Goal: Information Seeking & Learning: Learn about a topic

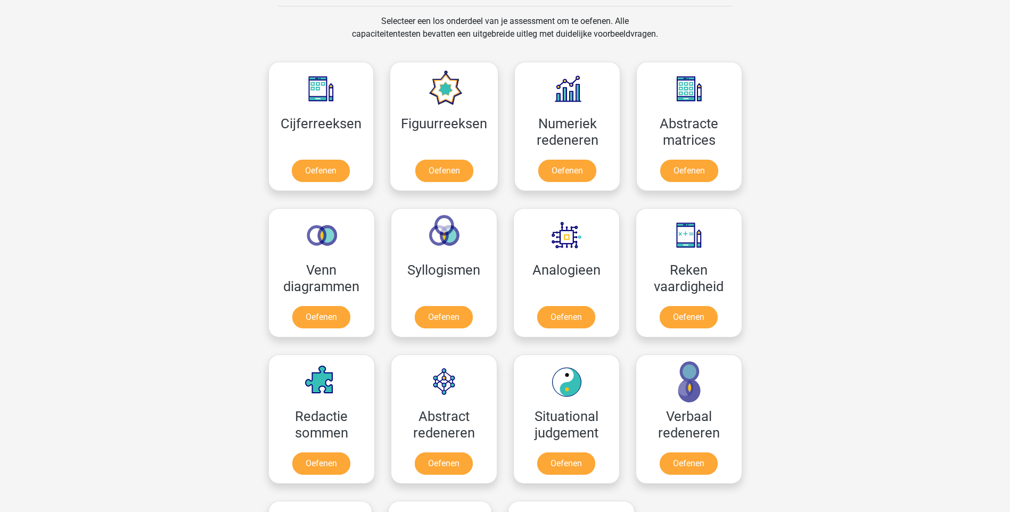
scroll to position [533, 0]
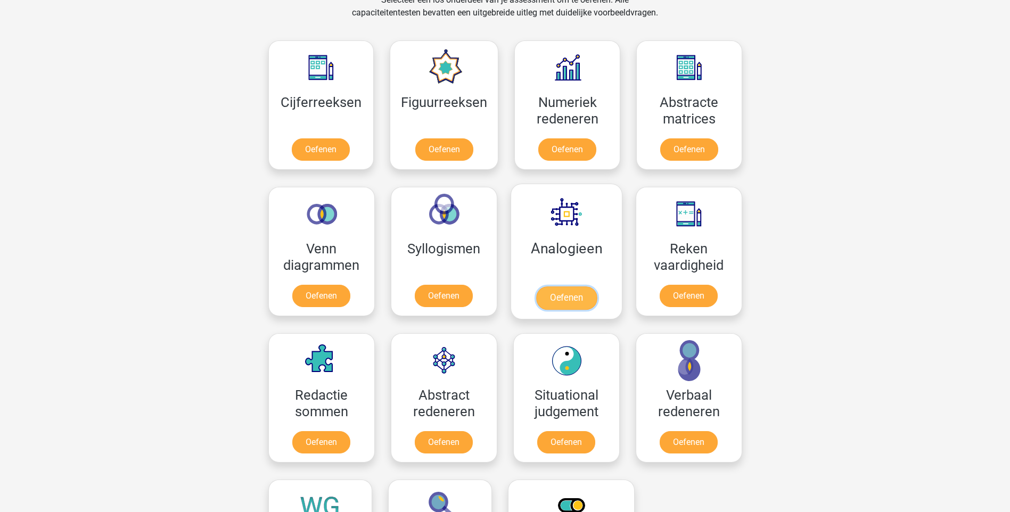
click at [562, 305] on link "Oefenen" at bounding box center [566, 298] width 61 height 23
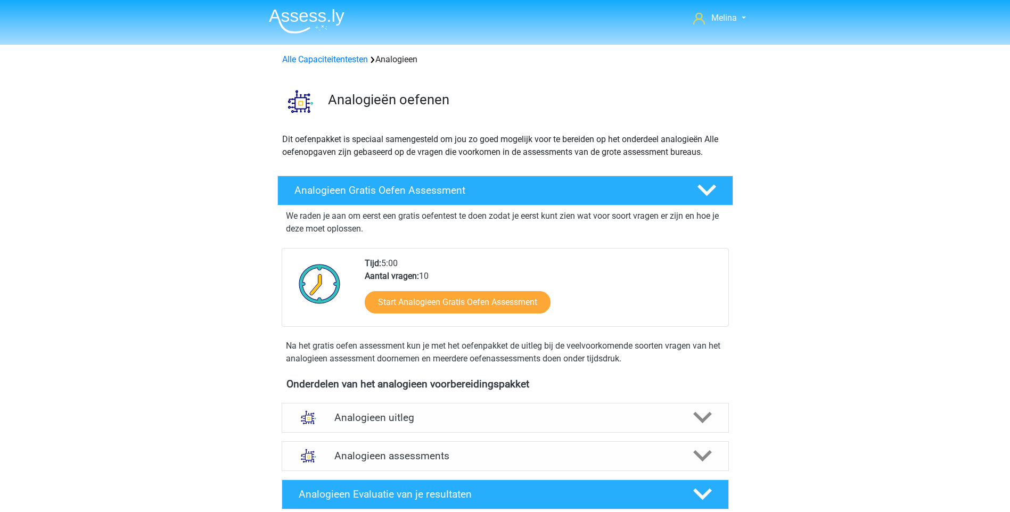
click at [1010, 509] on div "Melina [EMAIL_ADDRESS][DOMAIN_NAME] Nederlands English" at bounding box center [505, 427] width 1010 height 855
click at [1010, 509] on div "Melina melina.heilbron@hotmail.com Nederlands English" at bounding box center [505, 427] width 1010 height 855
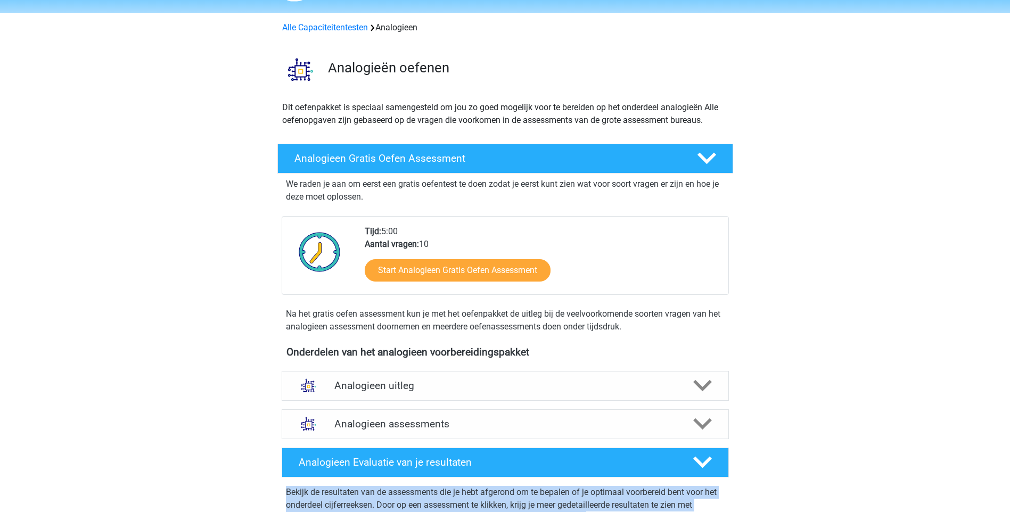
scroll to position [56, 0]
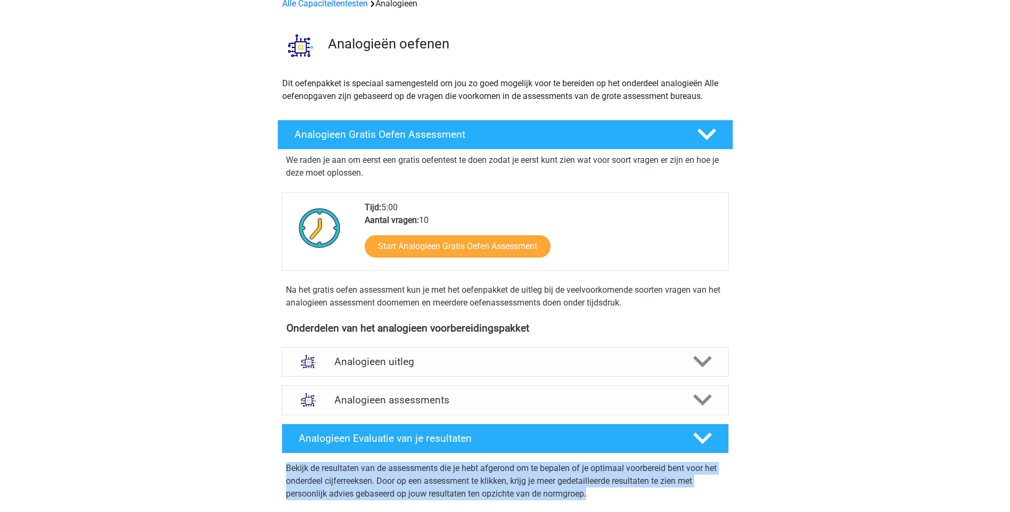
click at [1010, 509] on div "Melina melina.heilbron@hotmail.com Nederlands English" at bounding box center [505, 371] width 1010 height 855
click at [699, 356] on icon at bounding box center [702, 362] width 19 height 19
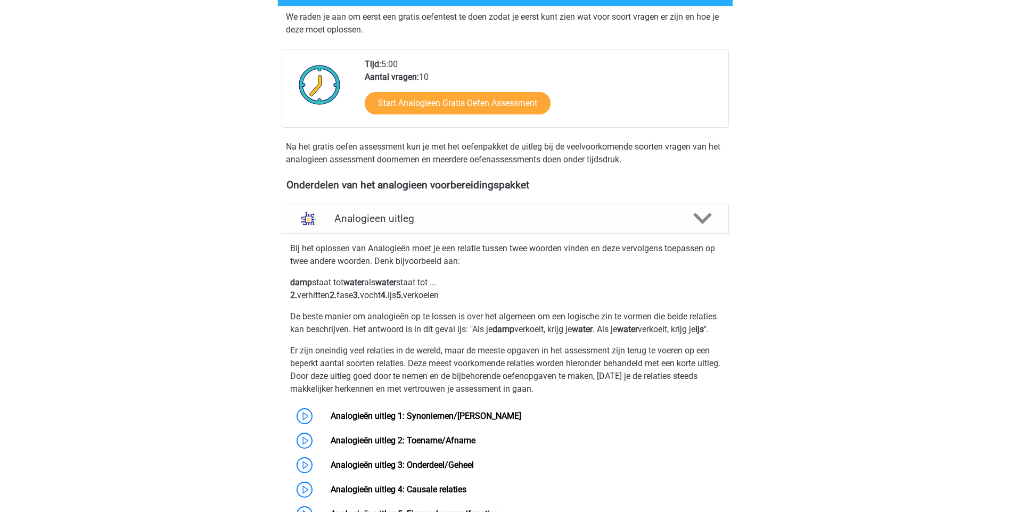
scroll to position [205, 0]
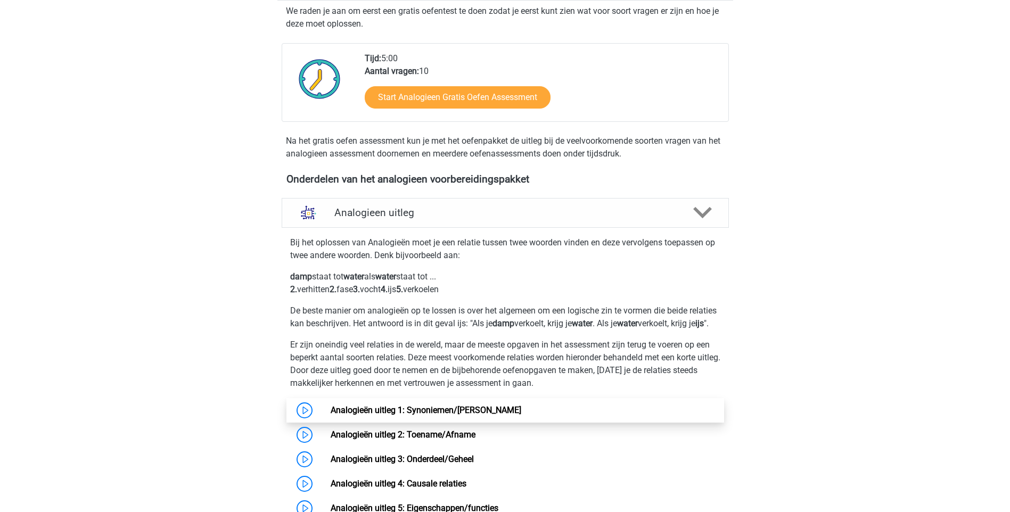
click at [470, 415] on link "Analogieën uitleg 1: Synoniemen/[PERSON_NAME]" at bounding box center [426, 410] width 191 height 10
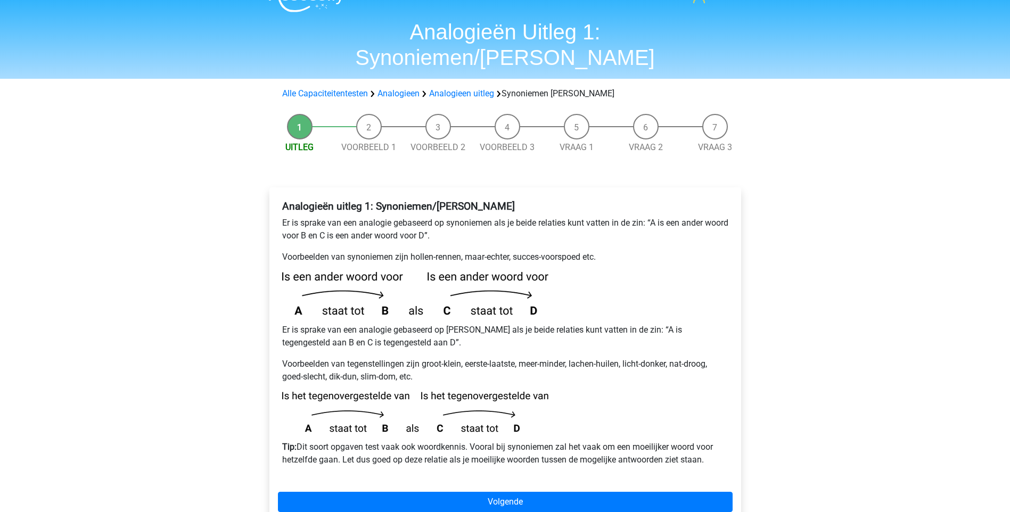
scroll to position [43, 0]
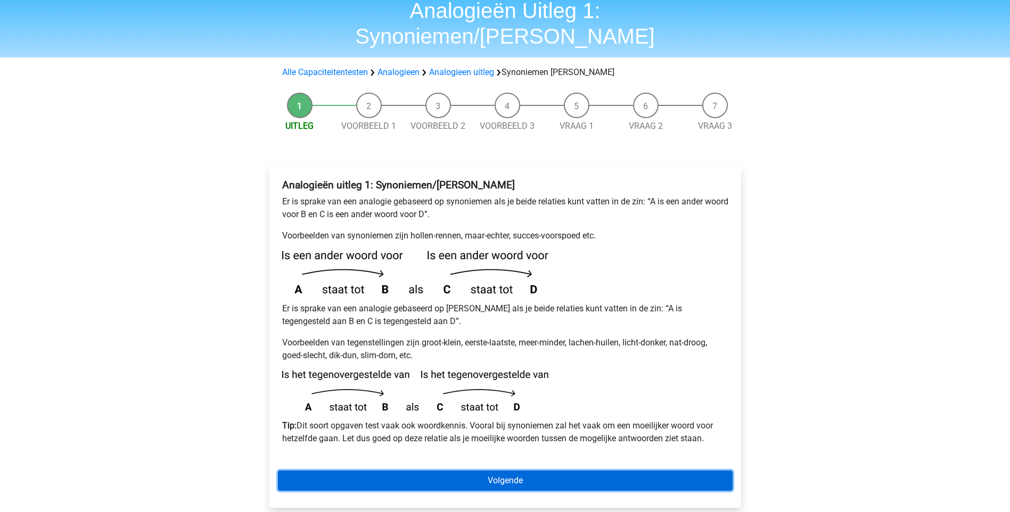
click at [682, 471] on link "Volgende" at bounding box center [505, 481] width 455 height 20
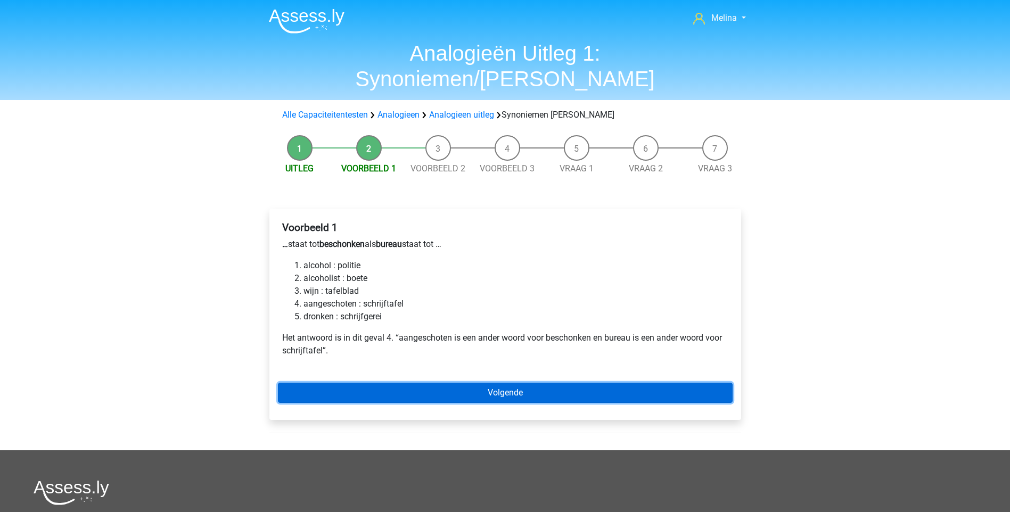
click at [491, 383] on link "Volgende" at bounding box center [505, 393] width 455 height 20
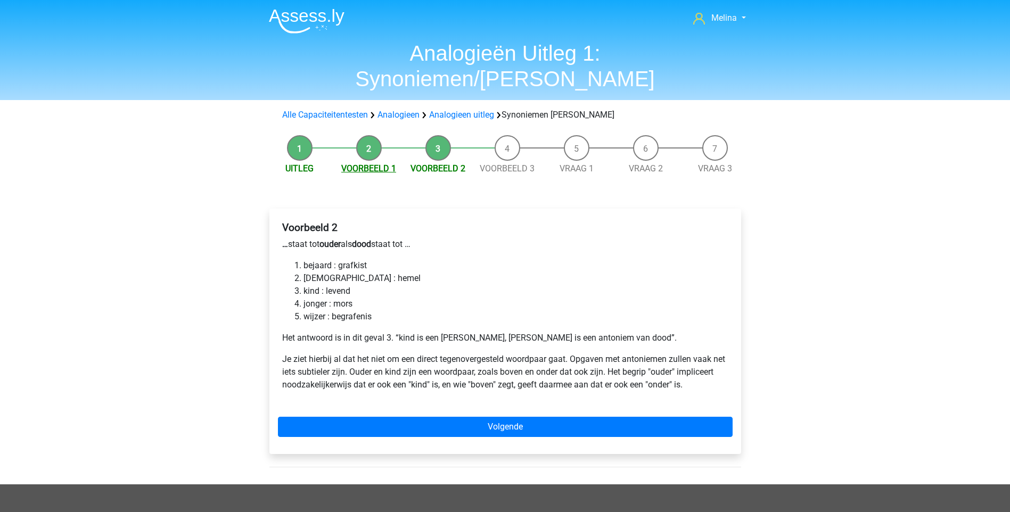
click at [380, 164] on link "Voorbeeld 1" at bounding box center [368, 169] width 55 height 10
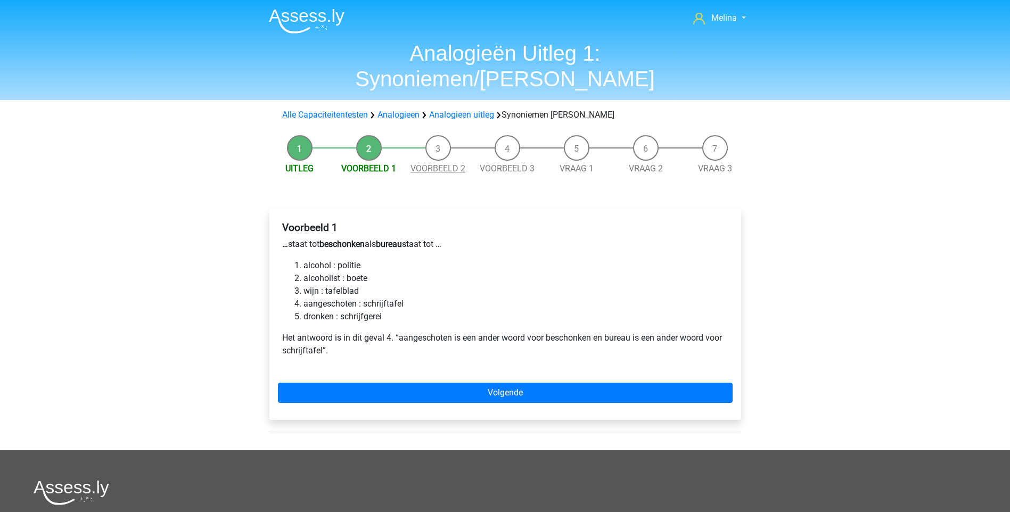
click at [436, 164] on link "Voorbeeld 2" at bounding box center [438, 169] width 55 height 10
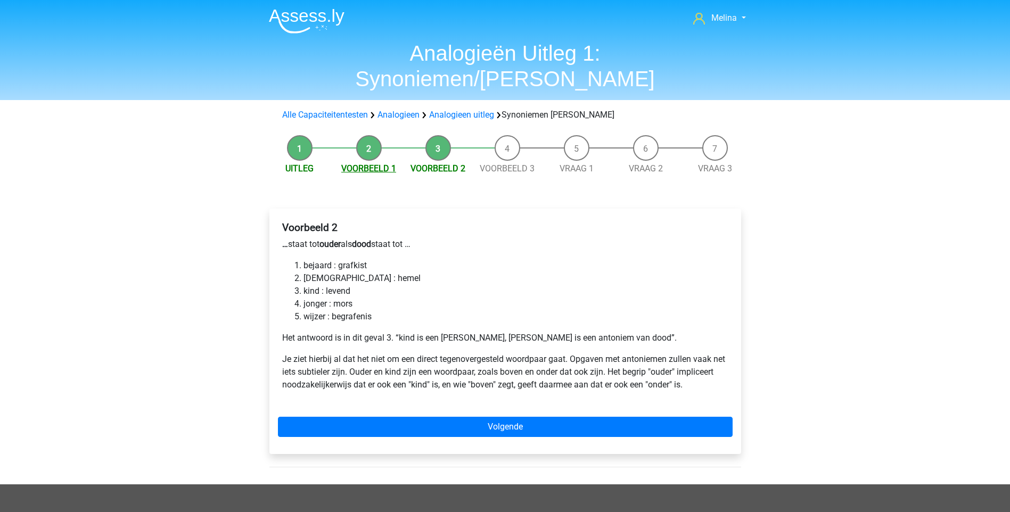
click at [388, 164] on link "Voorbeeld 1" at bounding box center [368, 169] width 55 height 10
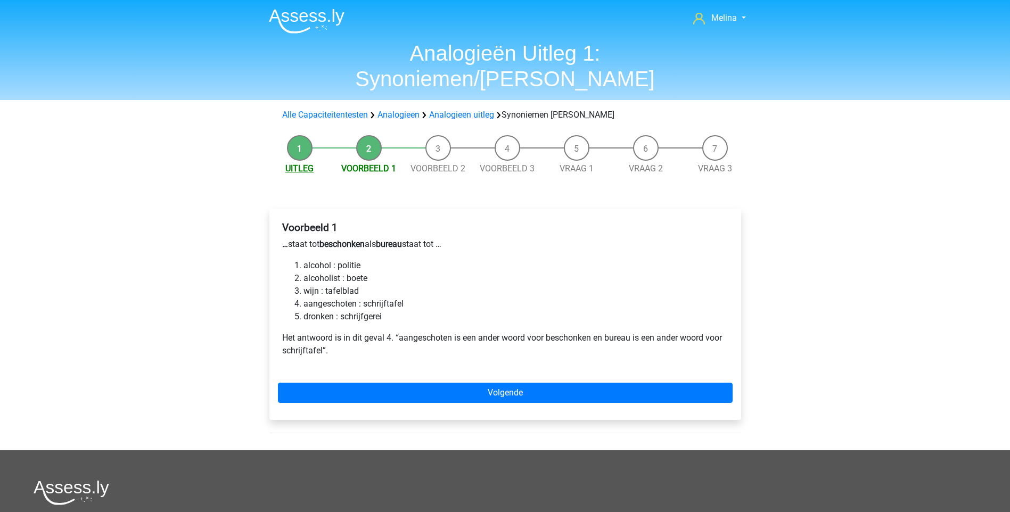
click at [306, 164] on link "Uitleg" at bounding box center [299, 169] width 28 height 10
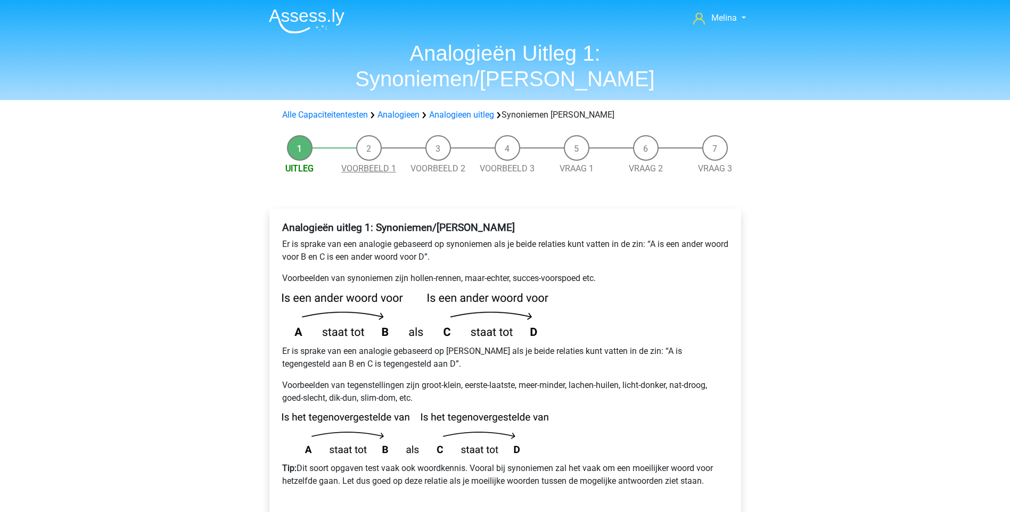
click at [375, 164] on link "Voorbeeld 1" at bounding box center [368, 169] width 55 height 10
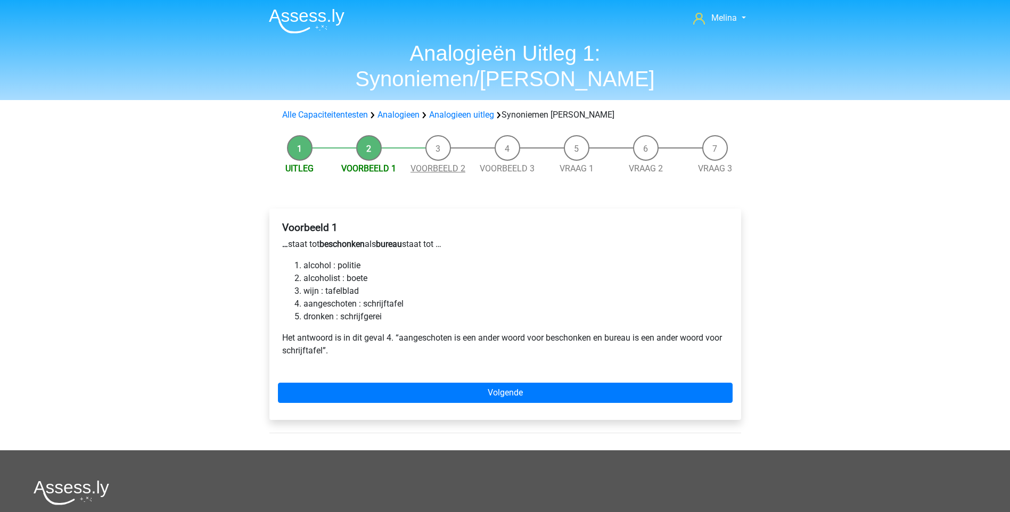
click at [438, 164] on link "Voorbeeld 2" at bounding box center [438, 169] width 55 height 10
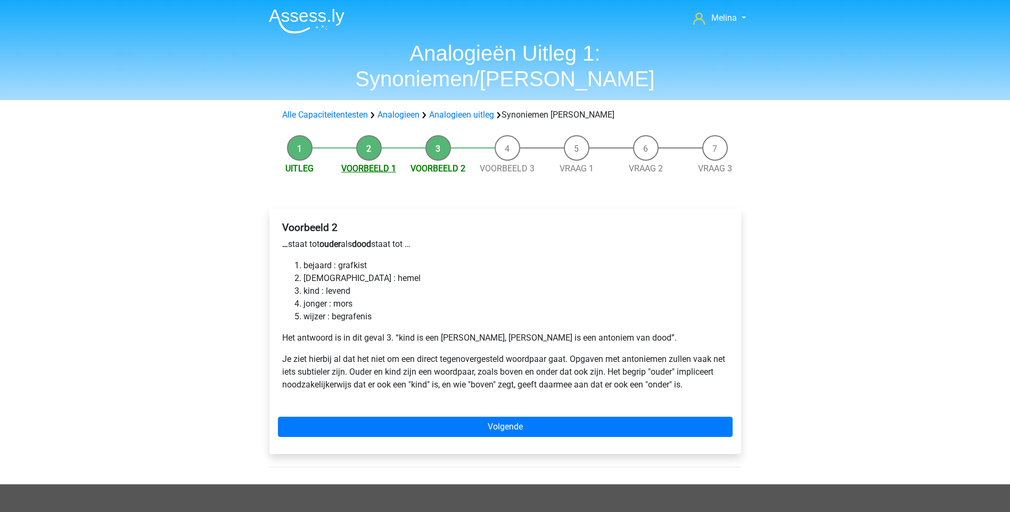
click at [382, 164] on link "Voorbeeld 1" at bounding box center [368, 169] width 55 height 10
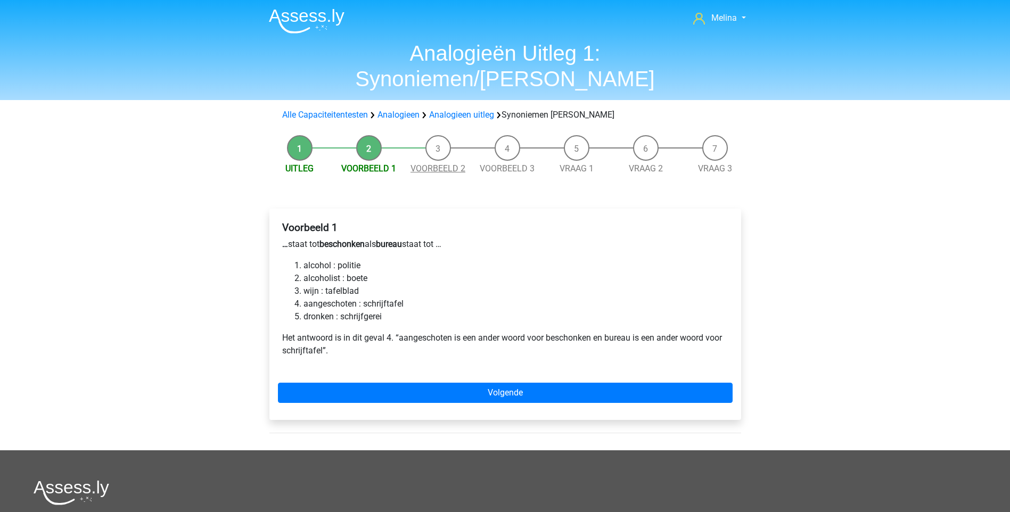
click at [440, 164] on link "Voorbeeld 2" at bounding box center [438, 169] width 55 height 10
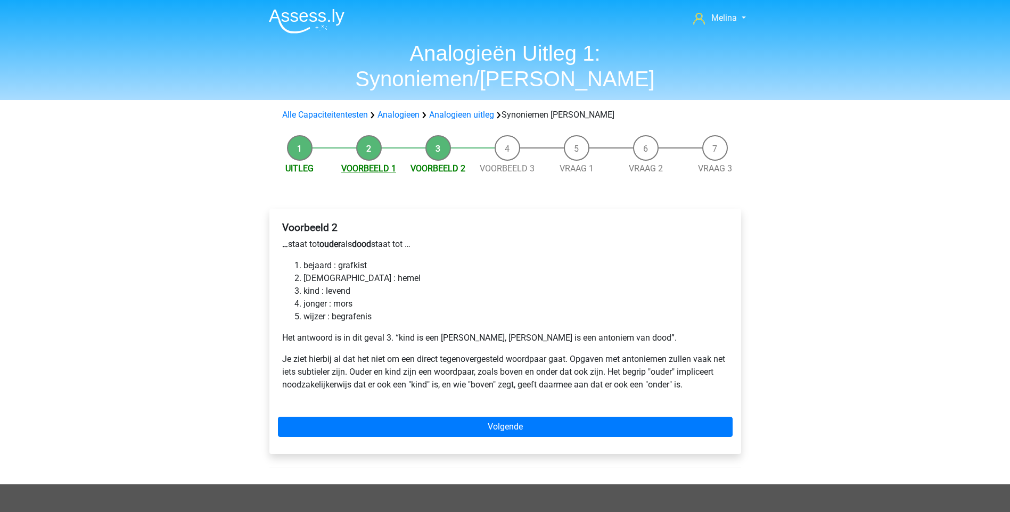
click at [393, 164] on link "Voorbeeld 1" at bounding box center [368, 169] width 55 height 10
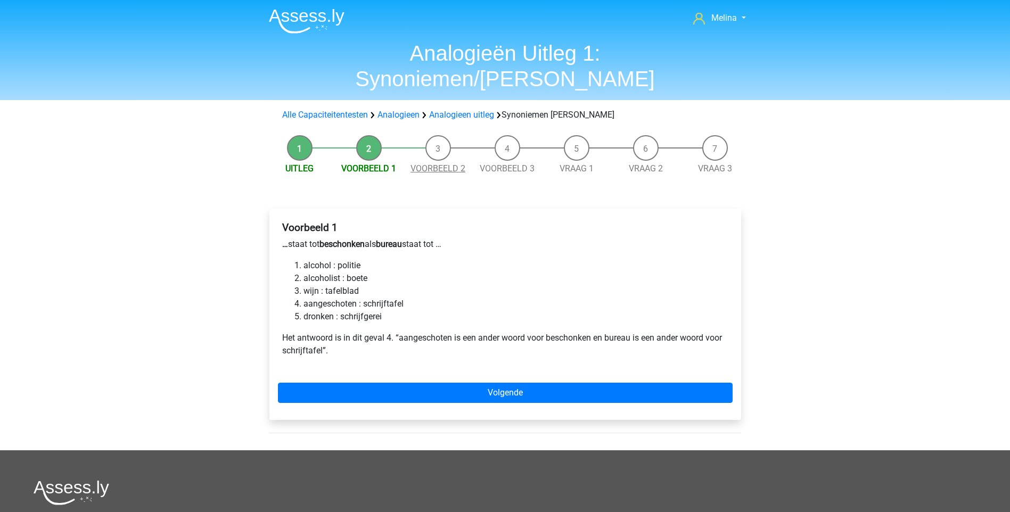
click at [443, 164] on link "Voorbeeld 2" at bounding box center [438, 169] width 55 height 10
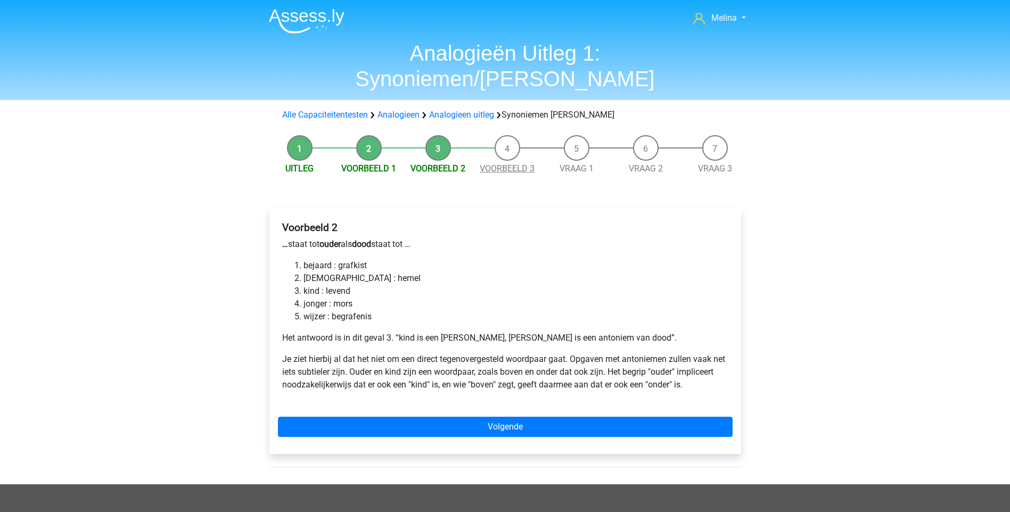
click at [519, 164] on link "Voorbeeld 3" at bounding box center [507, 169] width 55 height 10
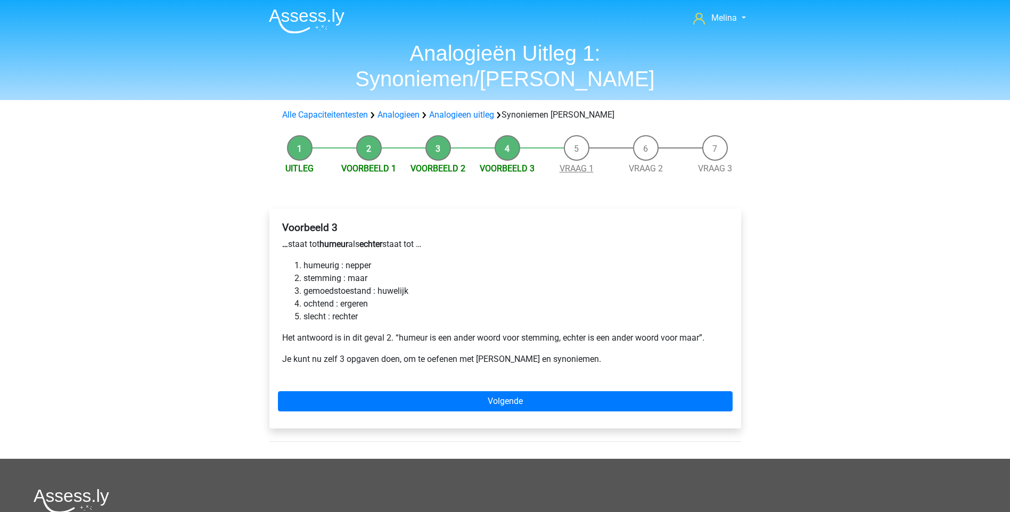
click at [582, 164] on link "Vraag 1" at bounding box center [577, 169] width 34 height 10
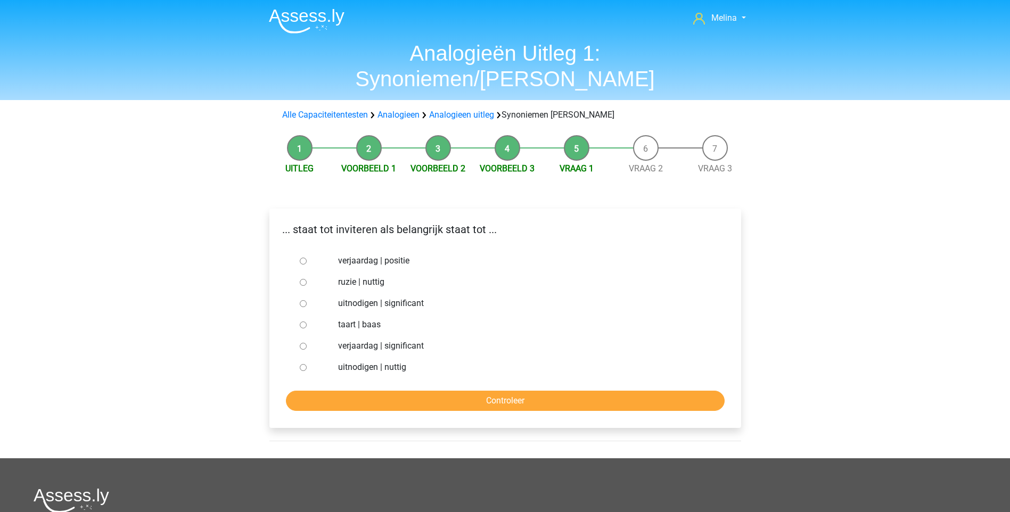
click at [300, 364] on input "uitnodigen | nuttig" at bounding box center [303, 367] width 7 height 7
radio input "true"
click at [473, 391] on input "Controleer" at bounding box center [505, 401] width 439 height 20
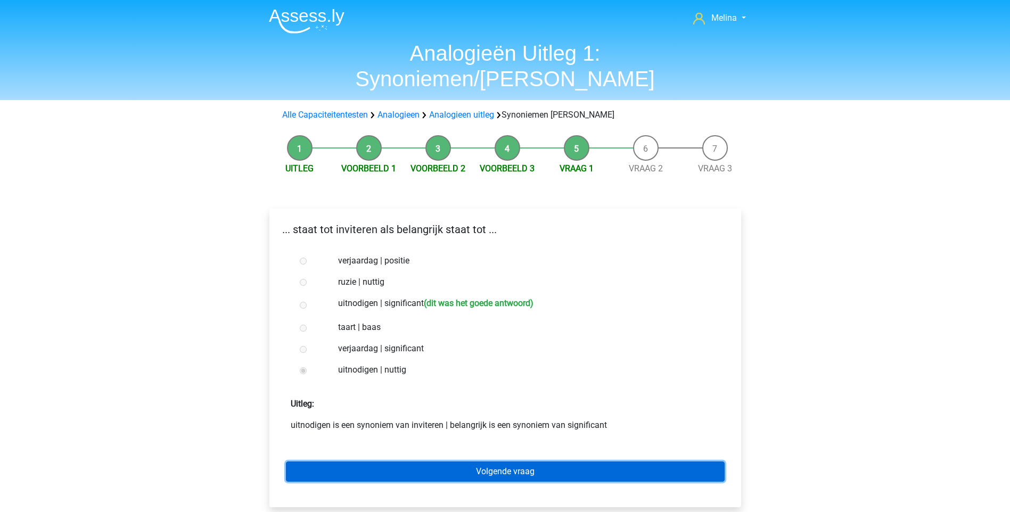
click at [533, 462] on link "Volgende vraag" at bounding box center [505, 472] width 439 height 20
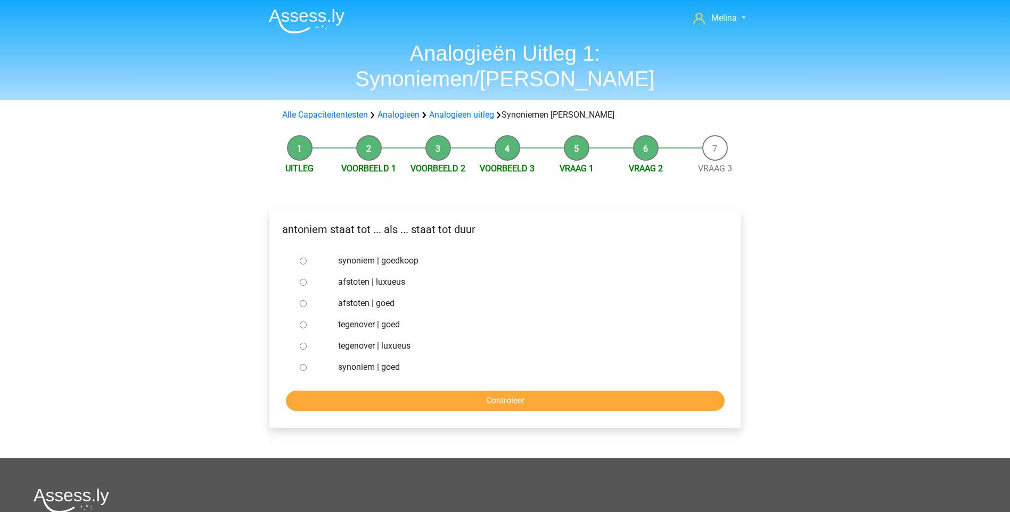
click at [450, 318] on label "tegenover | goed" at bounding box center [522, 324] width 369 height 13
click at [307, 322] on input "tegenover | goed" at bounding box center [303, 325] width 7 height 7
radio input "true"
click at [304, 258] on input "synoniem | goedkoop" at bounding box center [303, 261] width 7 height 7
radio input "true"
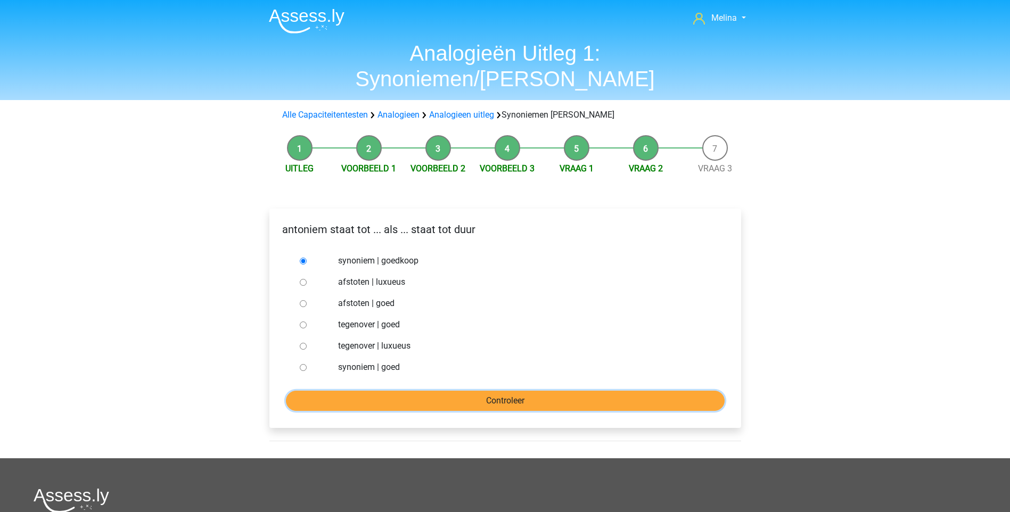
click at [501, 391] on input "Controleer" at bounding box center [505, 401] width 439 height 20
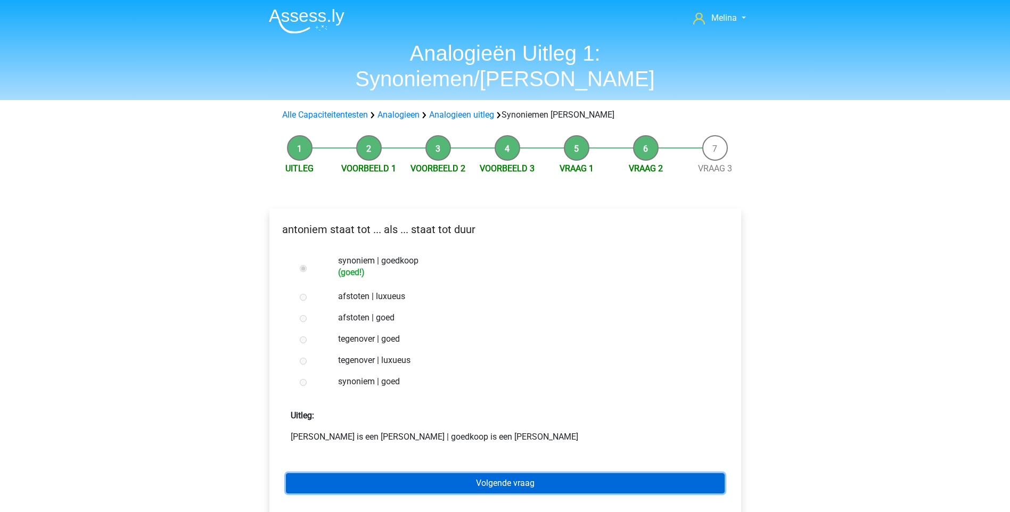
click at [505, 473] on link "Volgende vraag" at bounding box center [505, 483] width 439 height 20
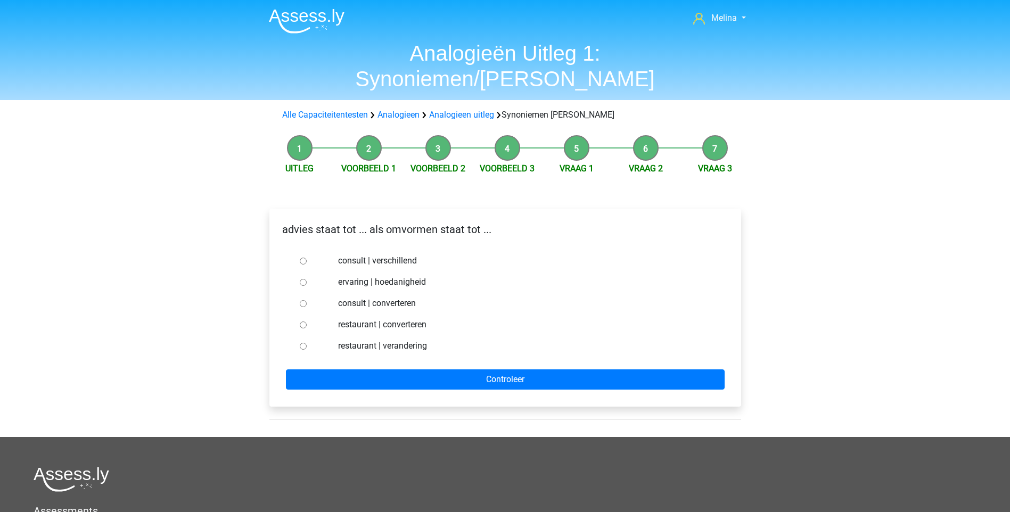
click at [304, 300] on input "consult | converteren" at bounding box center [303, 303] width 7 height 7
radio input "true"
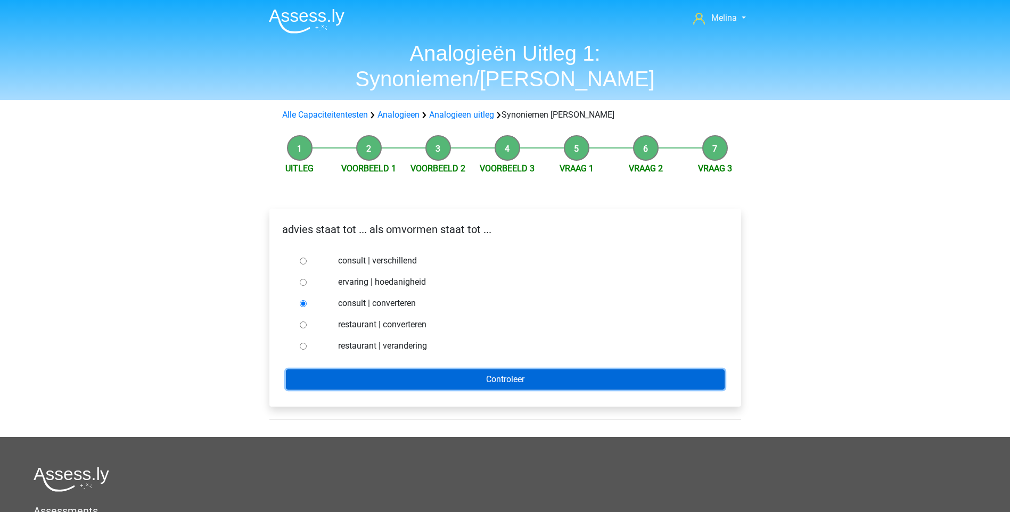
click at [495, 370] on input "Controleer" at bounding box center [505, 380] width 439 height 20
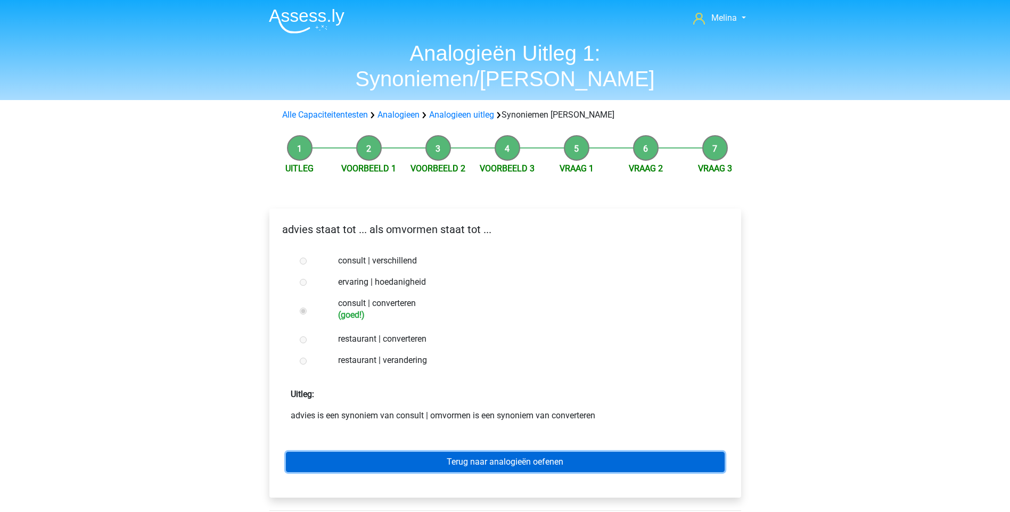
click at [473, 452] on link "Terug naar analogieën oefenen" at bounding box center [505, 462] width 439 height 20
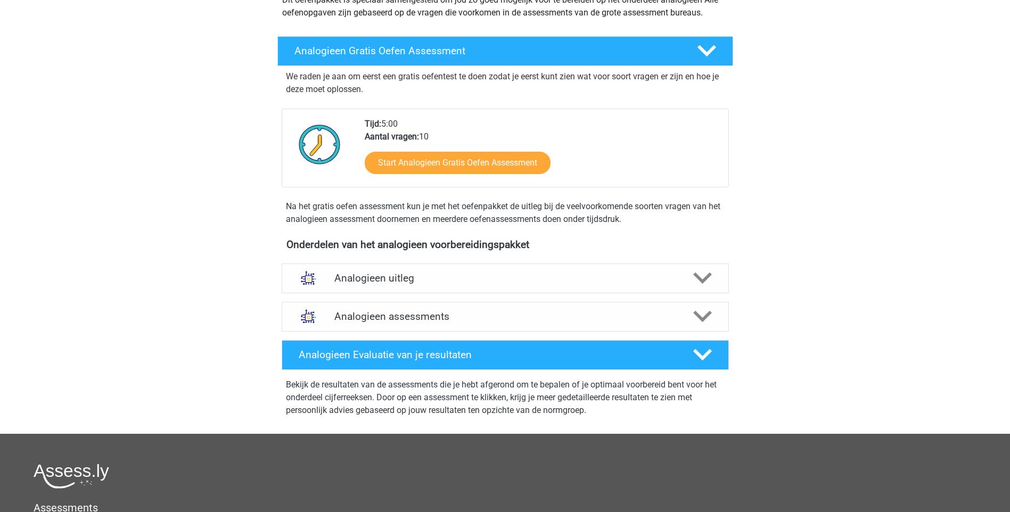
scroll to position [149, 0]
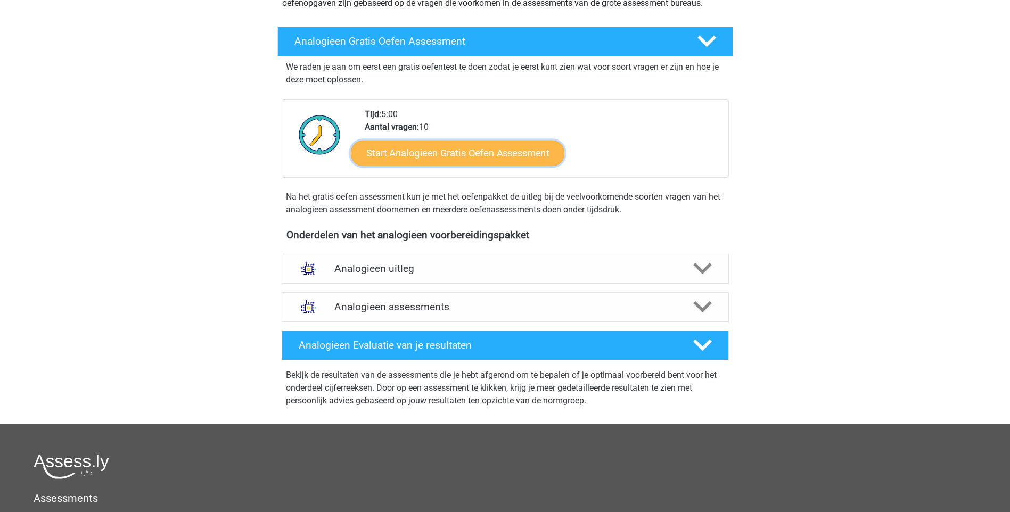
click at [419, 154] on link "Start Analogieen Gratis Oefen Assessment" at bounding box center [458, 153] width 214 height 26
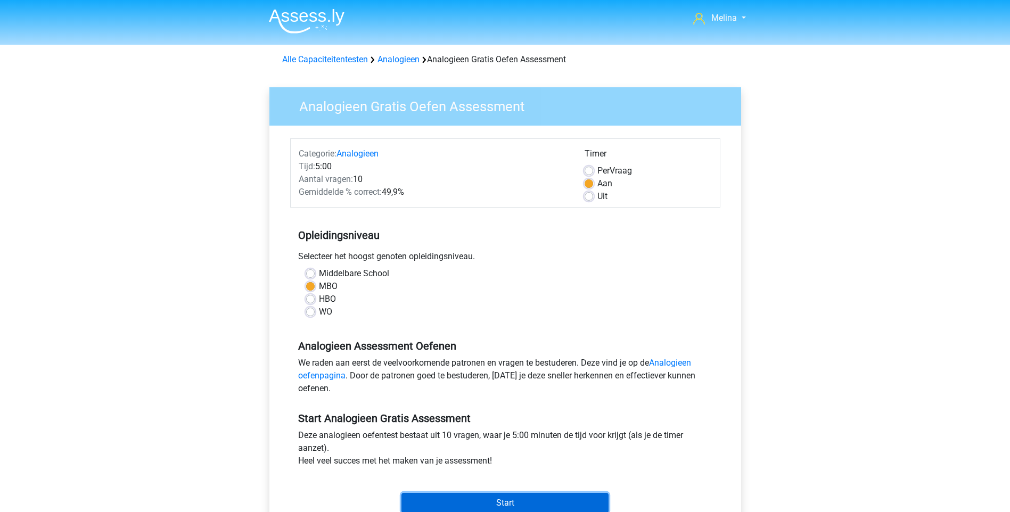
click at [590, 500] on input "Start" at bounding box center [505, 503] width 207 height 20
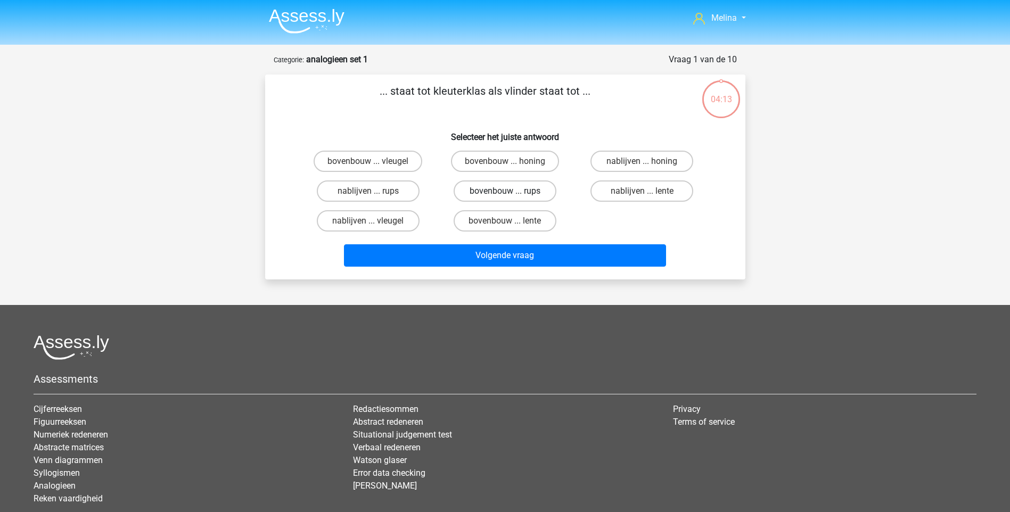
click at [498, 192] on label "bovenbouw ... rups" at bounding box center [505, 191] width 103 height 21
click at [505, 192] on input "bovenbouw ... rups" at bounding box center [508, 194] width 7 height 7
radio input "true"
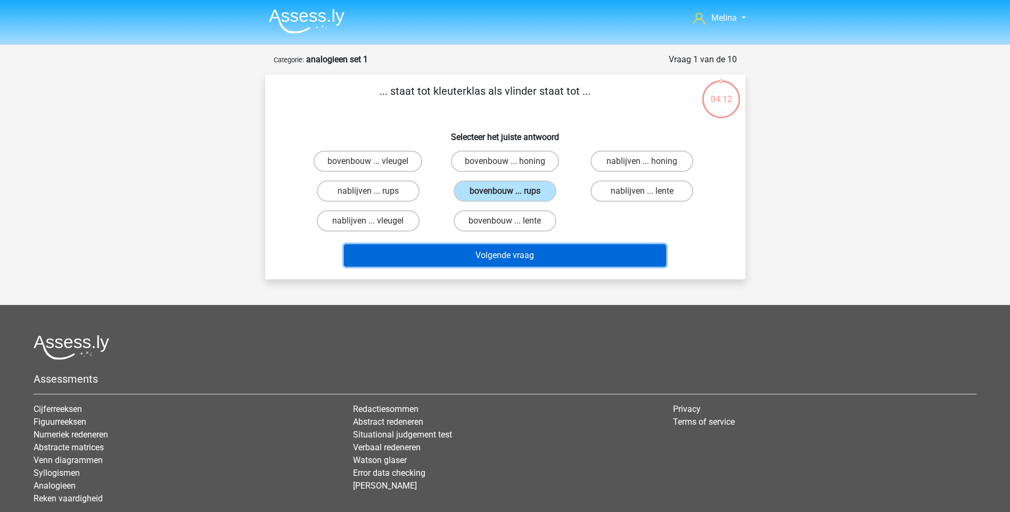
click at [496, 259] on button "Volgende vraag" at bounding box center [505, 255] width 322 height 22
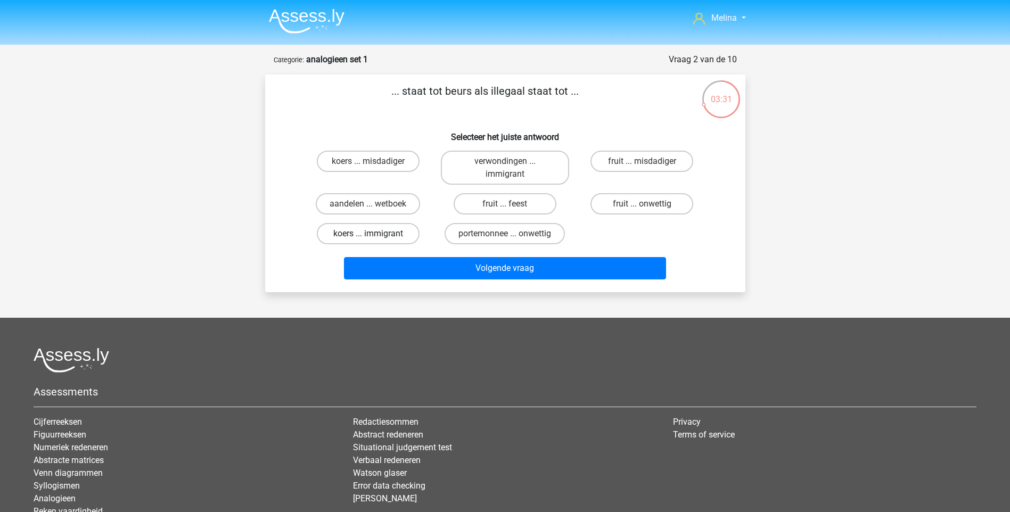
click at [393, 231] on label "koers ... immigrant" at bounding box center [368, 233] width 103 height 21
click at [375, 234] on input "koers ... immigrant" at bounding box center [371, 237] width 7 height 7
radio input "true"
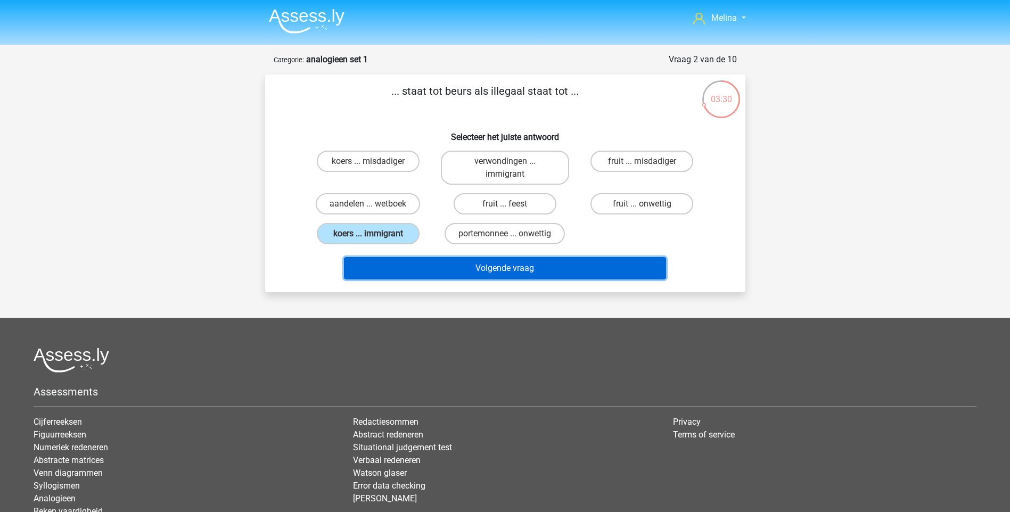
click at [451, 261] on button "Volgende vraag" at bounding box center [505, 268] width 322 height 22
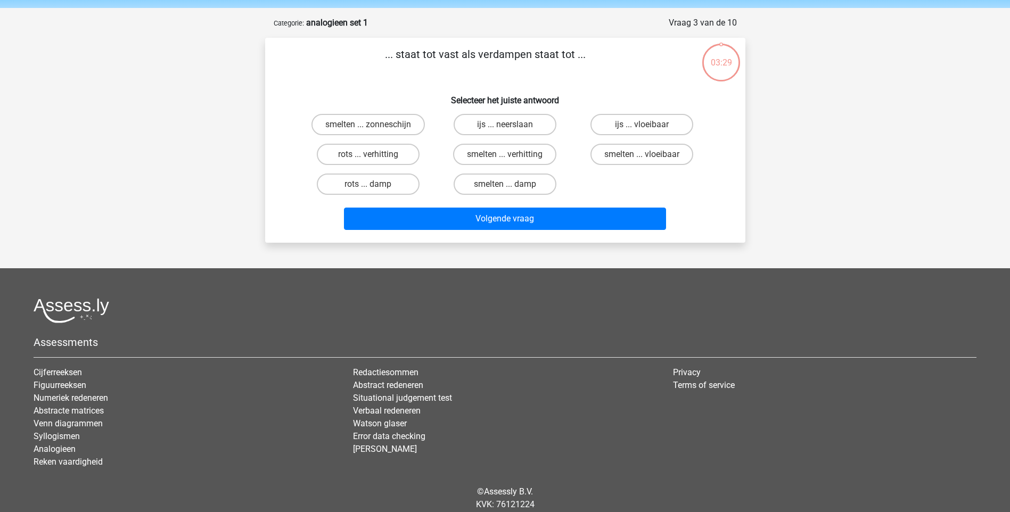
scroll to position [53, 0]
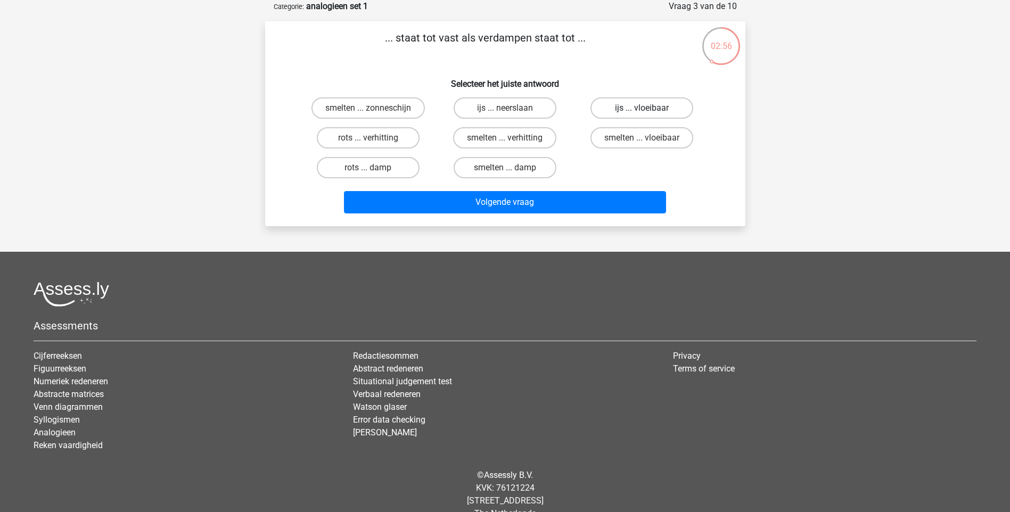
click at [625, 109] on label "ijs ... vloeibaar" at bounding box center [642, 107] width 103 height 21
click at [642, 109] on input "ijs ... vloeibaar" at bounding box center [645, 111] width 7 height 7
radio input "true"
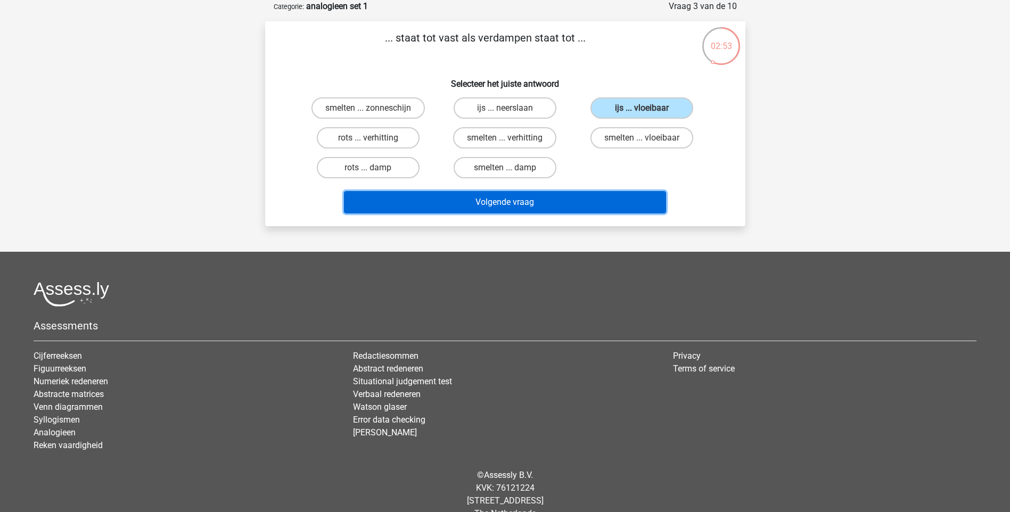
click at [545, 203] on button "Volgende vraag" at bounding box center [505, 202] width 322 height 22
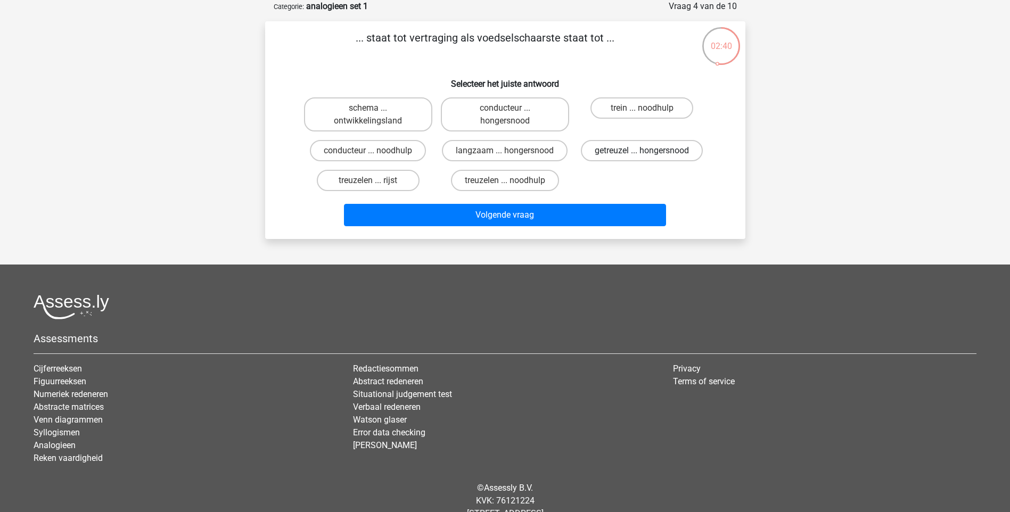
click at [667, 156] on label "getreuzel ... hongersnood" at bounding box center [642, 150] width 122 height 21
click at [649, 156] on input "getreuzel ... hongersnood" at bounding box center [645, 154] width 7 height 7
radio input "true"
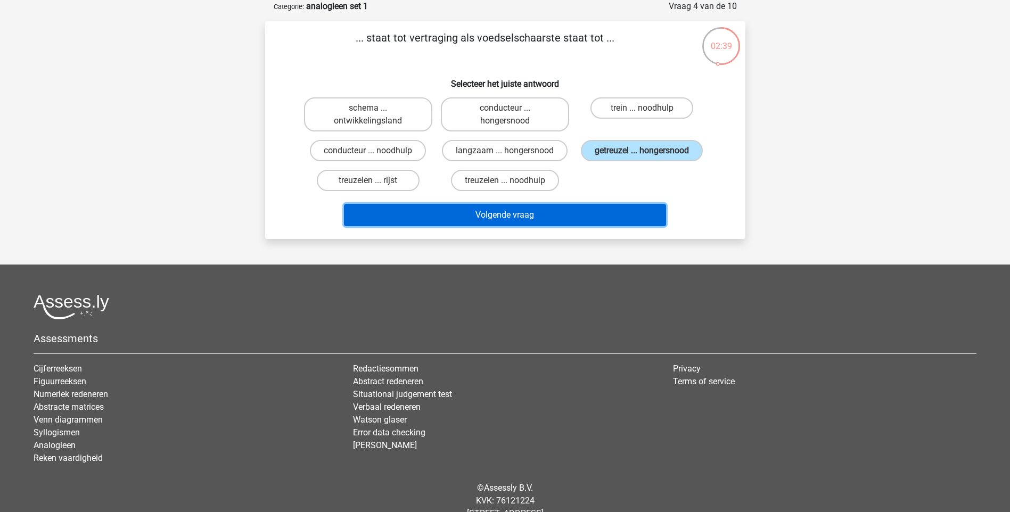
click at [565, 222] on button "Volgende vraag" at bounding box center [505, 215] width 322 height 22
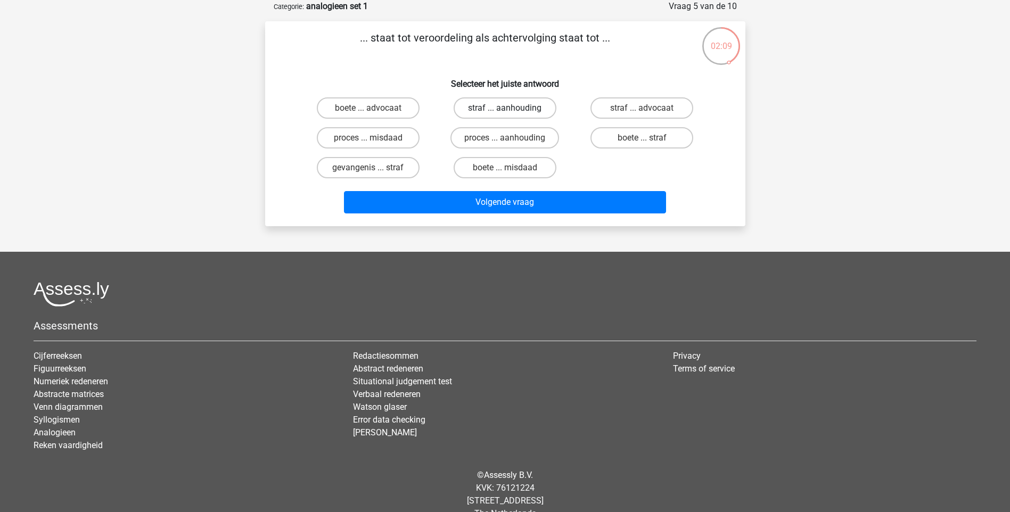
click at [526, 105] on label "straf ... aanhouding" at bounding box center [505, 107] width 103 height 21
click at [512, 108] on input "straf ... aanhouding" at bounding box center [508, 111] width 7 height 7
radio input "true"
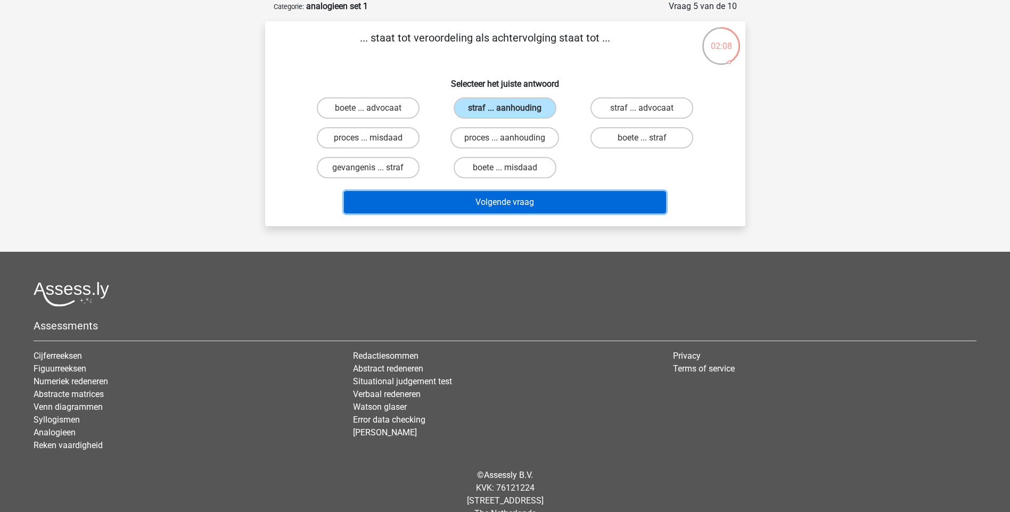
click at [510, 205] on button "Volgende vraag" at bounding box center [505, 202] width 322 height 22
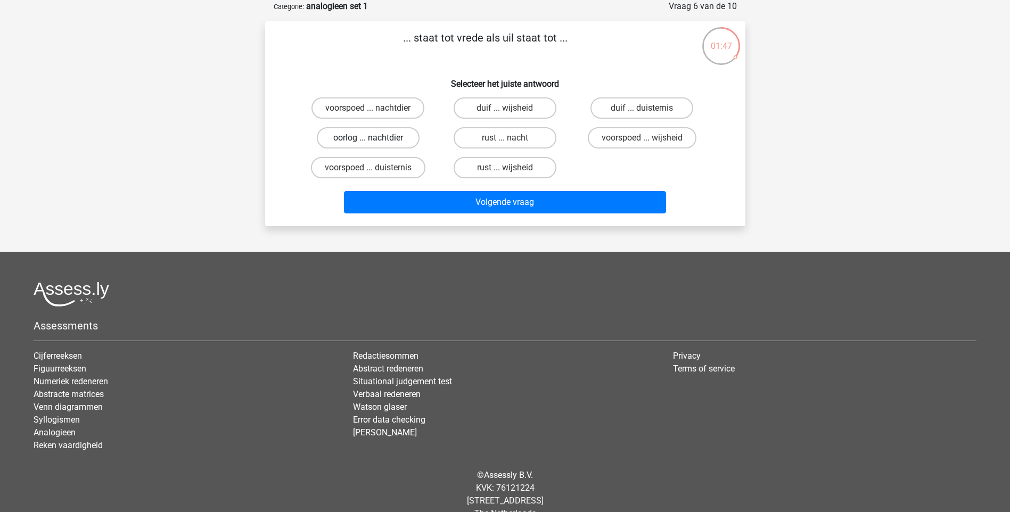
click at [399, 139] on label "oorlog ... nachtdier" at bounding box center [368, 137] width 103 height 21
click at [375, 139] on input "oorlog ... nachtdier" at bounding box center [371, 141] width 7 height 7
radio input "true"
click at [528, 134] on label "rust ... nacht" at bounding box center [505, 137] width 103 height 21
click at [512, 138] on input "rust ... nacht" at bounding box center [508, 141] width 7 height 7
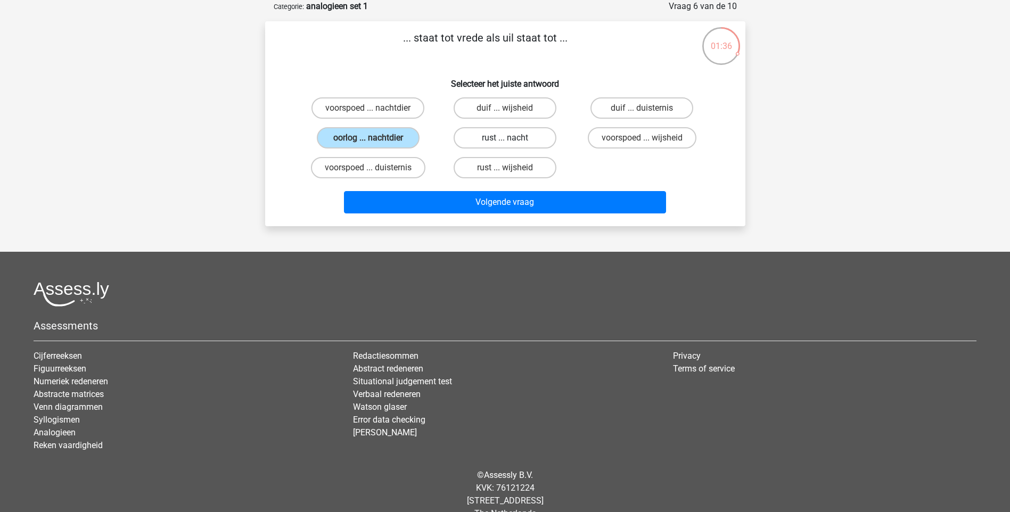
radio input "true"
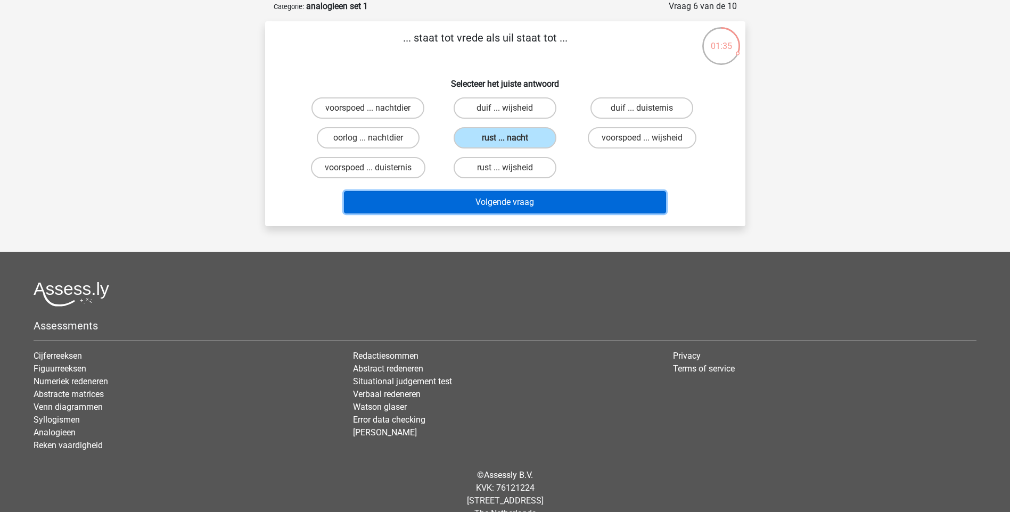
click at [523, 202] on button "Volgende vraag" at bounding box center [505, 202] width 322 height 22
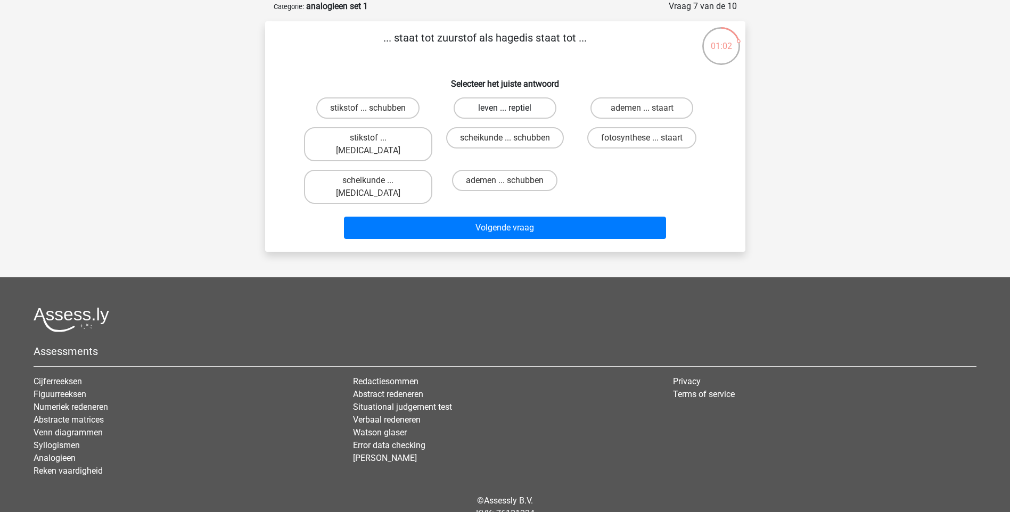
click at [519, 107] on label "leven ... reptiel" at bounding box center [505, 107] width 103 height 21
click at [512, 108] on input "leven ... reptiel" at bounding box center [508, 111] width 7 height 7
radio input "true"
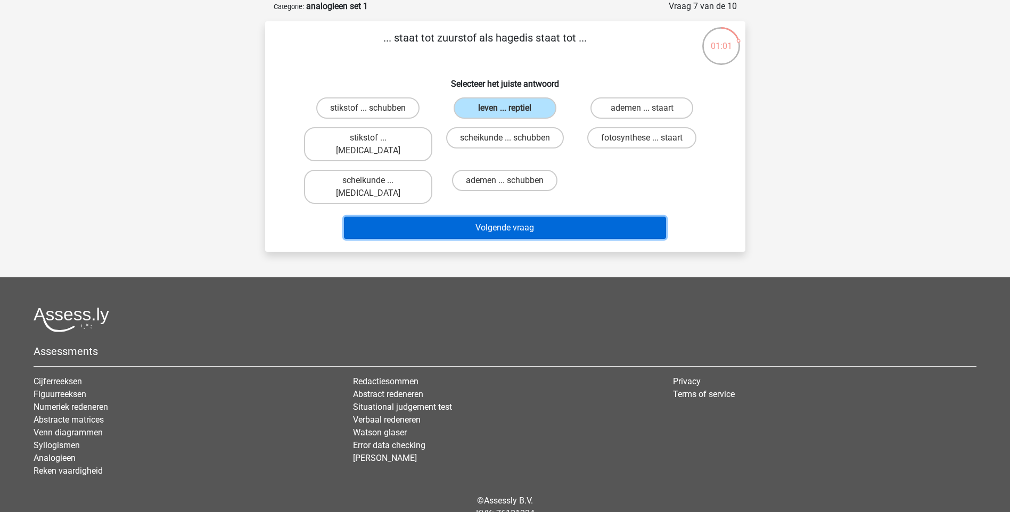
click at [524, 217] on button "Volgende vraag" at bounding box center [505, 228] width 322 height 22
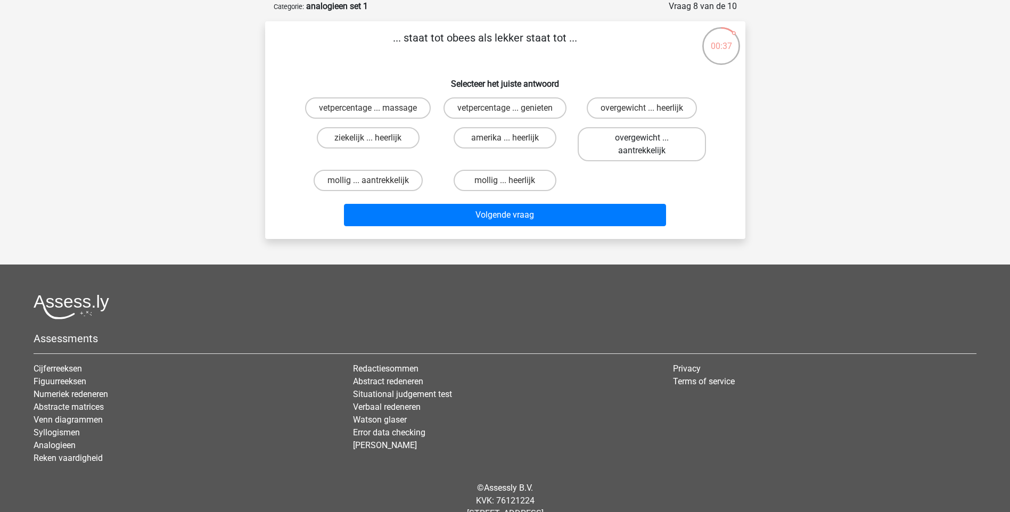
click at [637, 146] on label "overgewicht ... aantrekkelijk" at bounding box center [642, 144] width 128 height 34
click at [642, 145] on input "overgewicht ... aantrekkelijk" at bounding box center [645, 141] width 7 height 7
radio input "true"
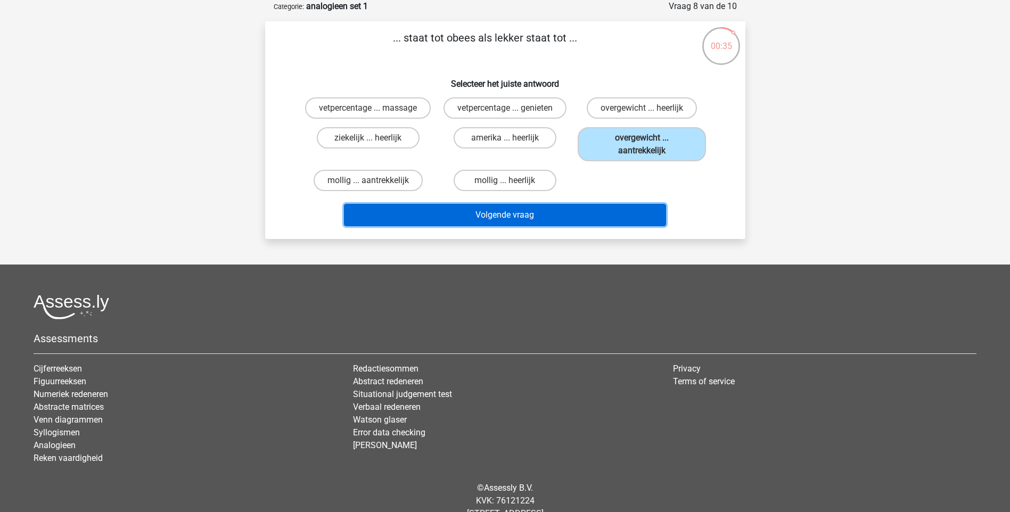
click at [570, 223] on button "Volgende vraag" at bounding box center [505, 215] width 322 height 22
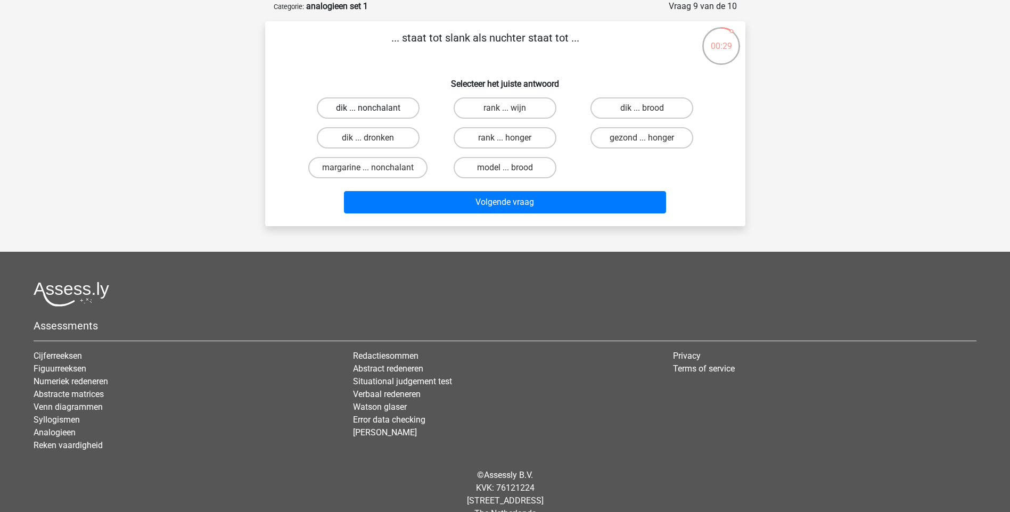
click at [388, 112] on label "dik ... nonchalant" at bounding box center [368, 107] width 103 height 21
click at [375, 112] on input "dik ... nonchalant" at bounding box center [371, 111] width 7 height 7
radio input "true"
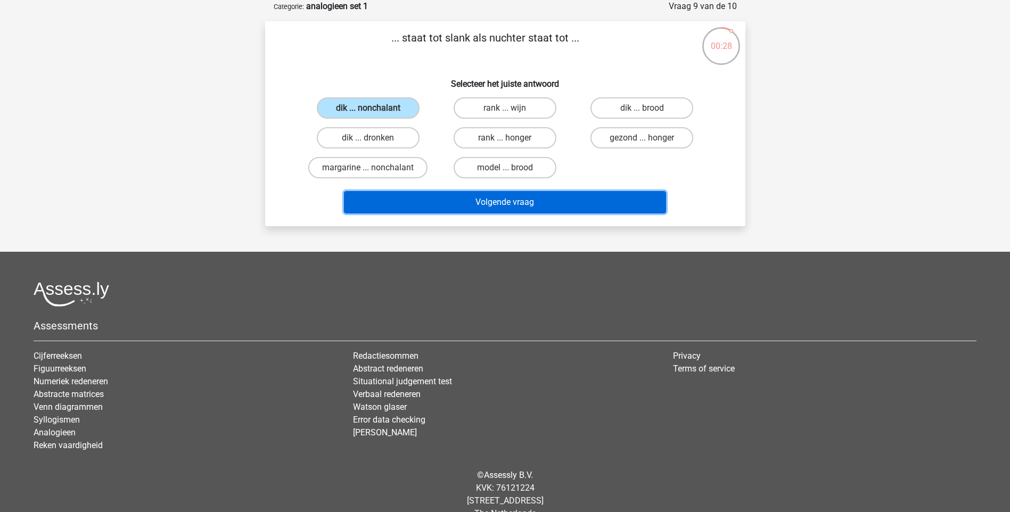
click at [415, 202] on button "Volgende vraag" at bounding box center [505, 202] width 322 height 22
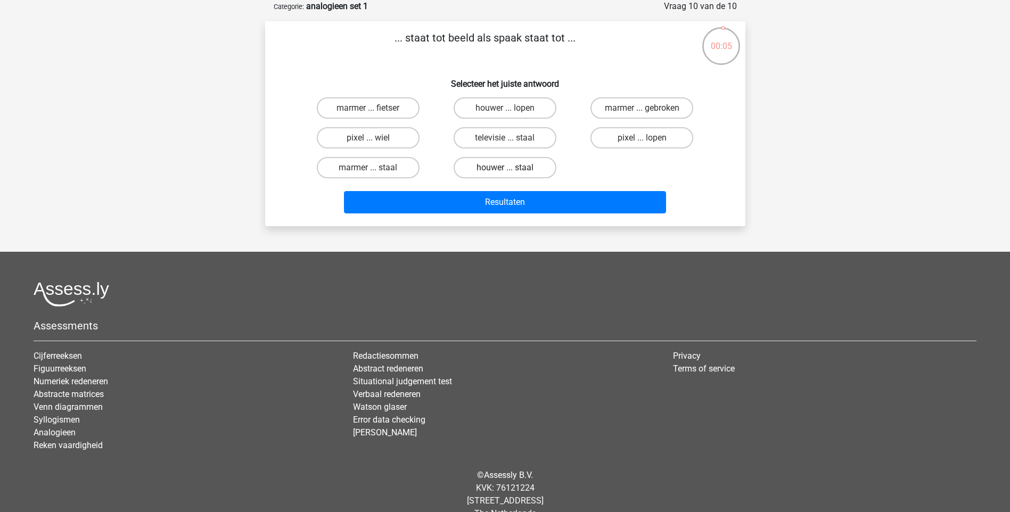
click at [514, 173] on label "houwer ... staal" at bounding box center [505, 167] width 103 height 21
click at [512, 173] on input "houwer ... staal" at bounding box center [508, 171] width 7 height 7
radio input "true"
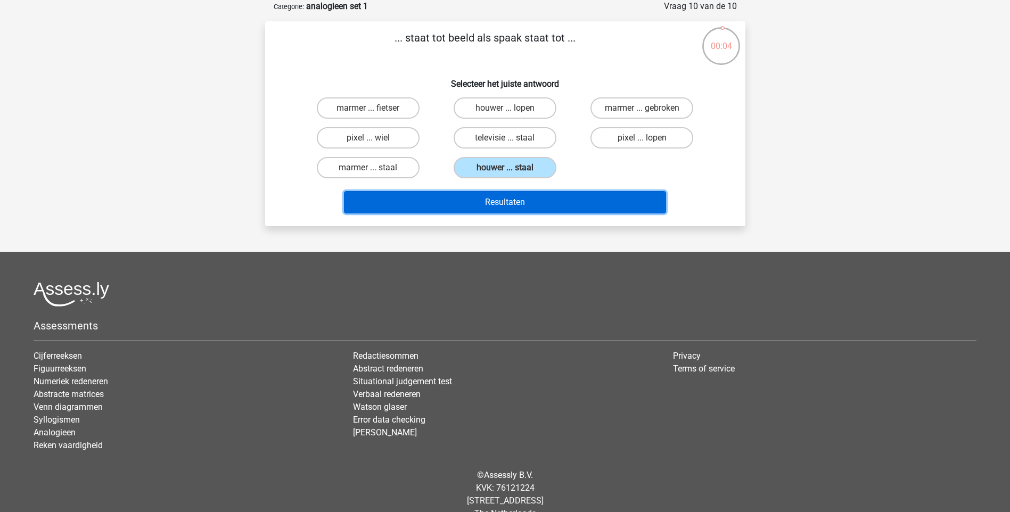
click at [510, 208] on button "Resultaten" at bounding box center [505, 202] width 322 height 22
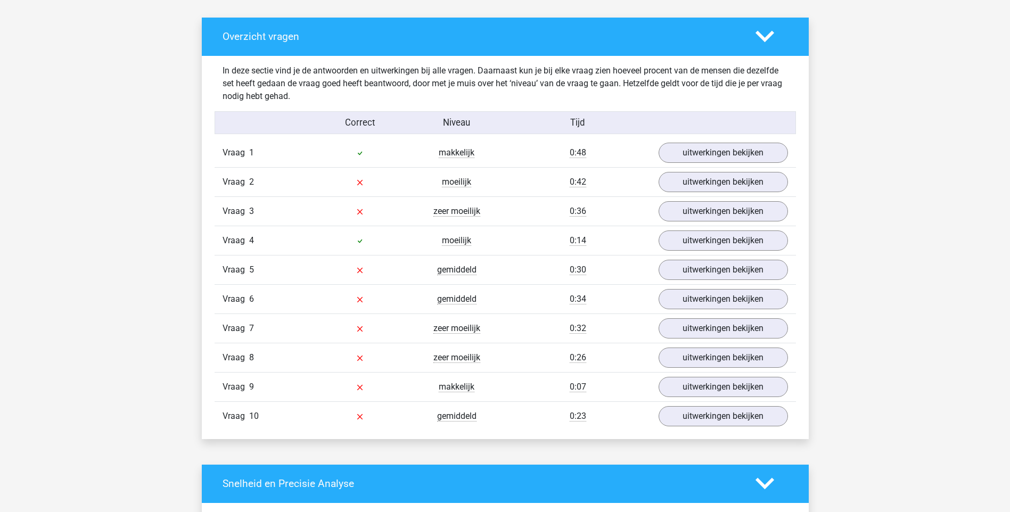
scroll to position [618, 0]
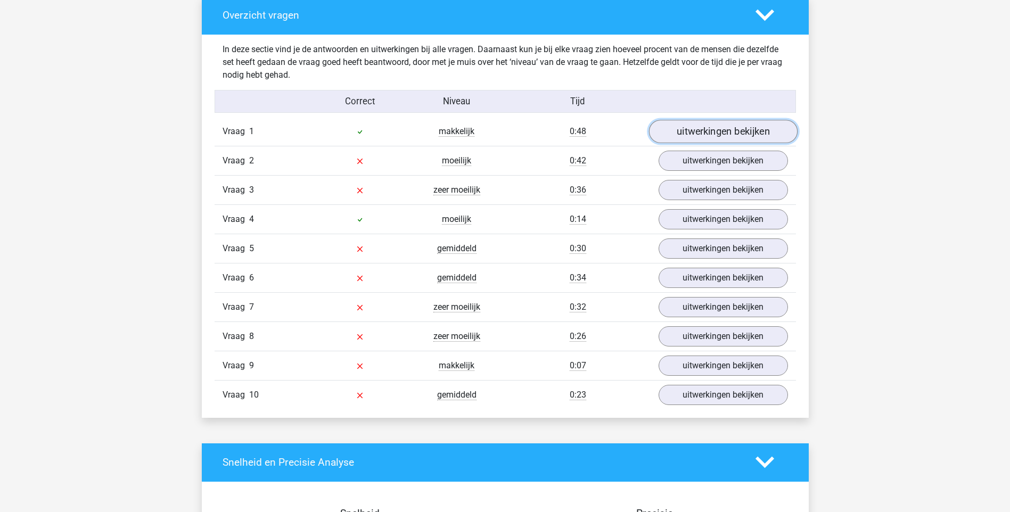
click at [731, 129] on link "uitwerkingen bekijken" at bounding box center [723, 131] width 149 height 23
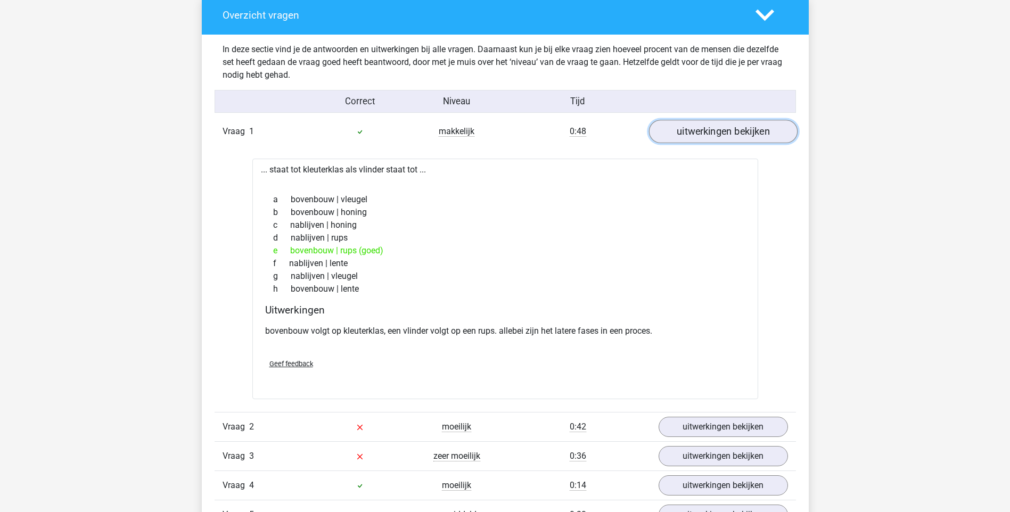
click at [754, 126] on link "uitwerkingen bekijken" at bounding box center [723, 131] width 149 height 23
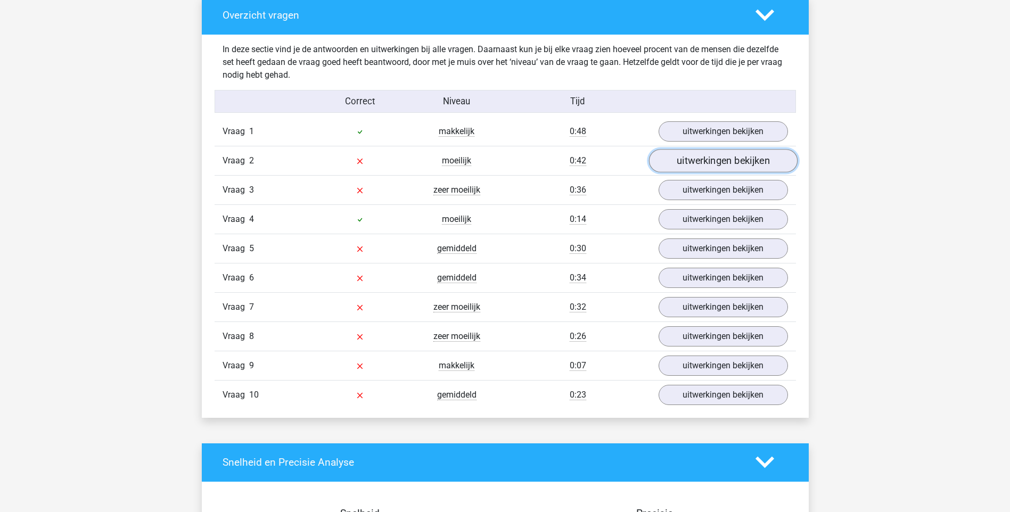
click at [698, 158] on link "uitwerkingen bekijken" at bounding box center [723, 160] width 149 height 23
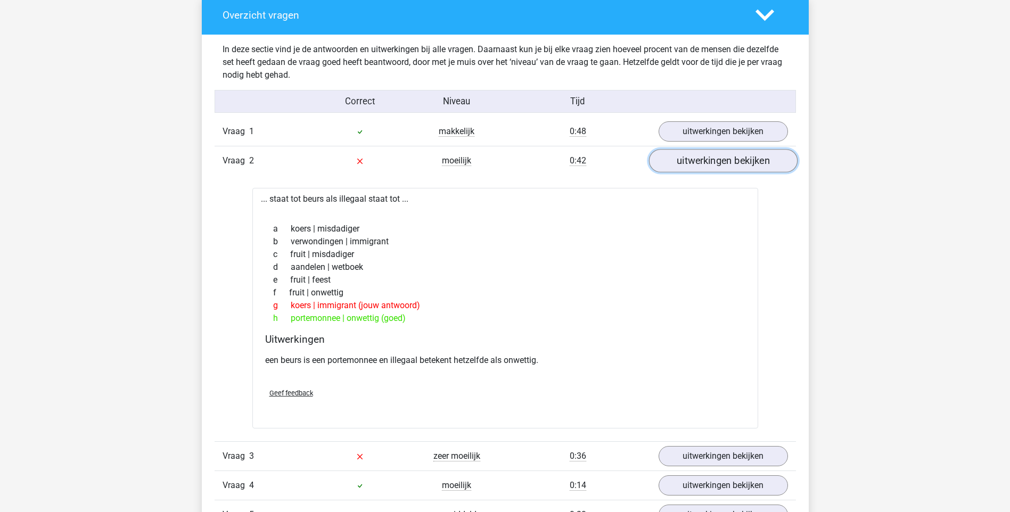
click at [717, 161] on link "uitwerkingen bekijken" at bounding box center [723, 160] width 149 height 23
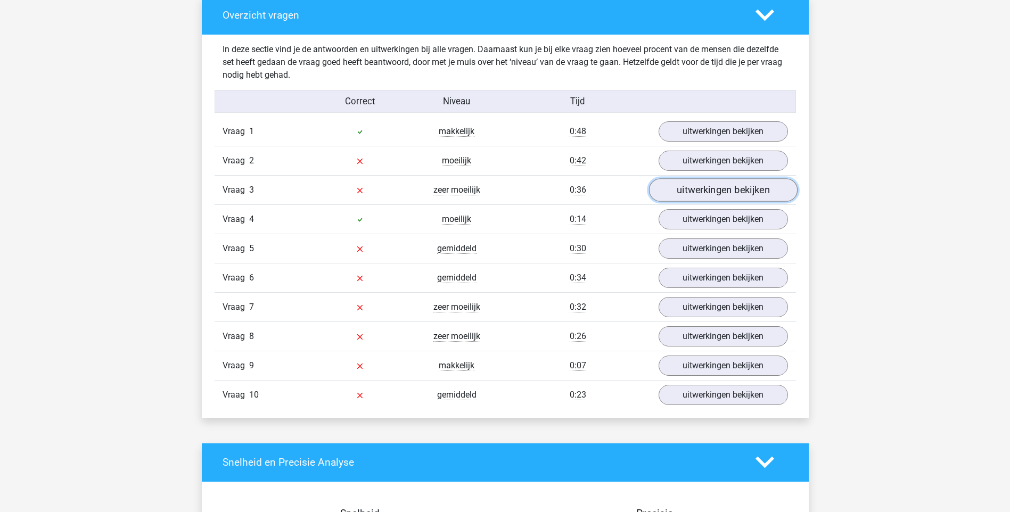
click at [695, 185] on link "uitwerkingen bekijken" at bounding box center [723, 189] width 149 height 23
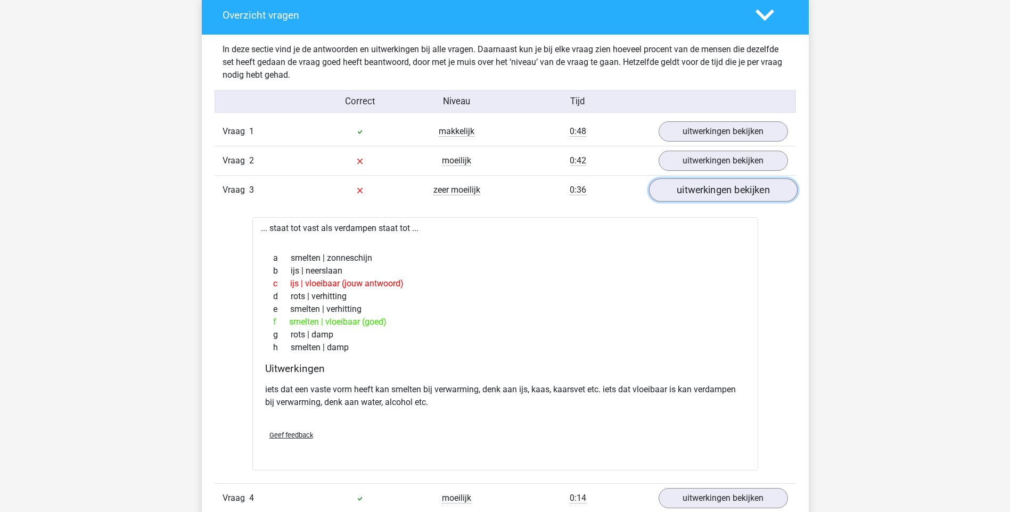
click at [686, 200] on link "uitwerkingen bekijken" at bounding box center [723, 189] width 149 height 23
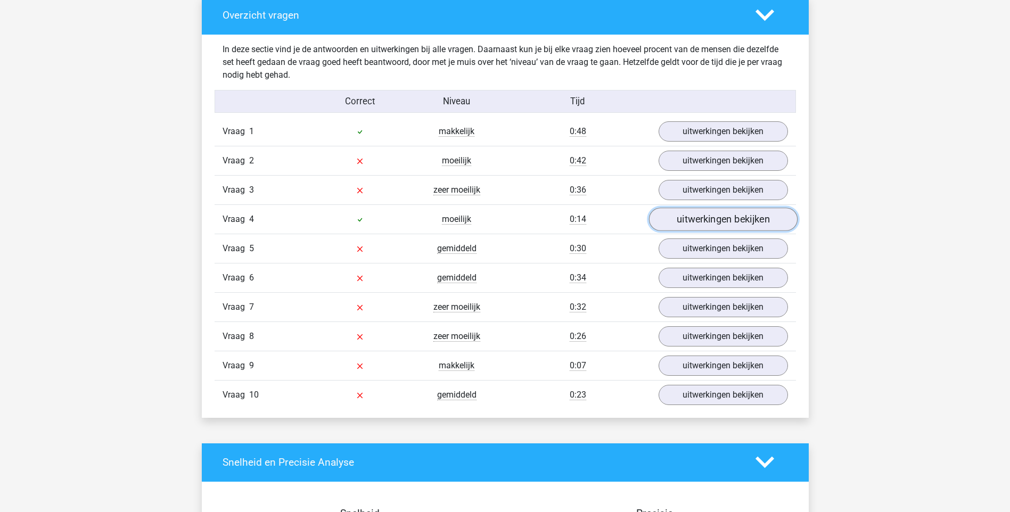
click at [715, 215] on link "uitwerkingen bekijken" at bounding box center [723, 219] width 149 height 23
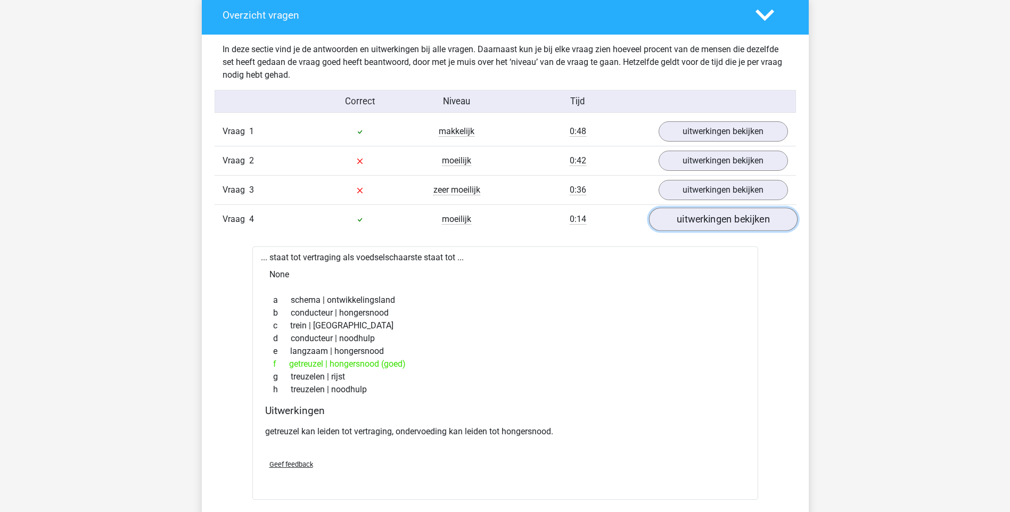
click at [712, 225] on link "uitwerkingen bekijken" at bounding box center [723, 219] width 149 height 23
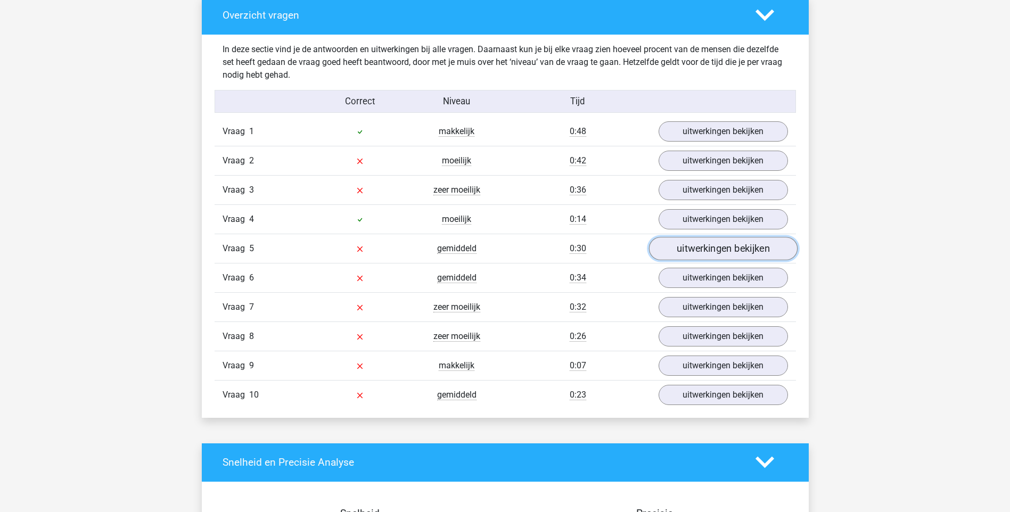
click at [728, 257] on link "uitwerkingen bekijken" at bounding box center [723, 248] width 149 height 23
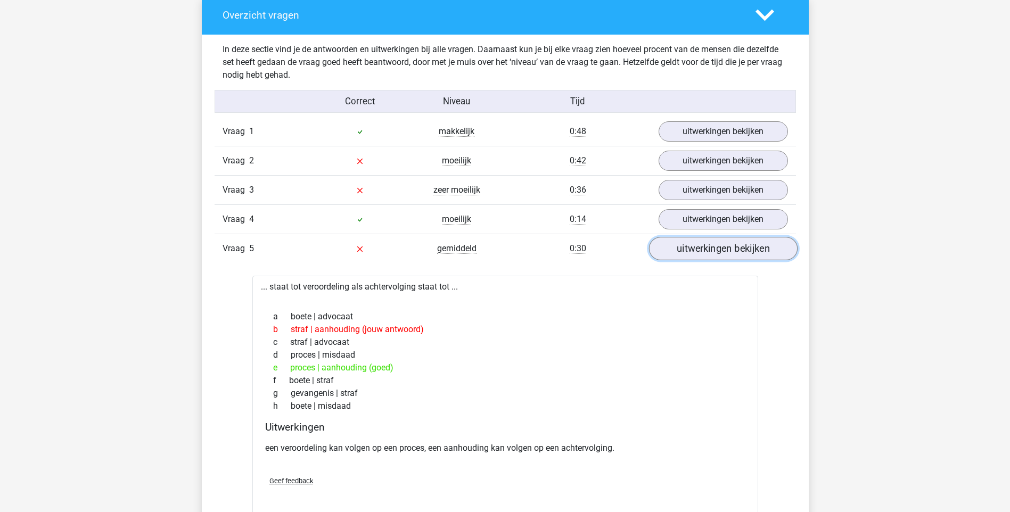
click at [728, 257] on link "uitwerkingen bekijken" at bounding box center [723, 248] width 149 height 23
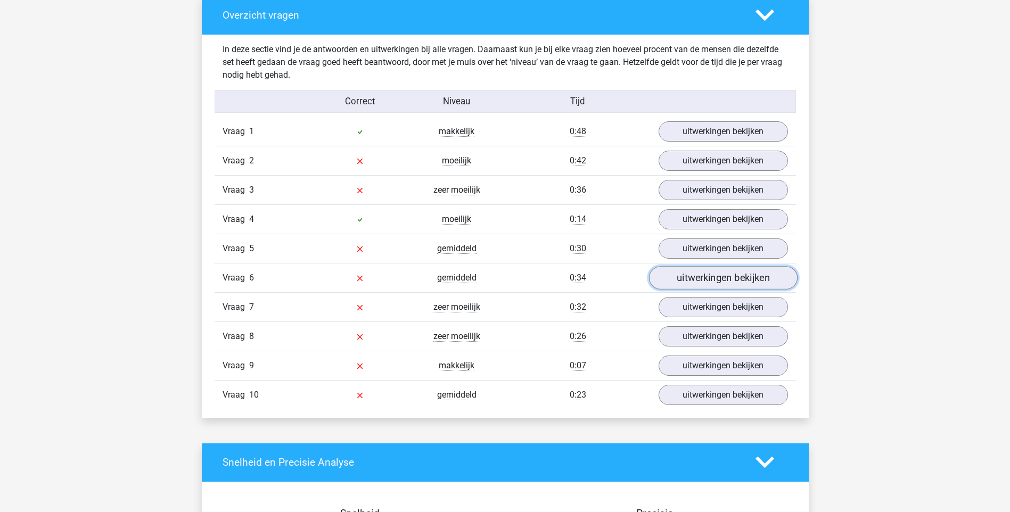
click at [743, 278] on link "uitwerkingen bekijken" at bounding box center [723, 277] width 149 height 23
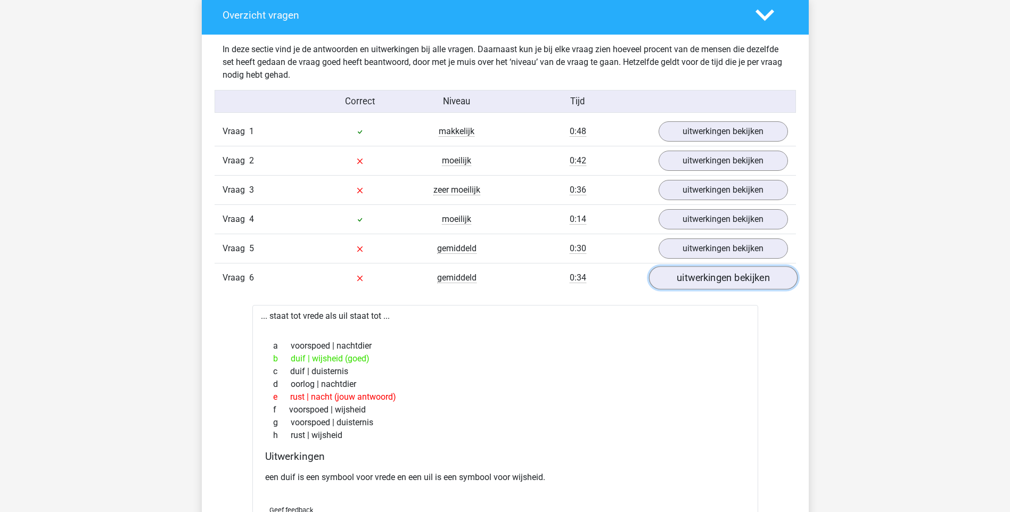
click at [743, 278] on link "uitwerkingen bekijken" at bounding box center [723, 277] width 149 height 23
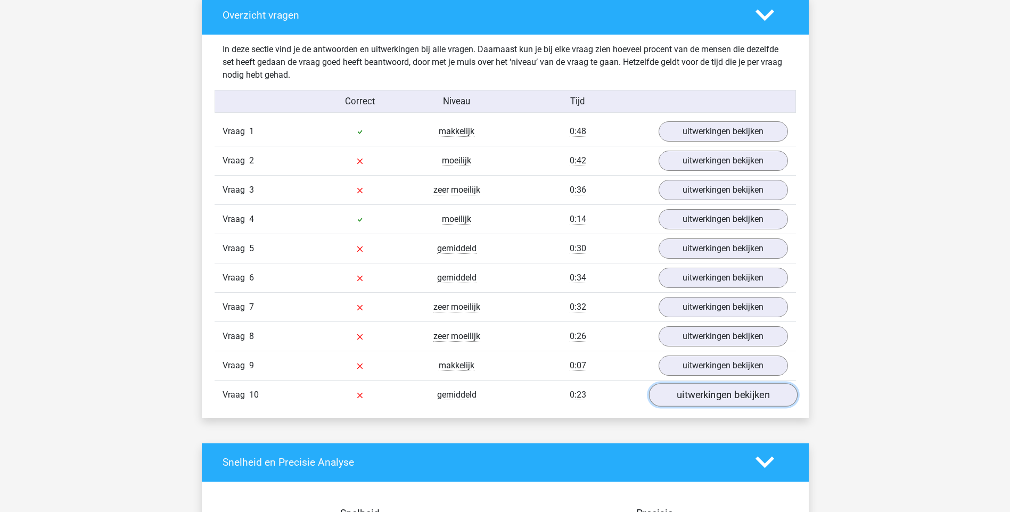
click at [699, 396] on link "uitwerkingen bekijken" at bounding box center [723, 394] width 149 height 23
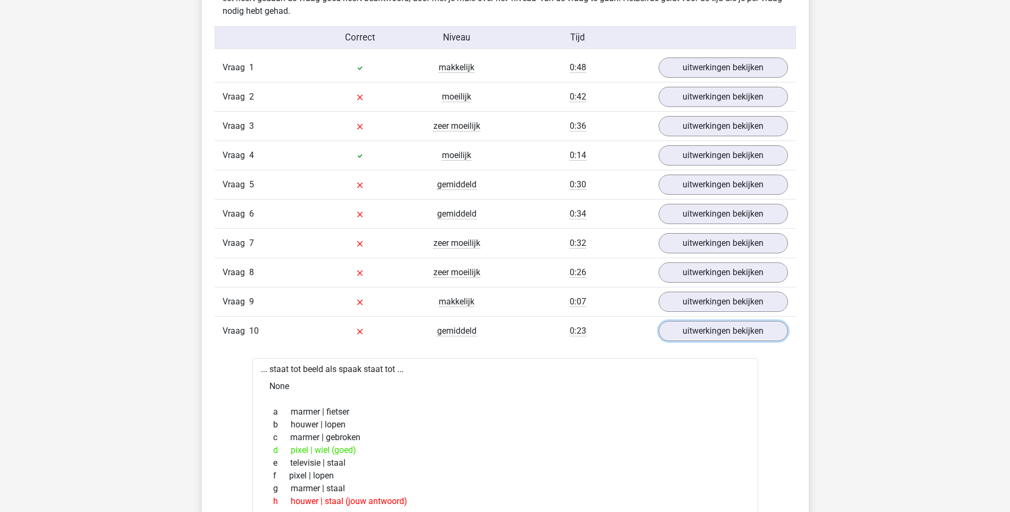
scroll to position [703, 0]
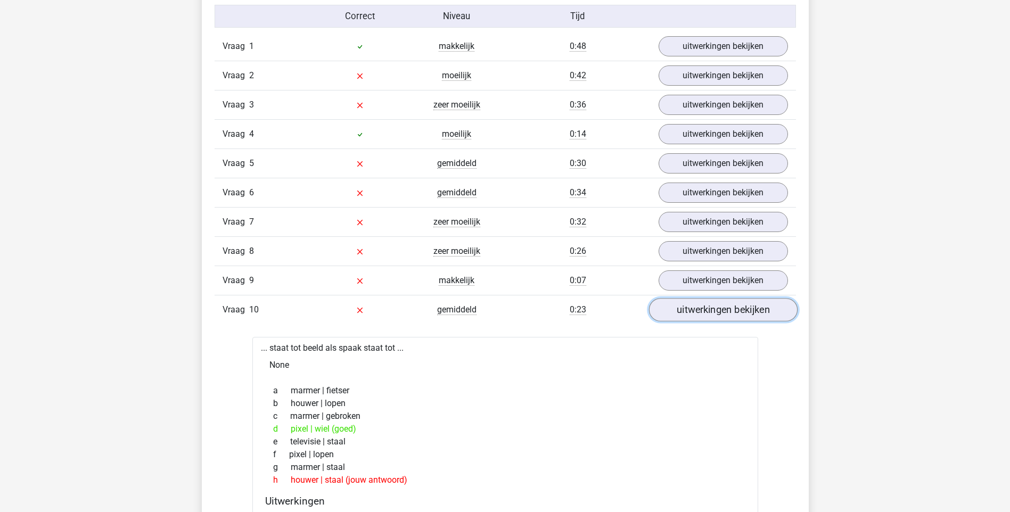
click at [717, 315] on link "uitwerkingen bekijken" at bounding box center [723, 309] width 149 height 23
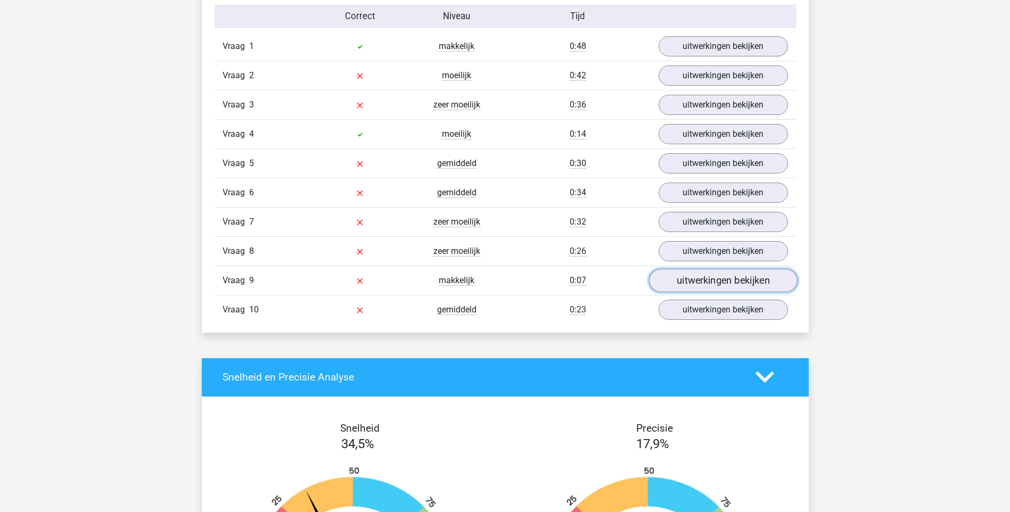
click at [716, 280] on link "uitwerkingen bekijken" at bounding box center [723, 280] width 149 height 23
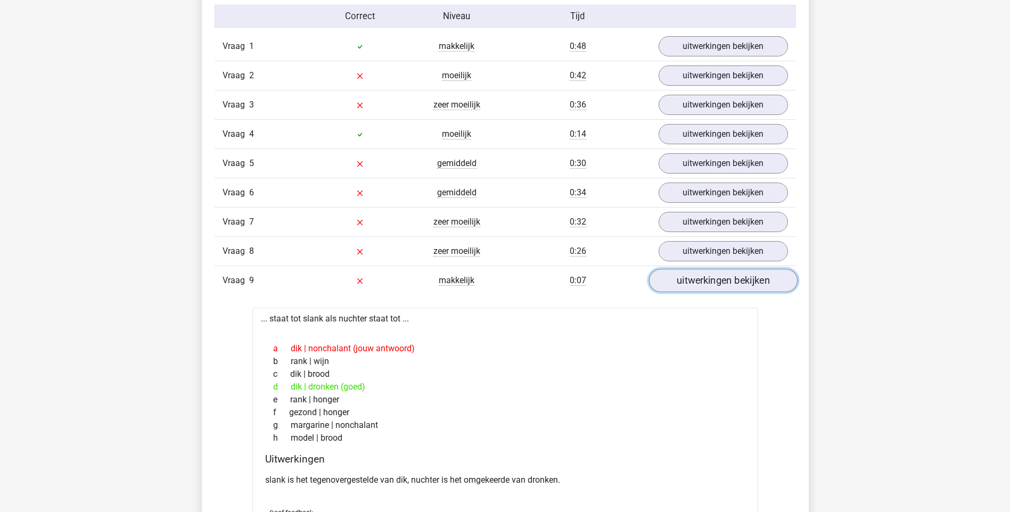
click at [716, 280] on link "uitwerkingen bekijken" at bounding box center [723, 280] width 149 height 23
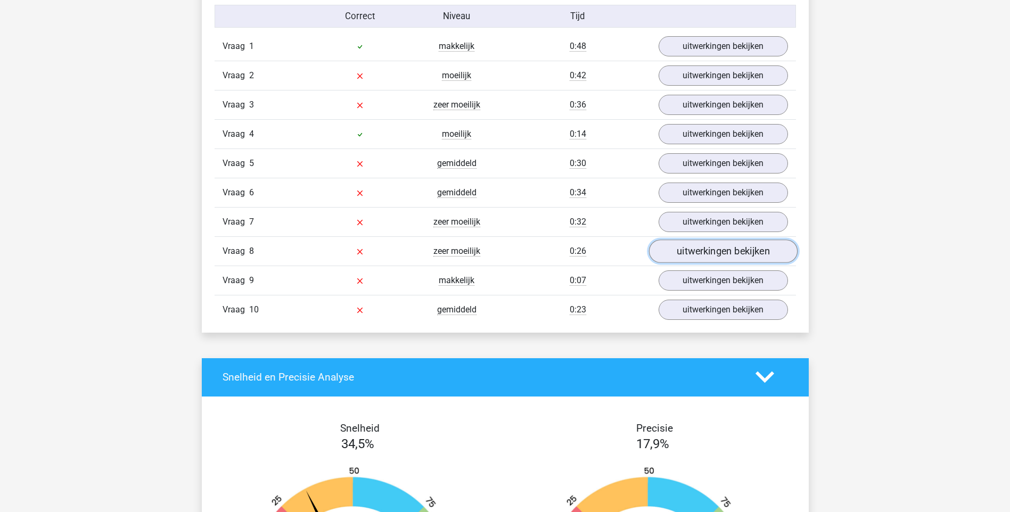
click at [724, 249] on link "uitwerkingen bekijken" at bounding box center [723, 251] width 149 height 23
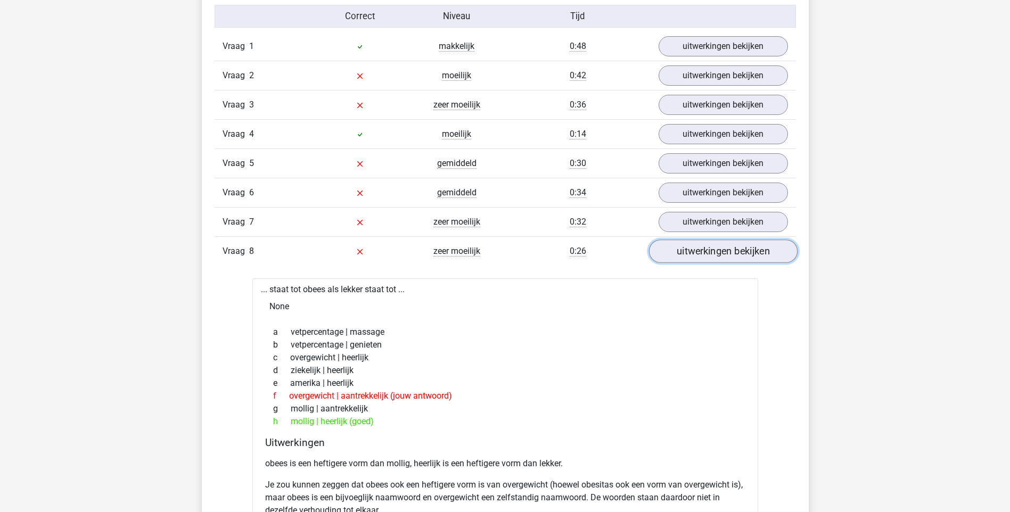
click at [724, 249] on link "uitwerkingen bekijken" at bounding box center [723, 251] width 149 height 23
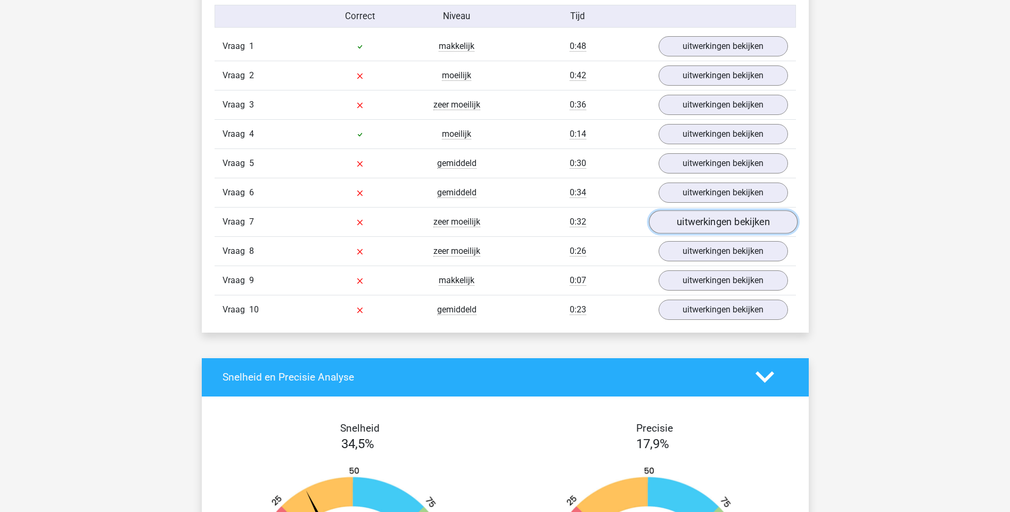
click at [725, 226] on link "uitwerkingen bekijken" at bounding box center [723, 221] width 149 height 23
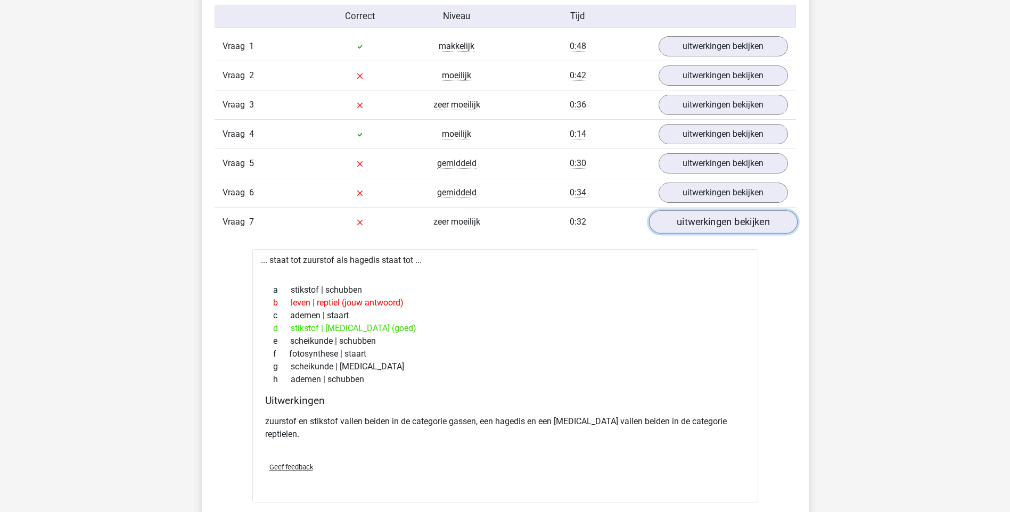
click at [725, 226] on link "uitwerkingen bekijken" at bounding box center [723, 221] width 149 height 23
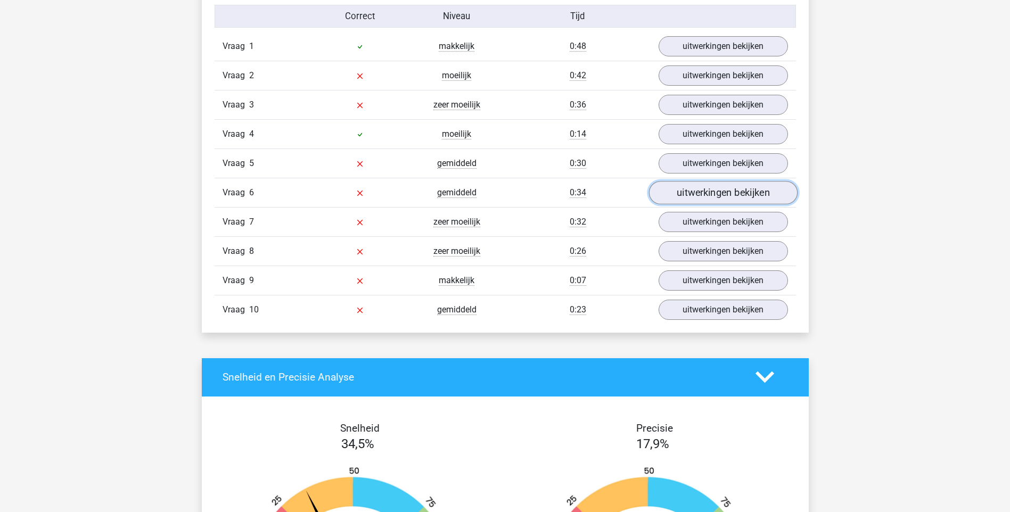
click at [726, 198] on link "uitwerkingen bekijken" at bounding box center [723, 192] width 149 height 23
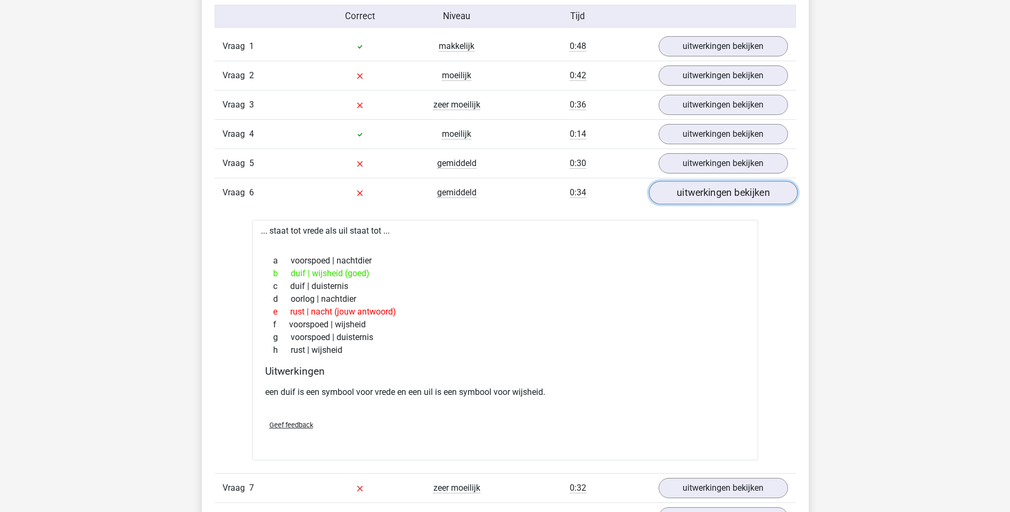
click at [726, 198] on link "uitwerkingen bekijken" at bounding box center [723, 192] width 149 height 23
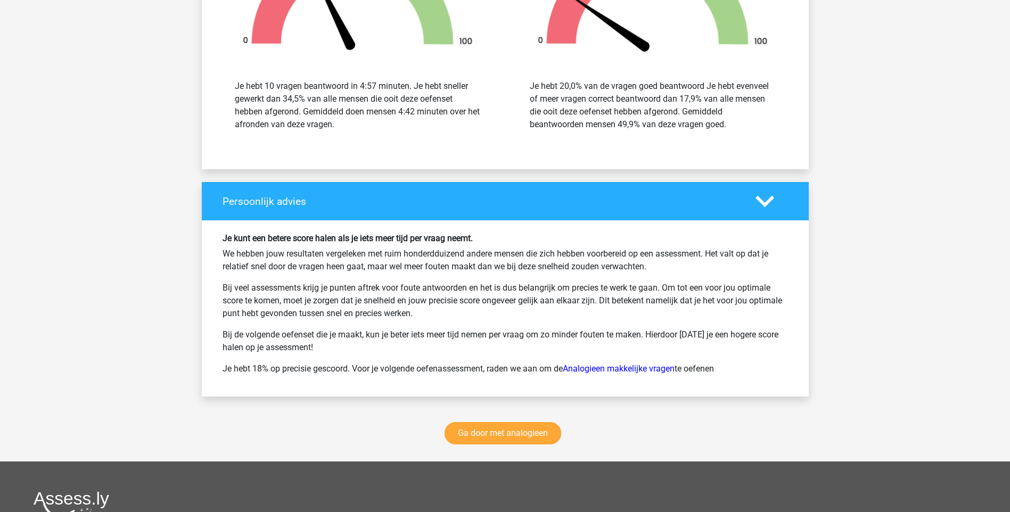
scroll to position [1257, 0]
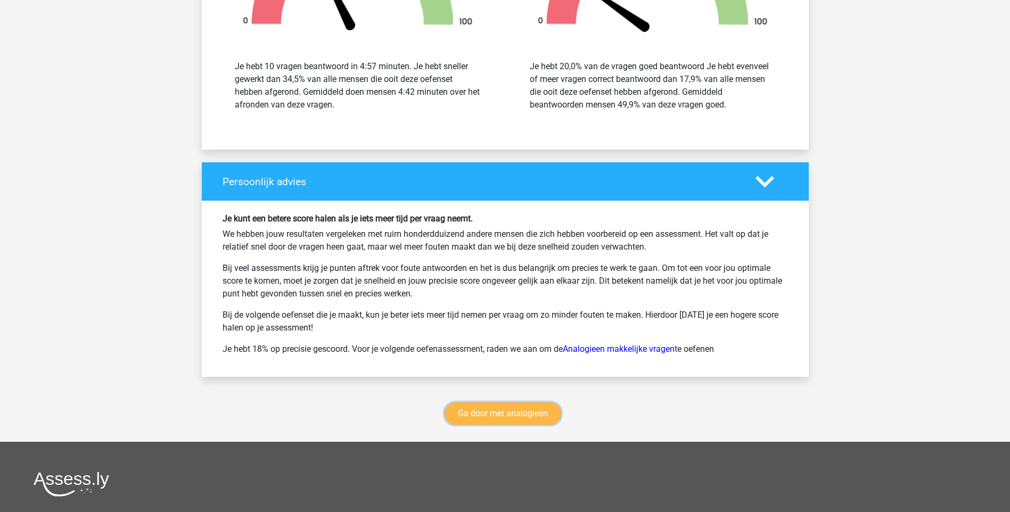
click at [520, 420] on link "Ga door met analogieen" at bounding box center [503, 414] width 117 height 22
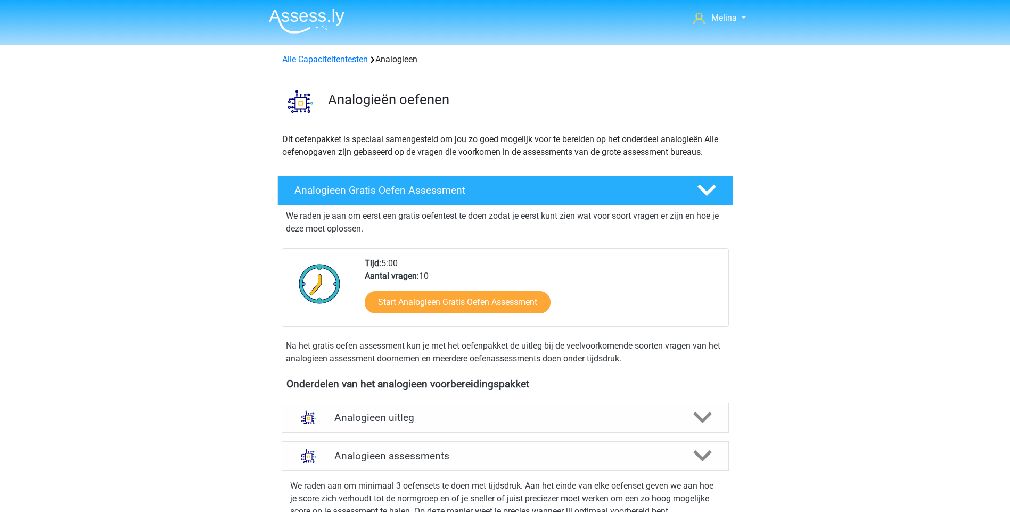
scroll to position [437, 0]
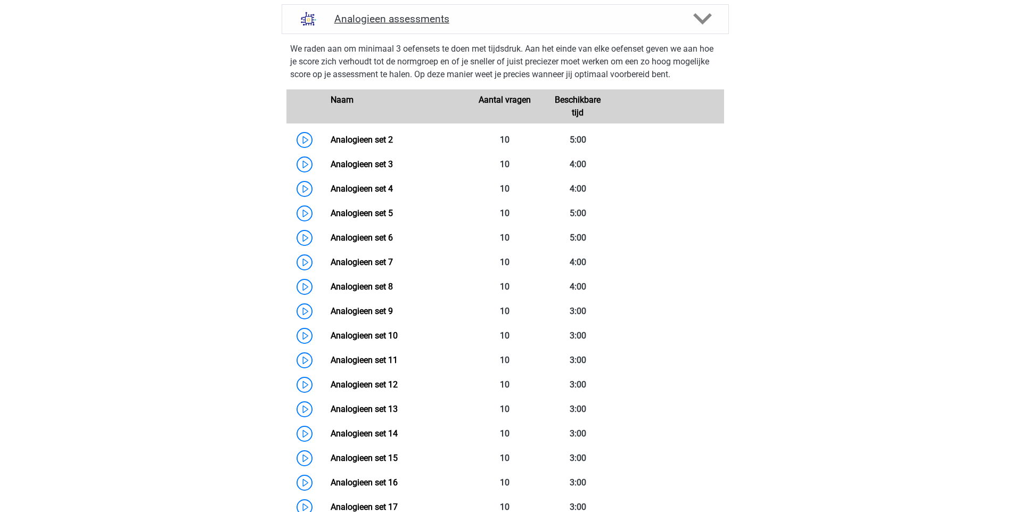
click at [709, 20] on icon at bounding box center [702, 19] width 19 height 19
click at [697, 21] on icon at bounding box center [702, 19] width 19 height 19
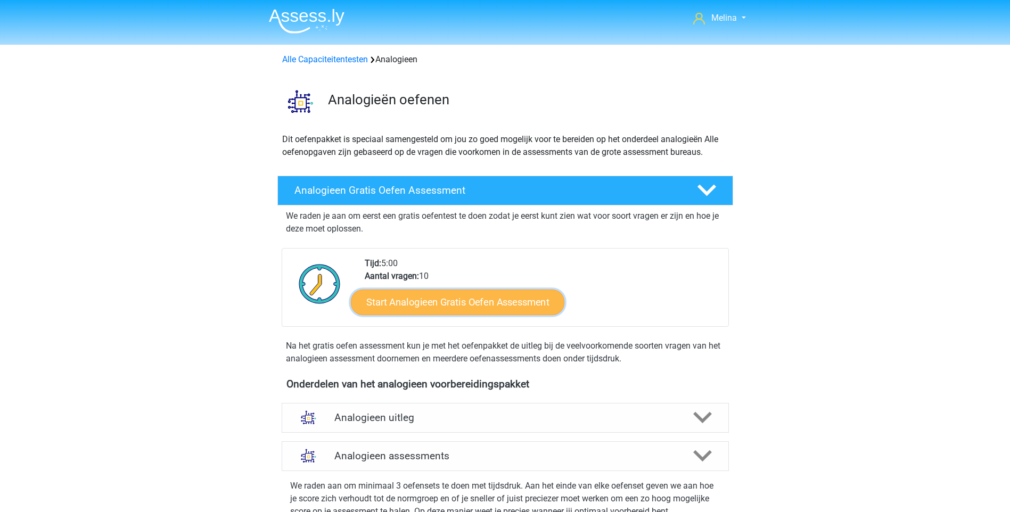
click at [499, 307] on link "Start Analogieen Gratis Oefen Assessment" at bounding box center [458, 302] width 214 height 26
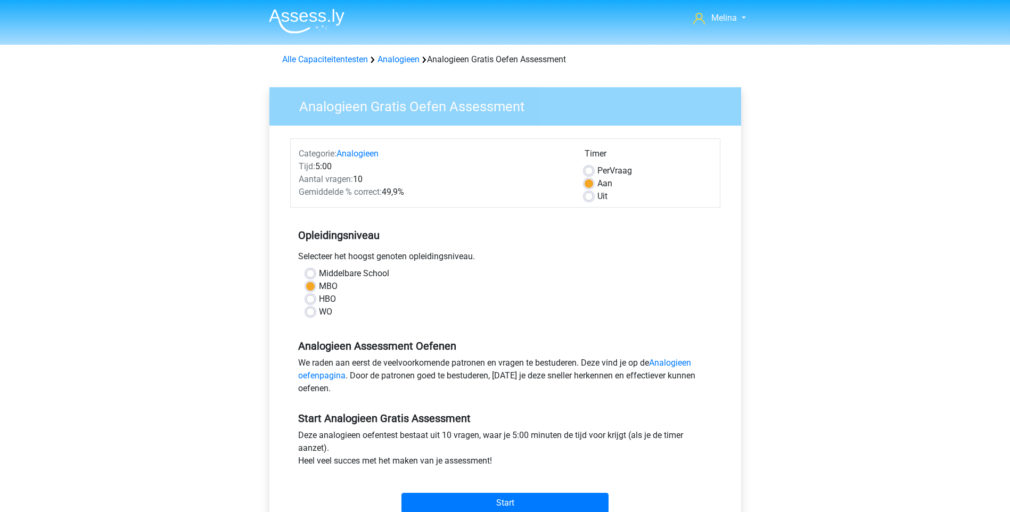
click at [589, 202] on div "Uit" at bounding box center [648, 196] width 127 height 13
click at [598, 193] on label "Uit" at bounding box center [603, 196] width 10 height 13
click at [589, 193] on input "Uit" at bounding box center [589, 195] width 9 height 11
radio input "true"
click at [533, 501] on input "Start" at bounding box center [505, 503] width 207 height 20
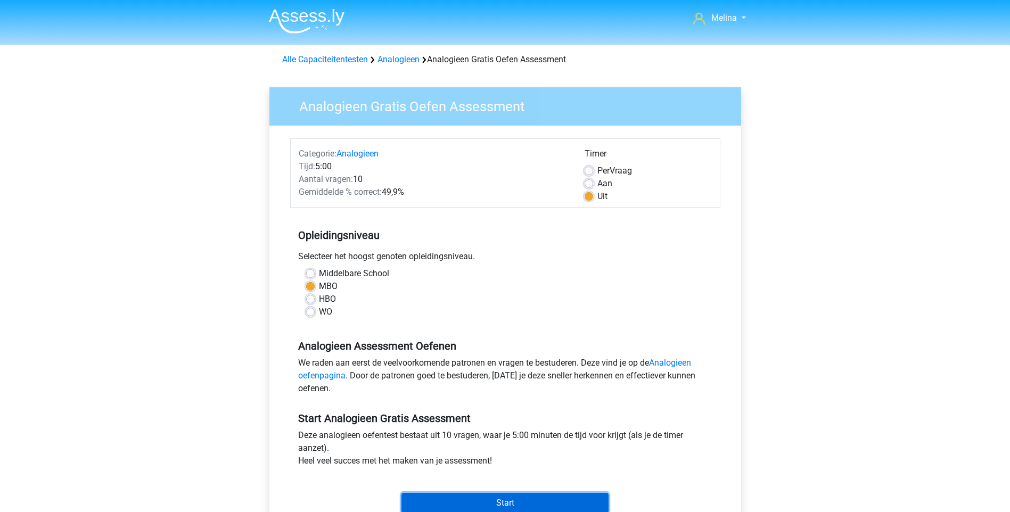
click at [491, 502] on input "Start" at bounding box center [505, 503] width 207 height 20
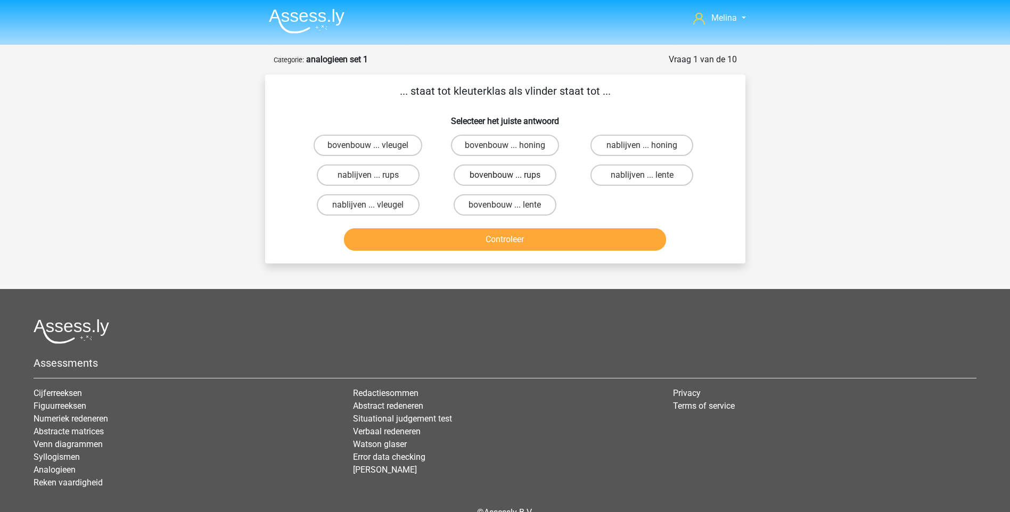
click at [533, 175] on label "bovenbouw ... rups" at bounding box center [505, 175] width 103 height 21
click at [512, 175] on input "bovenbouw ... rups" at bounding box center [508, 178] width 7 height 7
radio input "true"
click at [519, 241] on button "Controleer" at bounding box center [505, 239] width 322 height 22
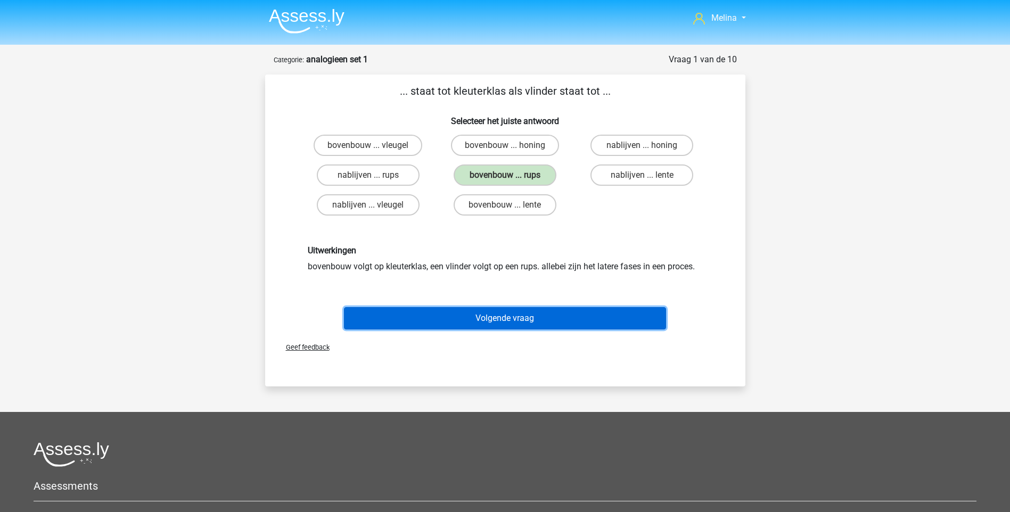
click at [499, 323] on button "Volgende vraag" at bounding box center [505, 318] width 322 height 22
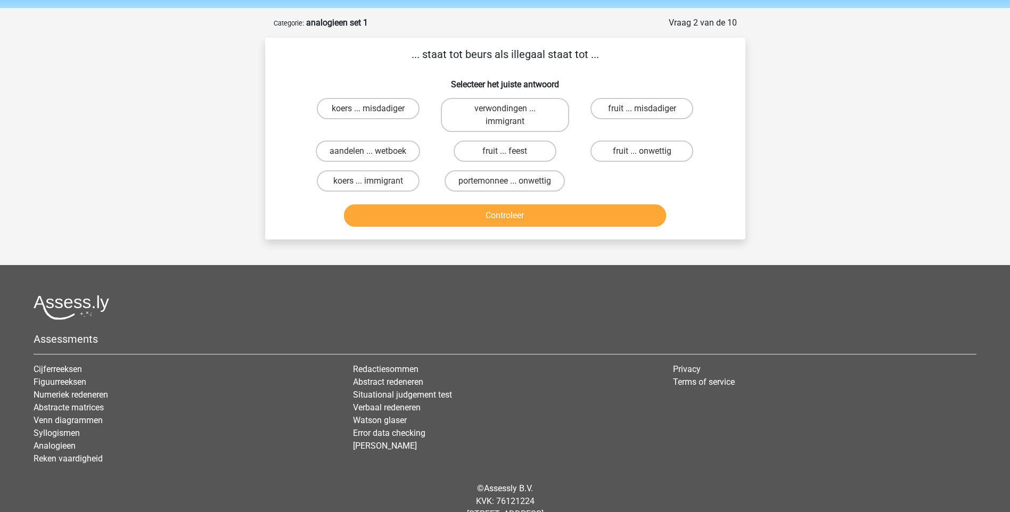
scroll to position [53, 0]
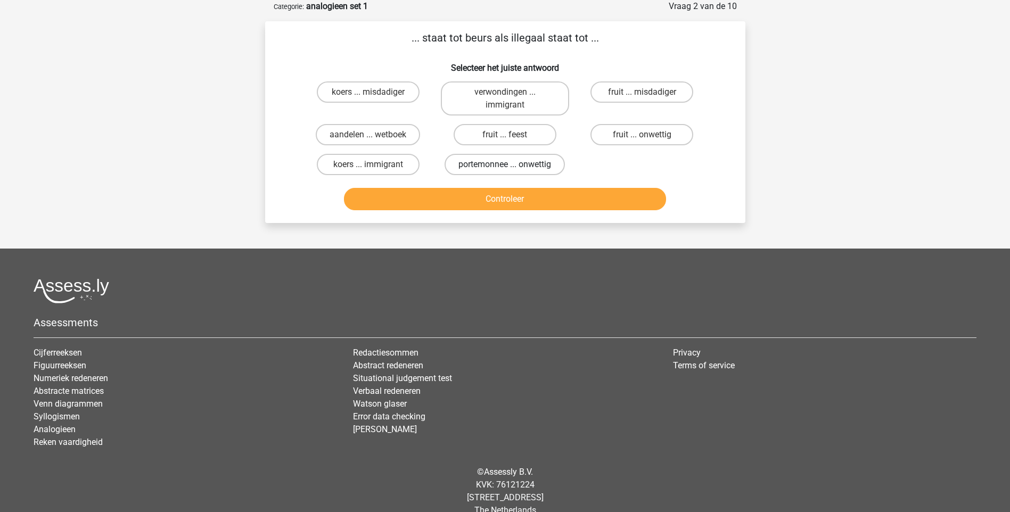
click at [483, 173] on label "portemonnee ... onwettig" at bounding box center [505, 164] width 120 height 21
click at [505, 171] on input "portemonnee ... onwettig" at bounding box center [508, 168] width 7 height 7
radio input "true"
click at [484, 200] on button "Controleer" at bounding box center [505, 199] width 322 height 22
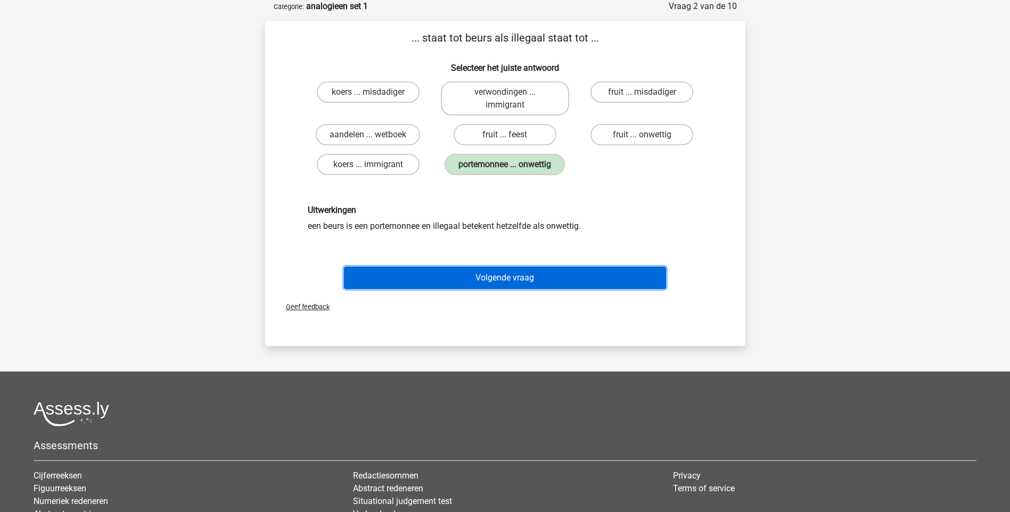
click at [503, 280] on button "Volgende vraag" at bounding box center [505, 278] width 322 height 22
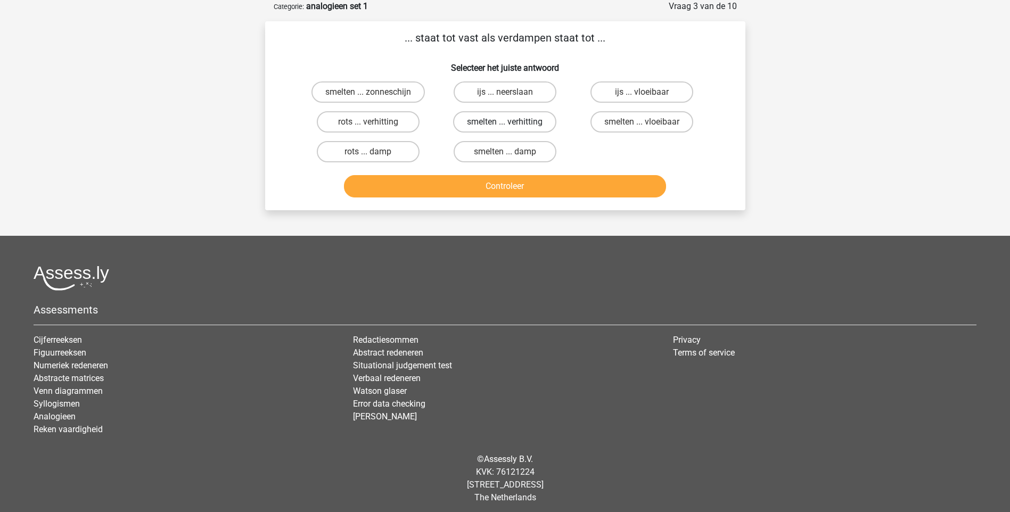
click at [520, 122] on label "smelten ... verhitting" at bounding box center [504, 121] width 103 height 21
click at [512, 122] on input "smelten ... verhitting" at bounding box center [508, 125] width 7 height 7
radio input "true"
click at [567, 189] on button "Controleer" at bounding box center [505, 186] width 322 height 22
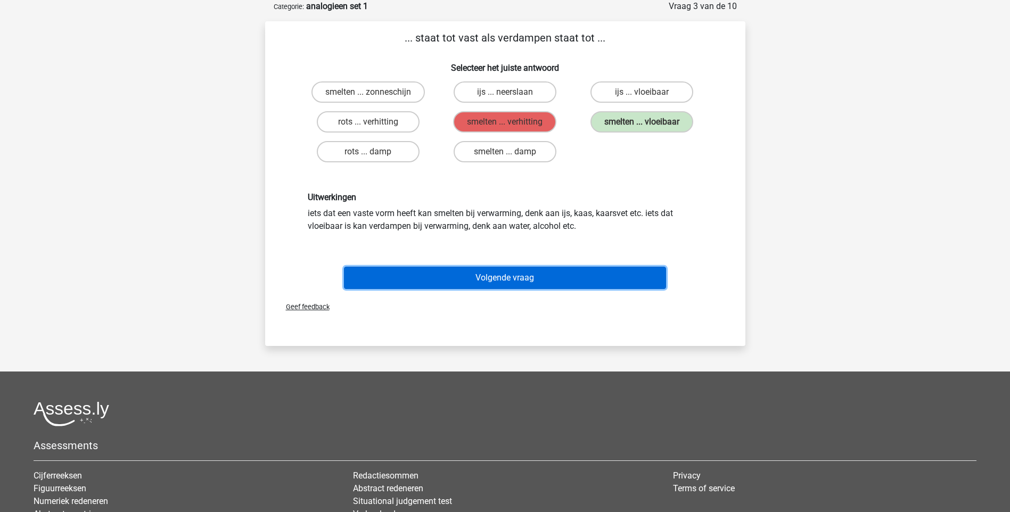
click at [535, 281] on button "Volgende vraag" at bounding box center [505, 278] width 322 height 22
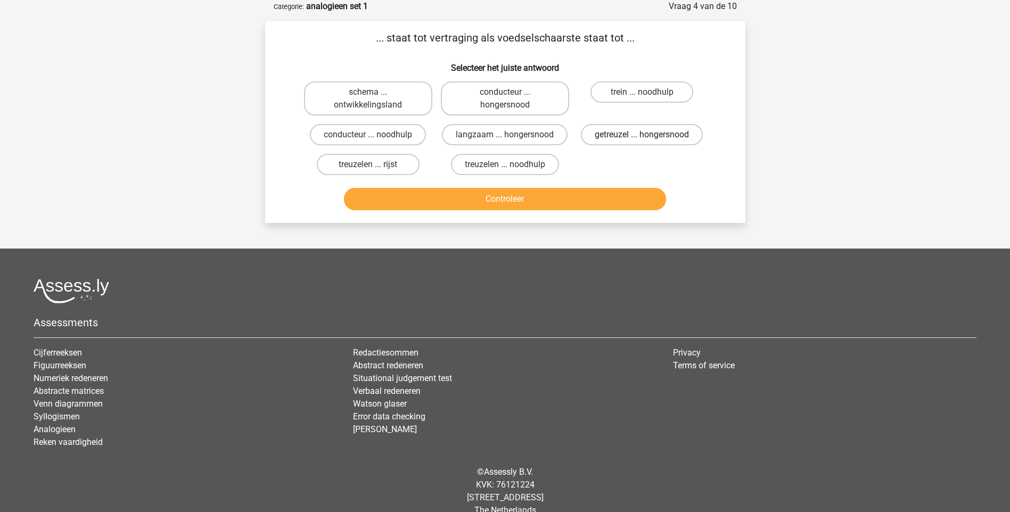
click at [629, 141] on label "getreuzel ... hongersnood" at bounding box center [642, 134] width 122 height 21
click at [642, 141] on input "getreuzel ... hongersnood" at bounding box center [645, 138] width 7 height 7
radio input "true"
click at [553, 195] on button "Controleer" at bounding box center [505, 199] width 322 height 22
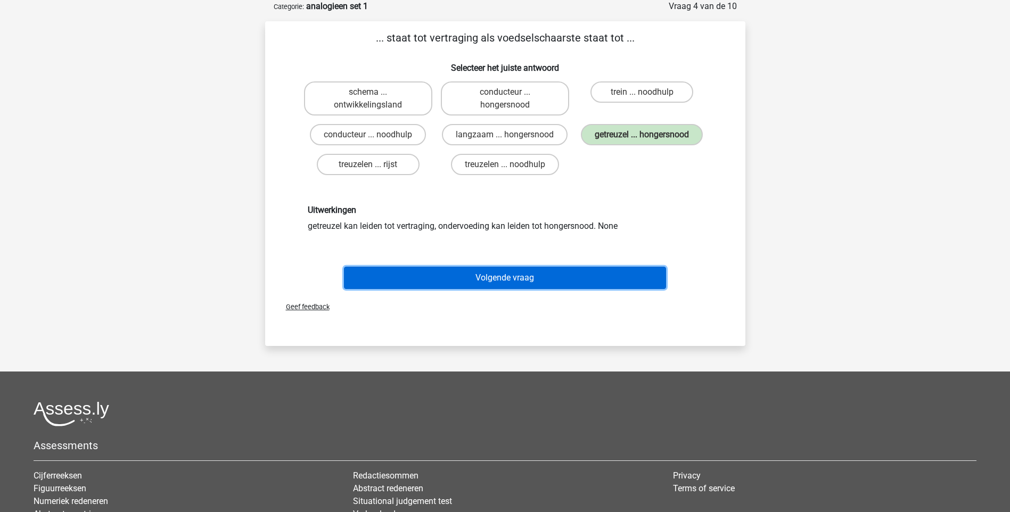
click at [514, 278] on button "Volgende vraag" at bounding box center [505, 278] width 322 height 22
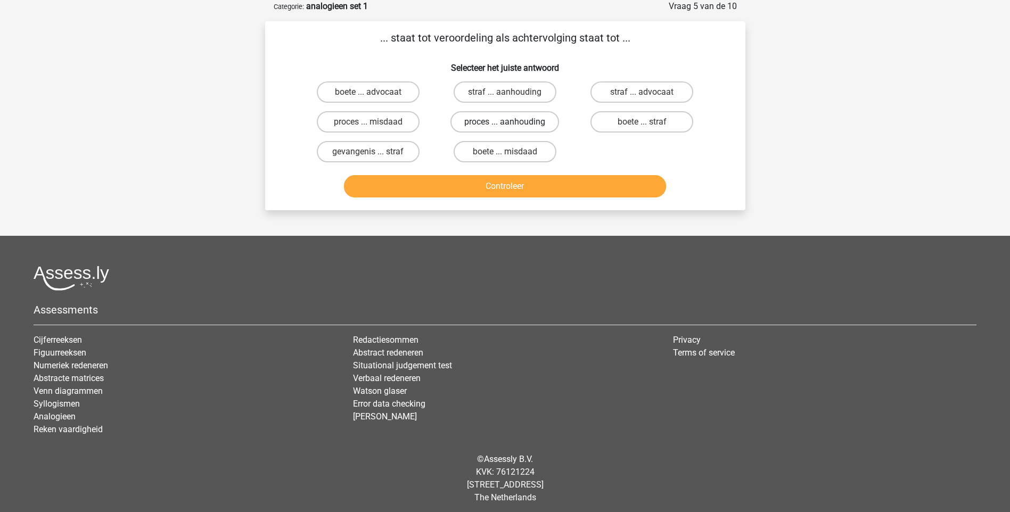
click at [478, 129] on label "proces ... aanhouding" at bounding box center [505, 121] width 109 height 21
click at [505, 129] on input "proces ... aanhouding" at bounding box center [508, 125] width 7 height 7
radio input "true"
click at [481, 190] on button "Controleer" at bounding box center [505, 186] width 322 height 22
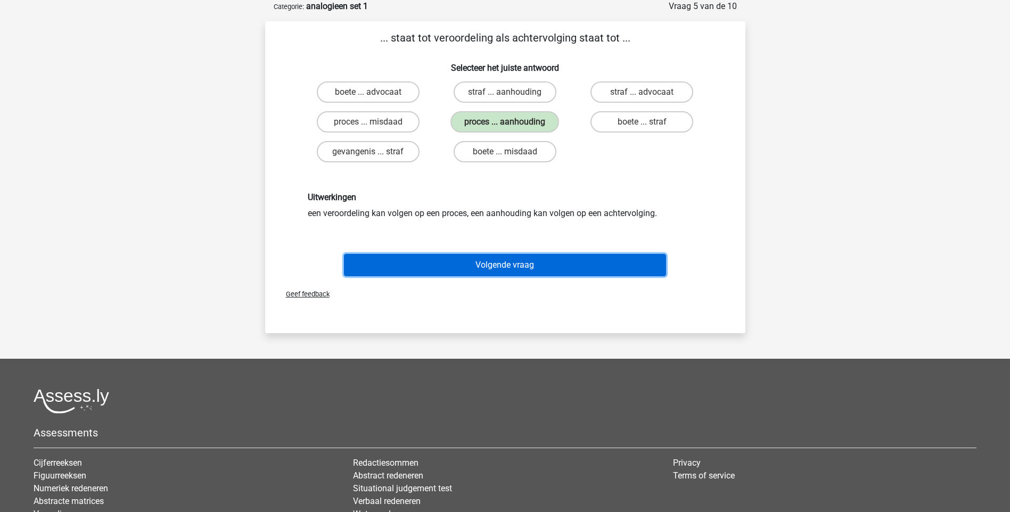
click at [493, 269] on button "Volgende vraag" at bounding box center [505, 265] width 322 height 22
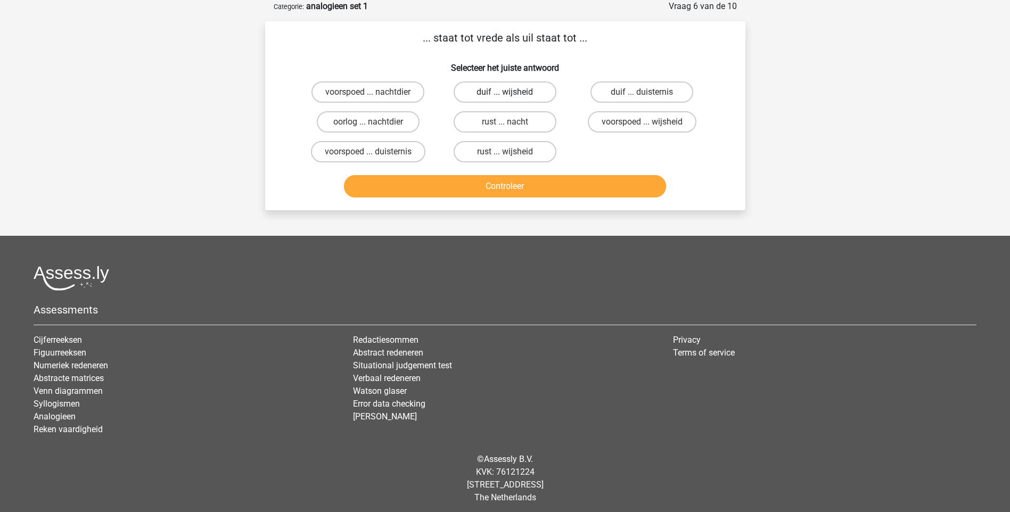
click at [484, 83] on label "duif ... wijsheid" at bounding box center [505, 91] width 103 height 21
click at [505, 92] on input "duif ... wijsheid" at bounding box center [508, 95] width 7 height 7
radio input "true"
click at [491, 184] on button "Controleer" at bounding box center [505, 186] width 322 height 22
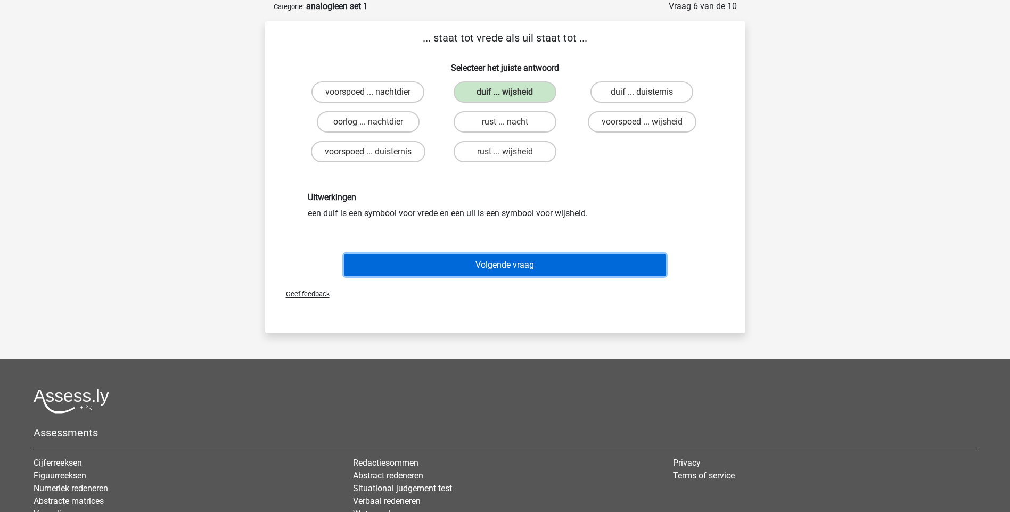
click at [483, 260] on button "Volgende vraag" at bounding box center [505, 265] width 322 height 22
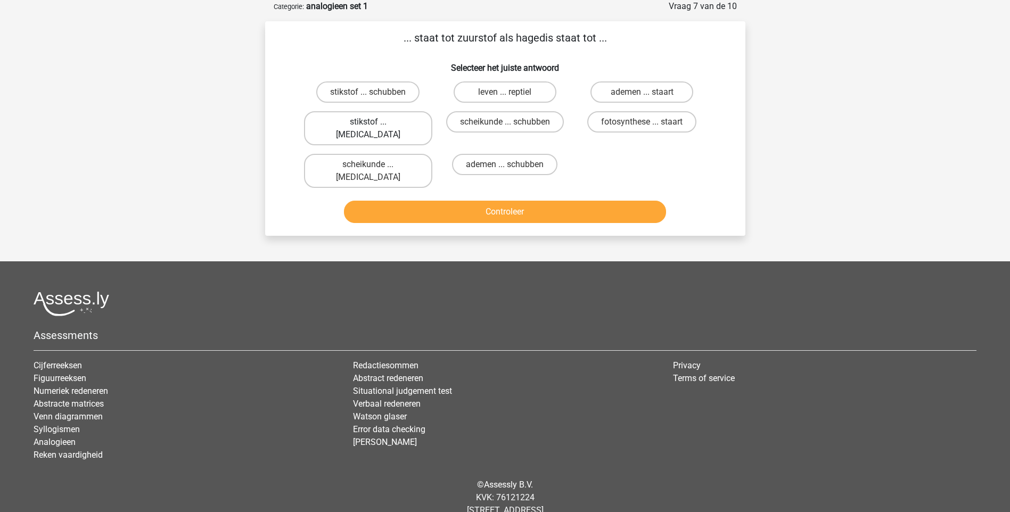
click at [392, 125] on label "stikstof ... krokodil" at bounding box center [368, 128] width 128 height 34
click at [375, 125] on input "stikstof ... krokodil" at bounding box center [371, 125] width 7 height 7
radio input "true"
click at [453, 201] on button "Controleer" at bounding box center [505, 212] width 322 height 22
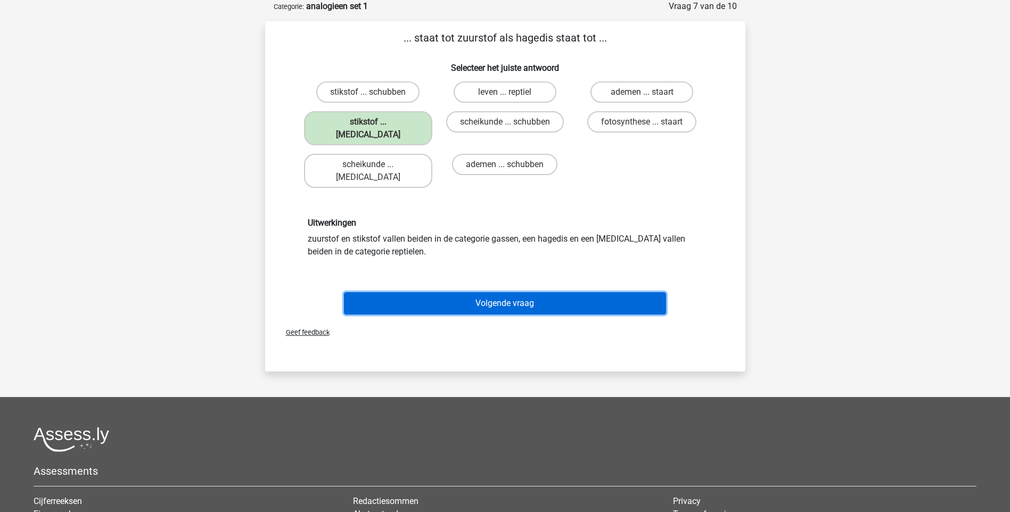
click at [459, 292] on button "Volgende vraag" at bounding box center [505, 303] width 322 height 22
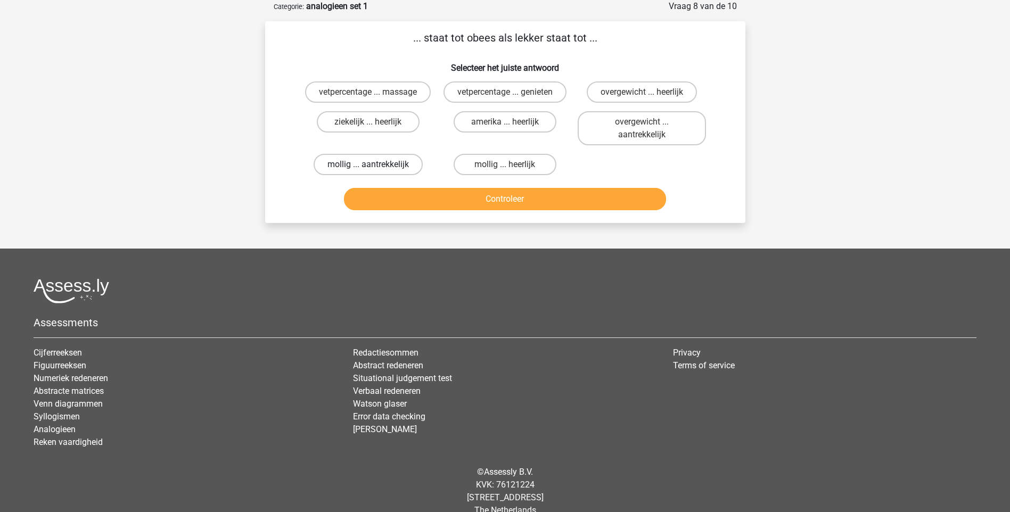
click at [369, 164] on label "mollig ... aantrekkelijk" at bounding box center [368, 164] width 109 height 21
click at [369, 165] on input "mollig ... aantrekkelijk" at bounding box center [371, 168] width 7 height 7
radio input "true"
click at [407, 197] on button "Controleer" at bounding box center [505, 199] width 322 height 22
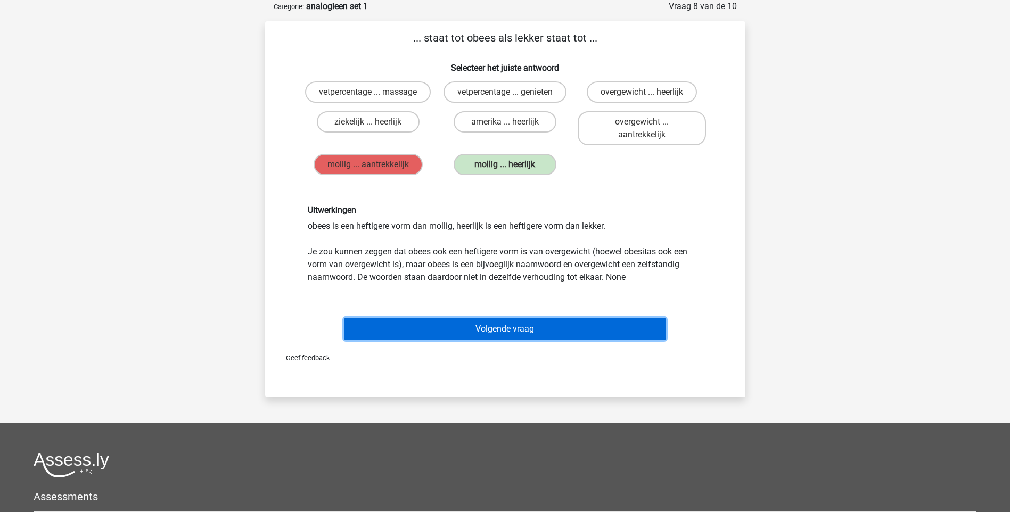
click at [484, 336] on button "Volgende vraag" at bounding box center [505, 329] width 322 height 22
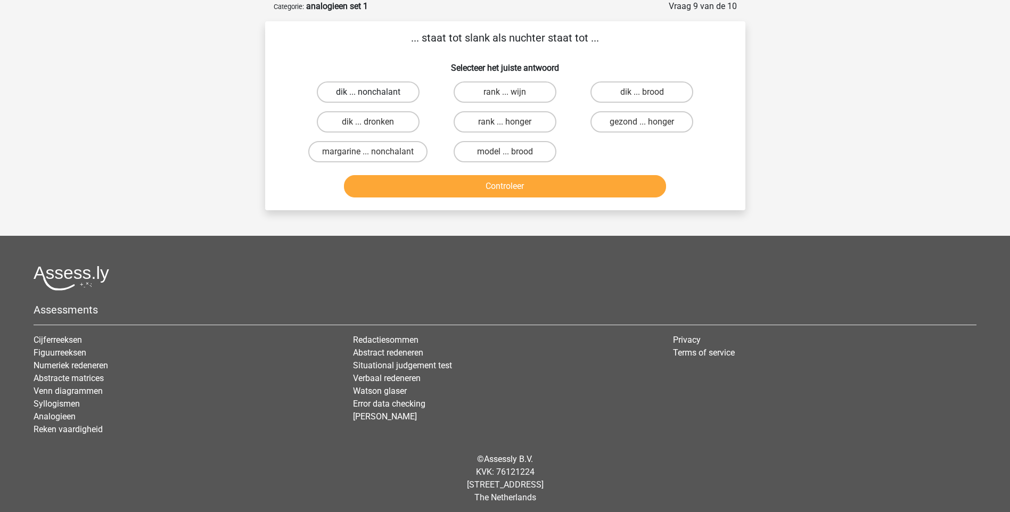
click at [397, 89] on label "dik ... nonchalant" at bounding box center [368, 91] width 103 height 21
click at [375, 92] on input "dik ... nonchalant" at bounding box center [371, 95] width 7 height 7
radio input "true"
click at [428, 187] on button "Controleer" at bounding box center [505, 186] width 322 height 22
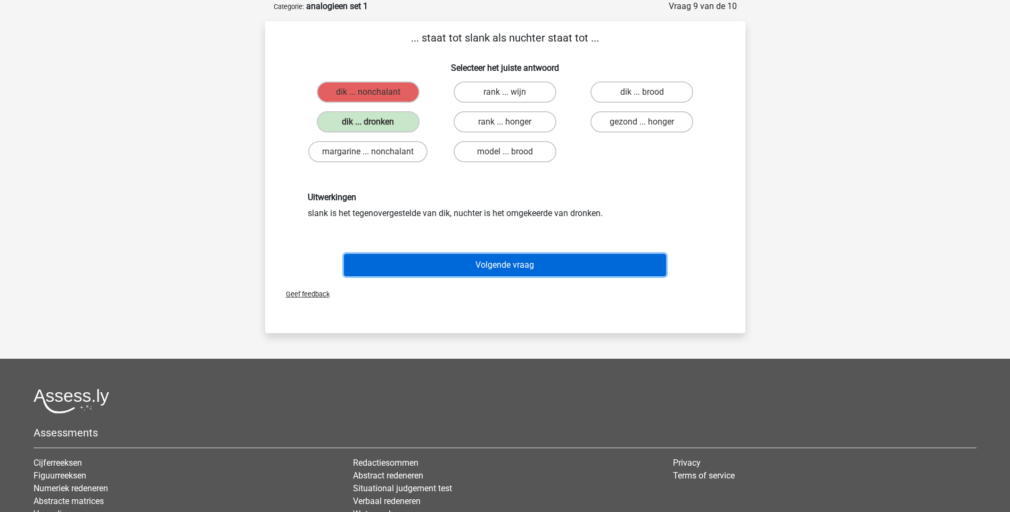
click at [443, 272] on button "Volgende vraag" at bounding box center [505, 265] width 322 height 22
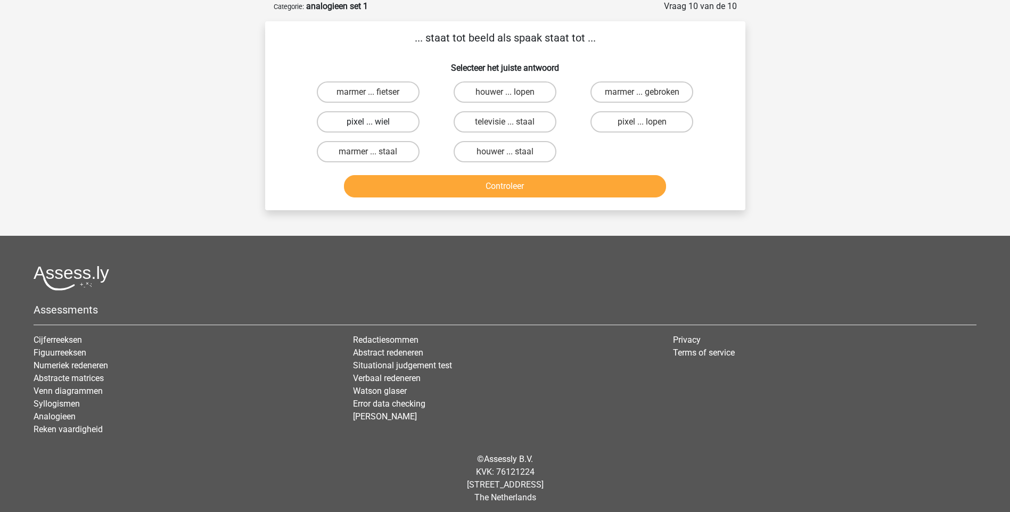
click at [392, 124] on label "pixel ... wiel" at bounding box center [368, 121] width 103 height 21
click at [375, 124] on input "pixel ... wiel" at bounding box center [371, 125] width 7 height 7
radio input "true"
click at [425, 182] on button "Controleer" at bounding box center [505, 186] width 322 height 22
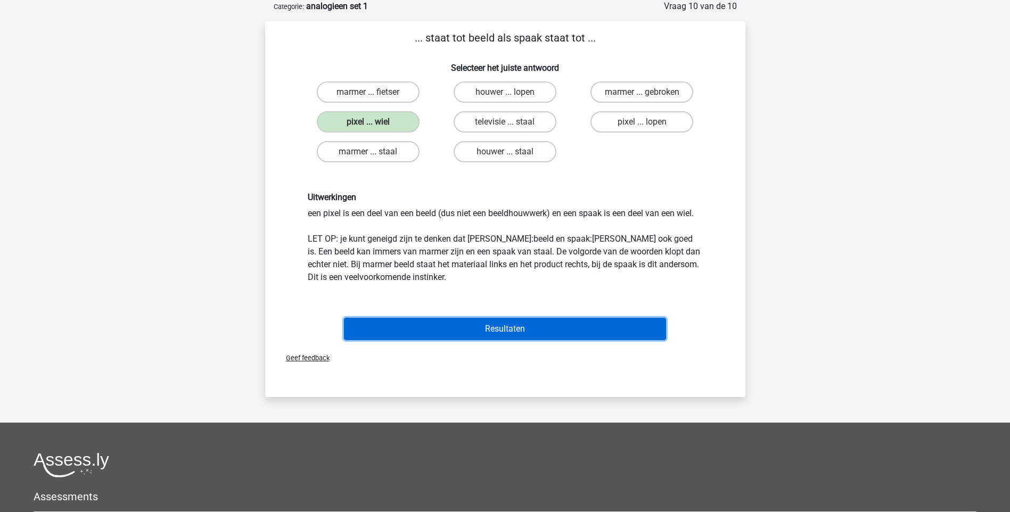
click at [425, 329] on button "Resultaten" at bounding box center [505, 329] width 322 height 22
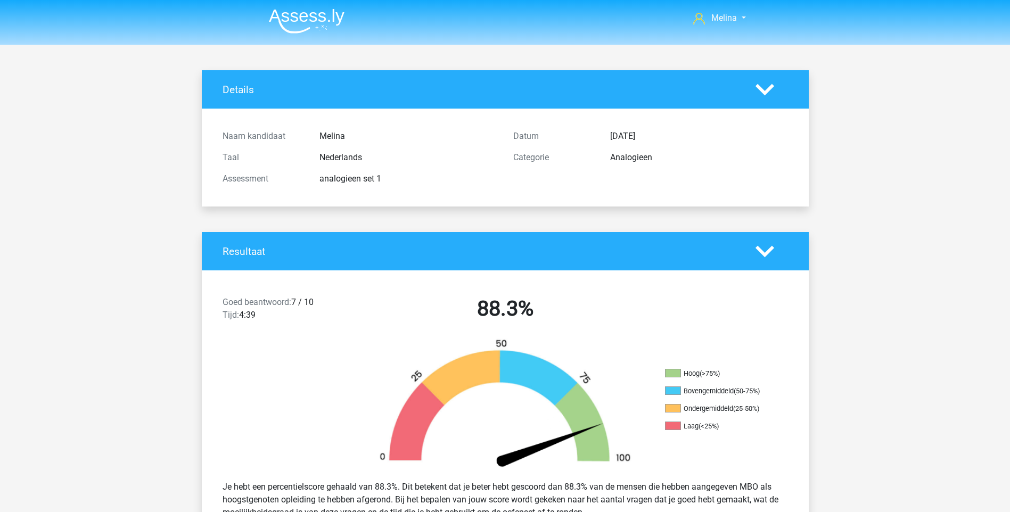
click at [456, 329] on div "Goed beantwoord: 7 / 10 Tijd: 4:39 88.3%" at bounding box center [505, 310] width 607 height 55
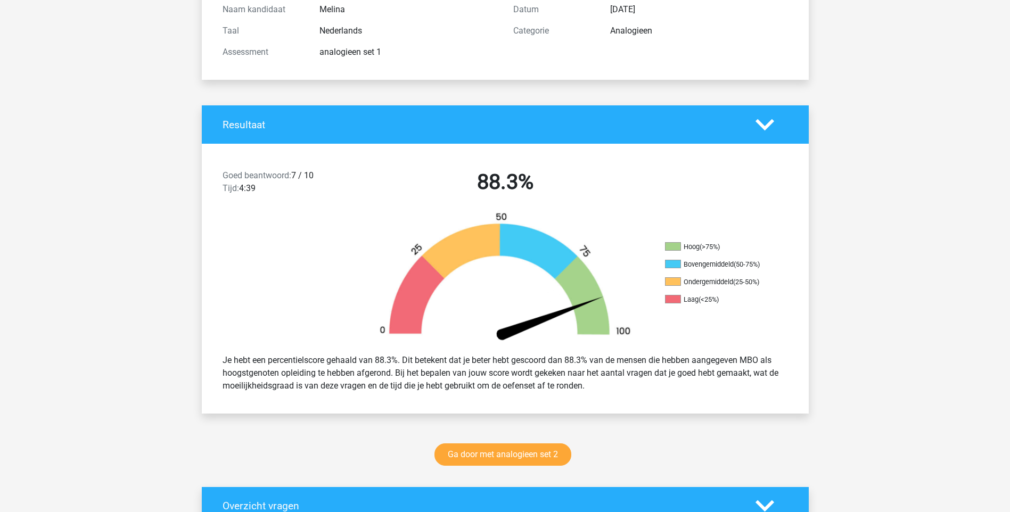
scroll to position [128, 0]
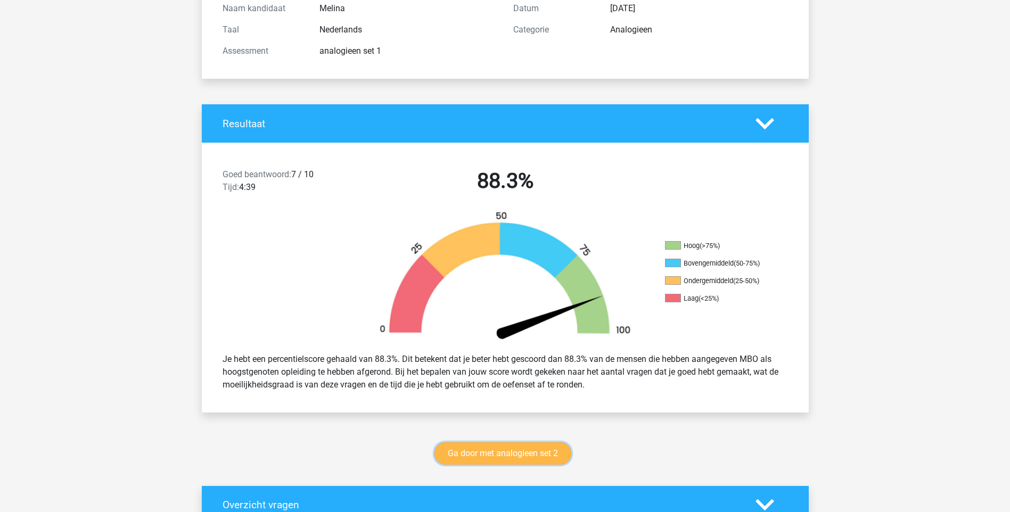
click at [526, 455] on link "Ga door met analogieen set 2" at bounding box center [503, 454] width 137 height 22
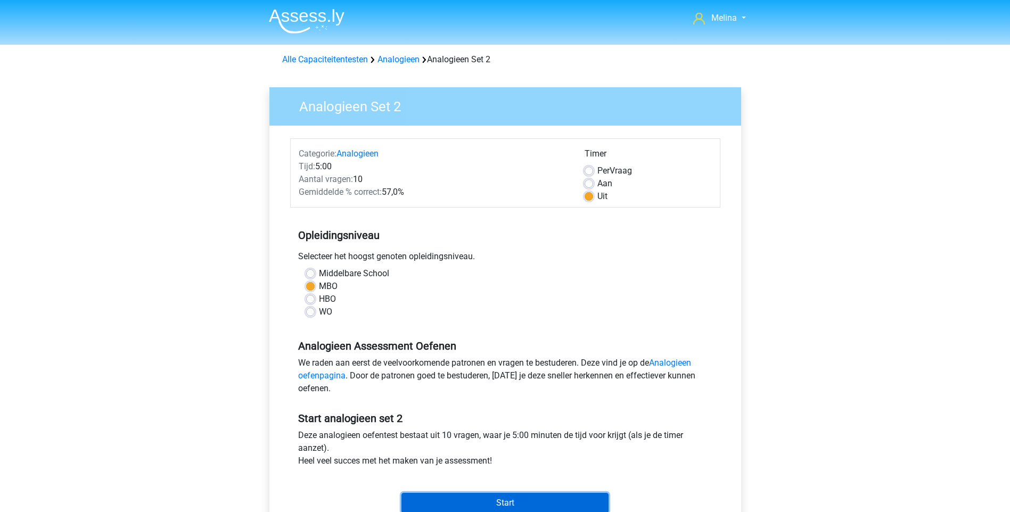
click at [509, 500] on input "Start" at bounding box center [505, 503] width 207 height 20
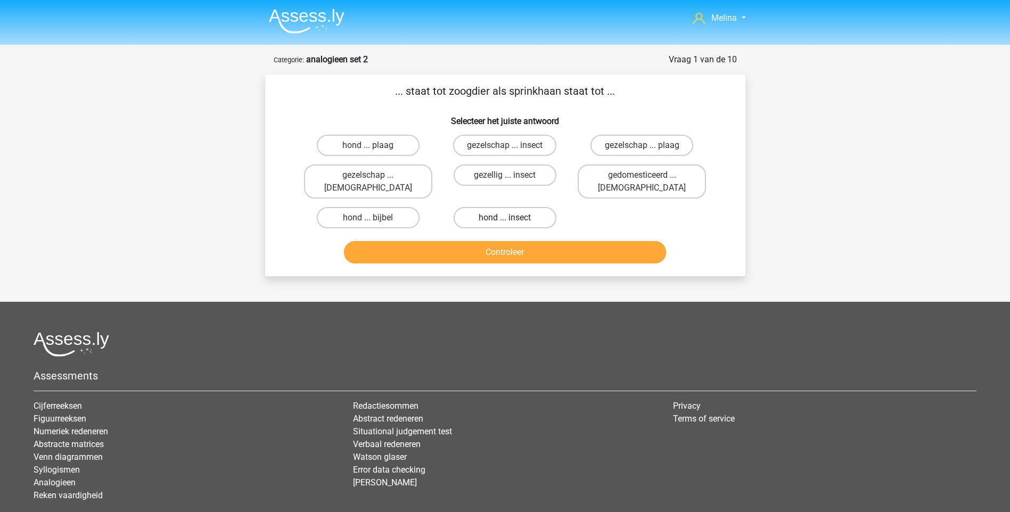
click at [524, 207] on label "hond ... insect" at bounding box center [505, 217] width 103 height 21
click at [512, 218] on input "hond ... insect" at bounding box center [508, 221] width 7 height 7
radio input "true"
click at [514, 241] on button "Controleer" at bounding box center [505, 252] width 322 height 22
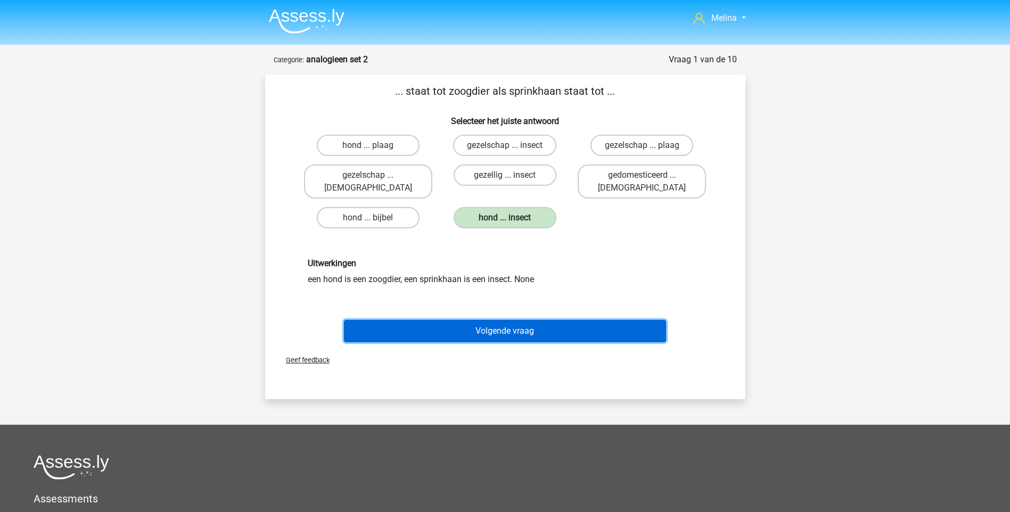
click at [496, 320] on button "Volgende vraag" at bounding box center [505, 331] width 322 height 22
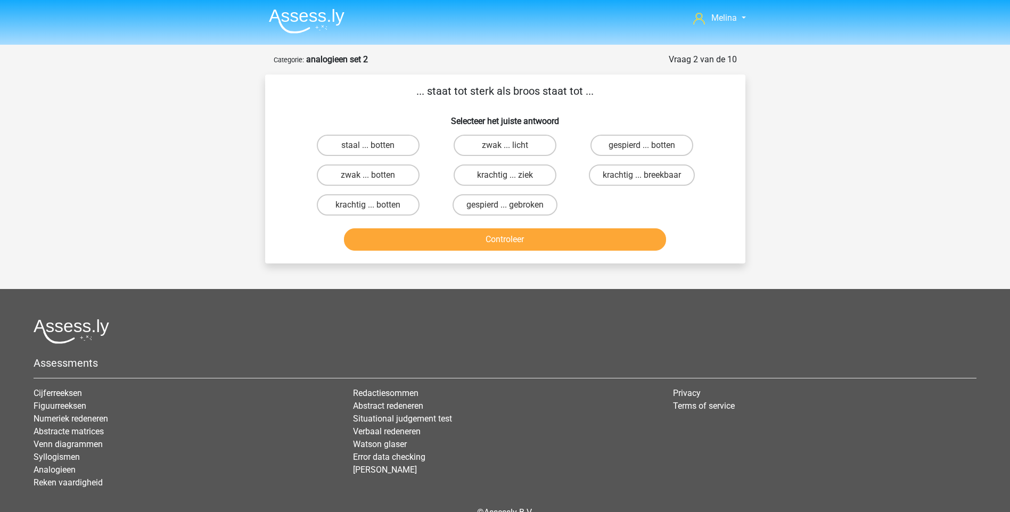
scroll to position [53, 0]
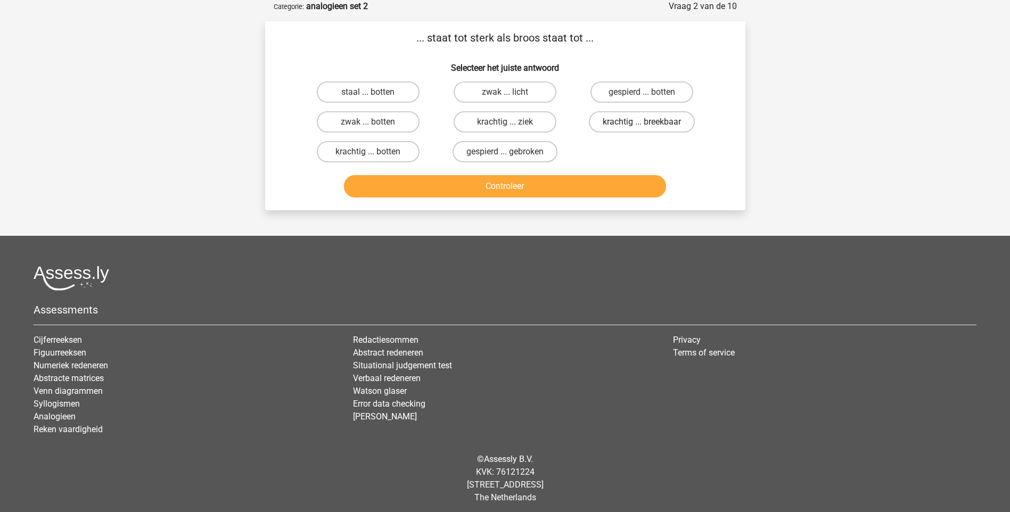
click at [654, 120] on label "krachtig ... breekbaar" at bounding box center [642, 121] width 106 height 21
click at [649, 122] on input "krachtig ... breekbaar" at bounding box center [645, 125] width 7 height 7
radio input "true"
click at [571, 187] on button "Controleer" at bounding box center [505, 186] width 322 height 22
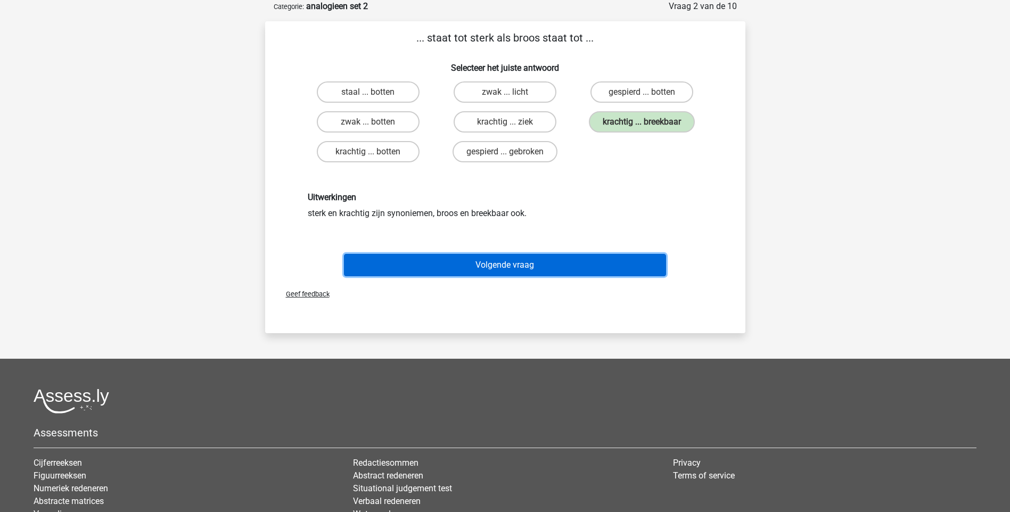
click at [528, 269] on button "Volgende vraag" at bounding box center [505, 265] width 322 height 22
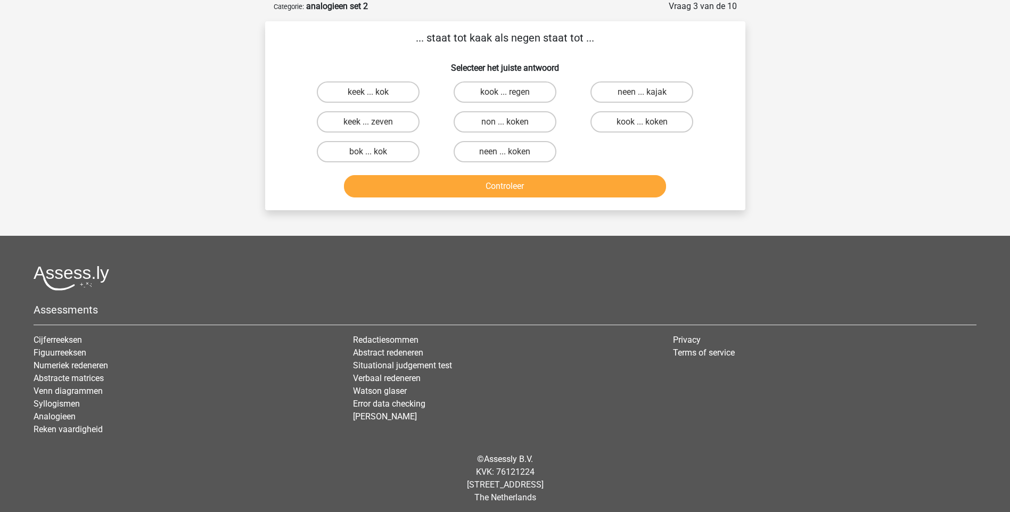
click at [369, 125] on input "keek ... zeven" at bounding box center [371, 125] width 7 height 7
radio input "true"
click at [431, 188] on button "Controleer" at bounding box center [505, 186] width 322 height 22
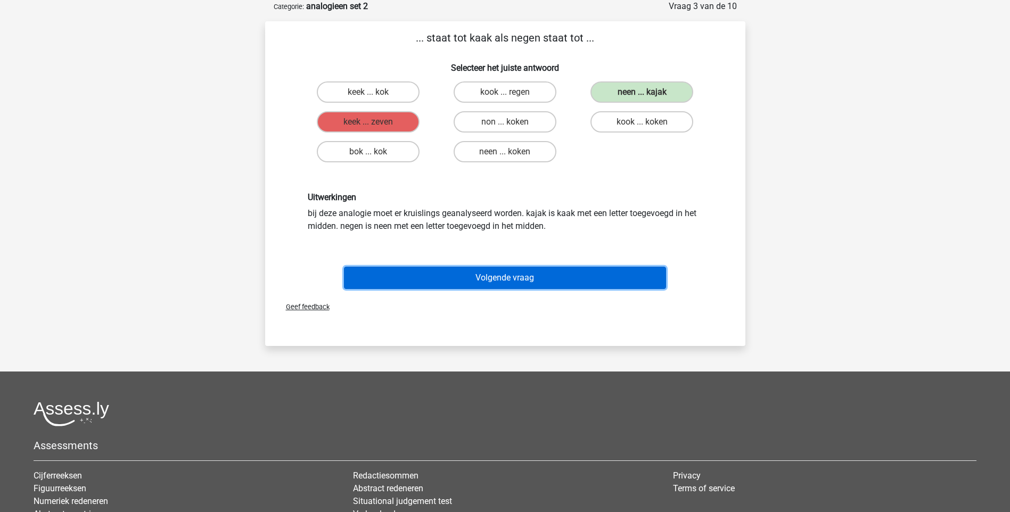
click at [567, 277] on button "Volgende vraag" at bounding box center [505, 278] width 322 height 22
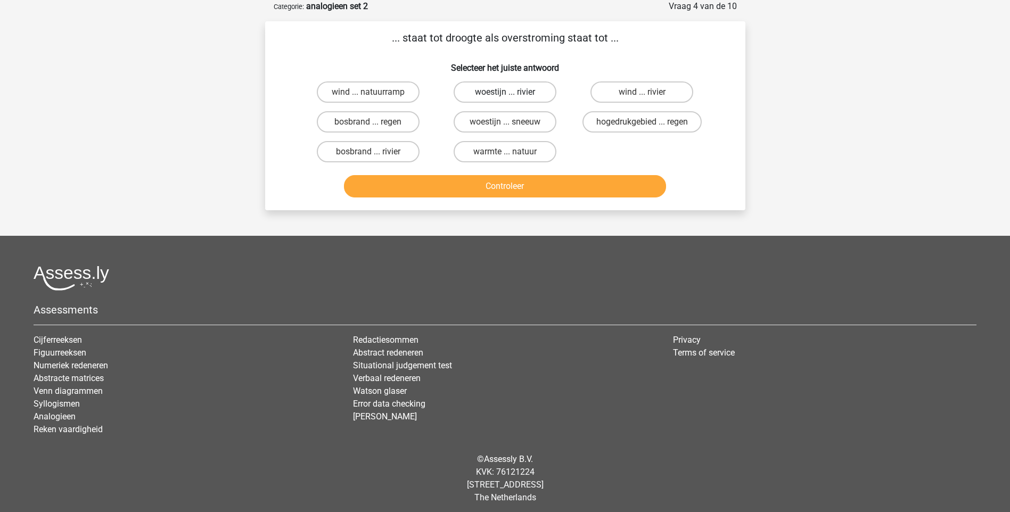
click at [495, 95] on label "woestijn ... rivier" at bounding box center [505, 91] width 103 height 21
click at [505, 95] on input "woestijn ... rivier" at bounding box center [508, 95] width 7 height 7
radio input "true"
click at [518, 189] on button "Controleer" at bounding box center [505, 186] width 322 height 22
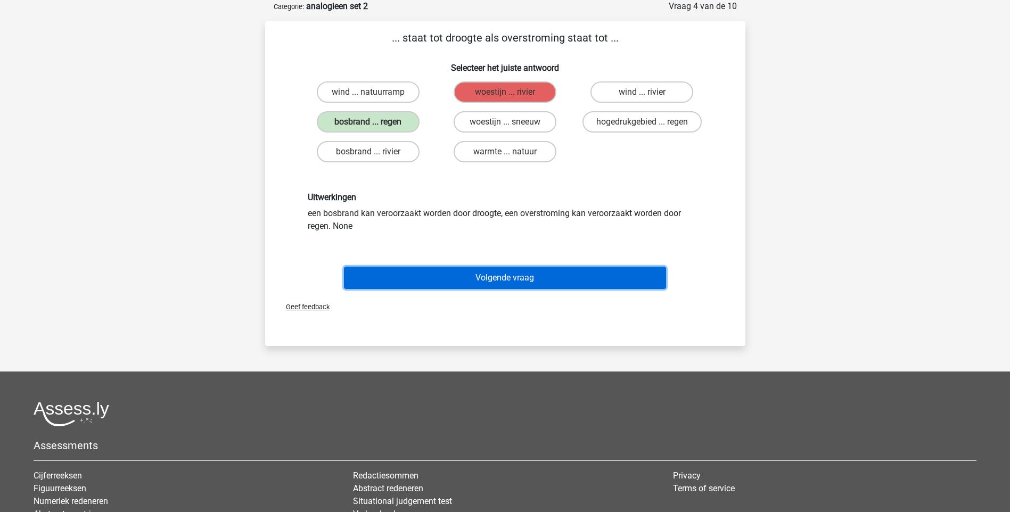
click at [498, 280] on button "Volgende vraag" at bounding box center [505, 278] width 322 height 22
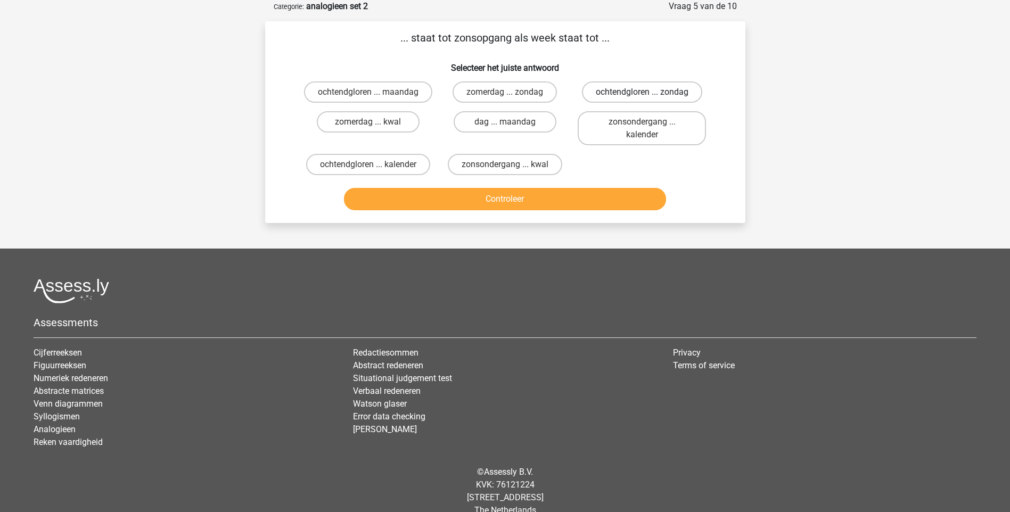
click at [668, 96] on label "ochtendgloren ... zondag" at bounding box center [642, 91] width 120 height 21
click at [649, 96] on input "ochtendgloren ... zondag" at bounding box center [645, 95] width 7 height 7
radio input "true"
click at [602, 210] on button "Controleer" at bounding box center [505, 199] width 322 height 22
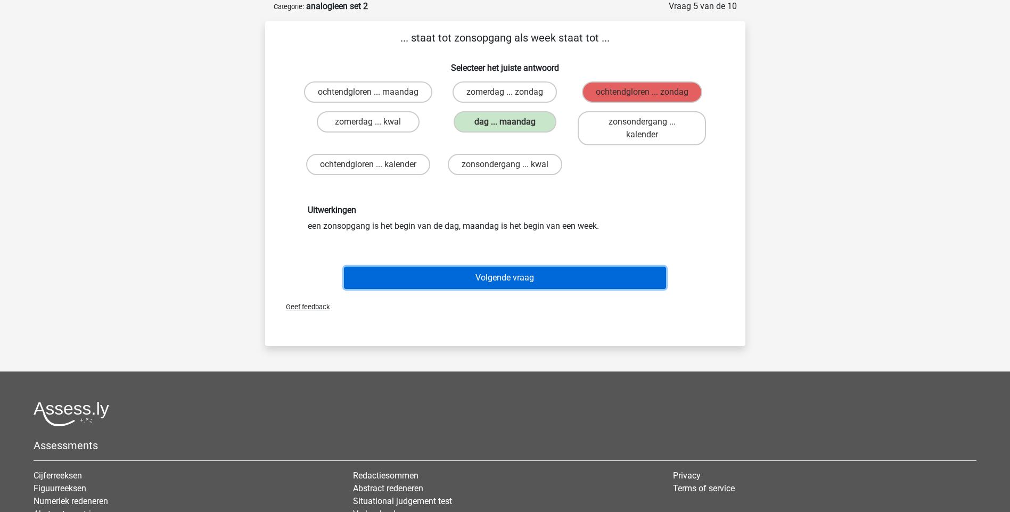
click at [537, 289] on button "Volgende vraag" at bounding box center [505, 278] width 322 height 22
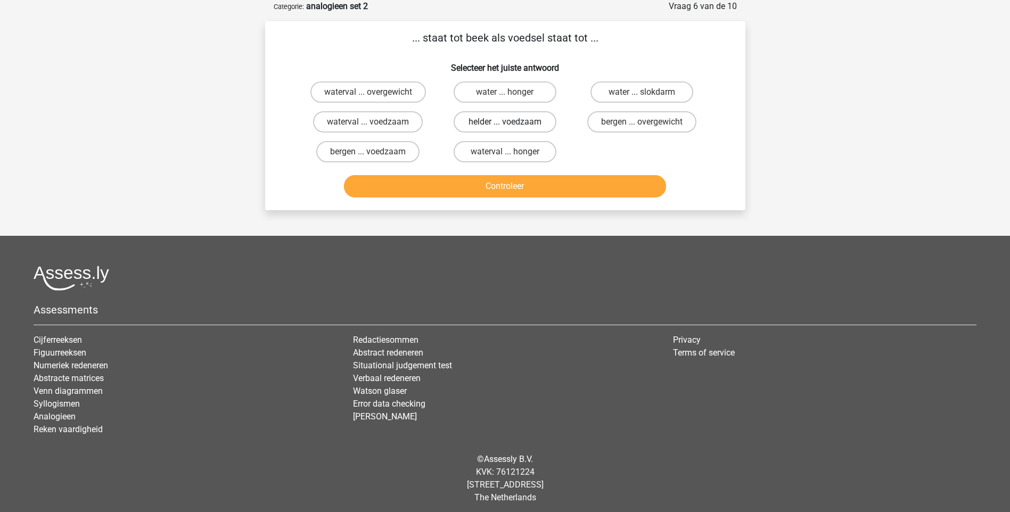
click at [509, 119] on label "helder ... voedzaam" at bounding box center [505, 121] width 103 height 21
click at [509, 122] on input "helder ... voedzaam" at bounding box center [508, 125] width 7 height 7
radio input "true"
click at [503, 186] on button "Controleer" at bounding box center [505, 186] width 322 height 22
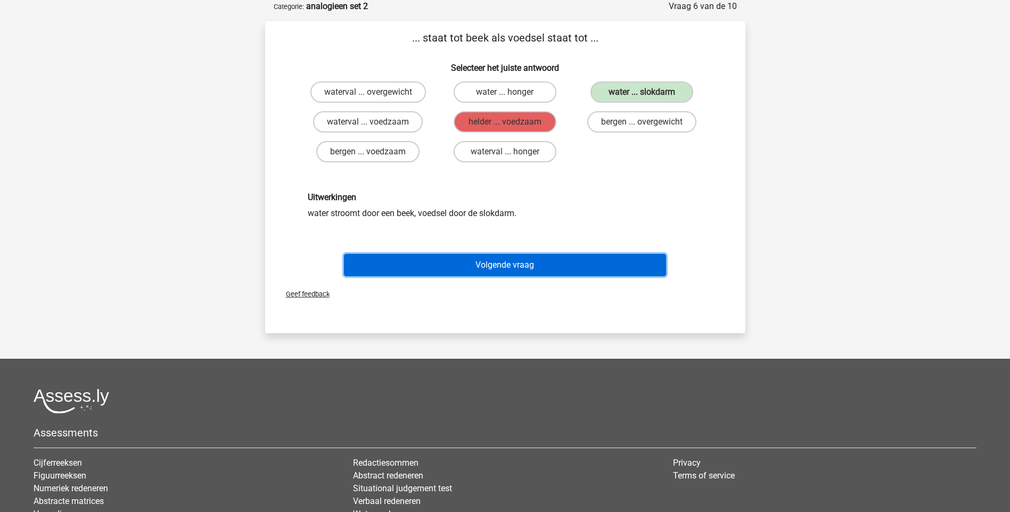
click at [553, 264] on button "Volgende vraag" at bounding box center [505, 265] width 322 height 22
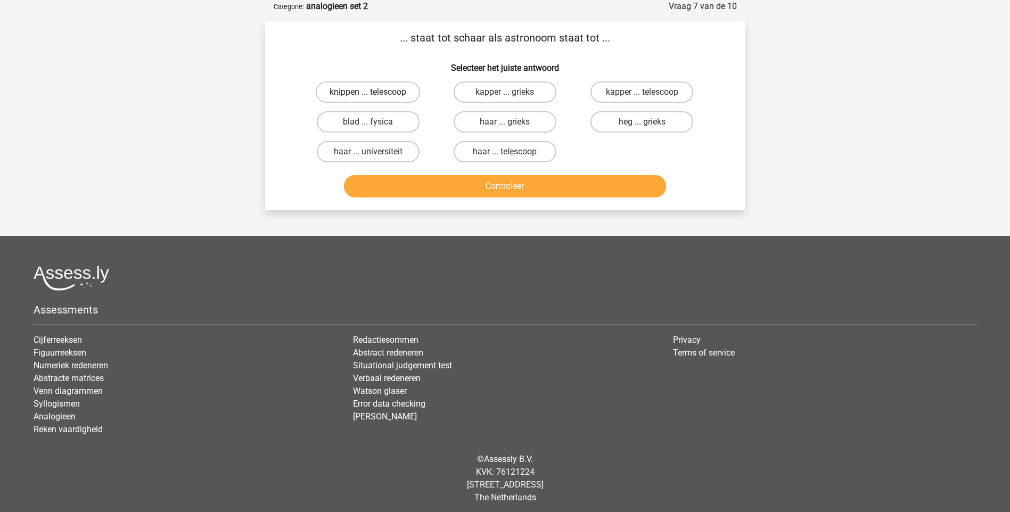
click at [406, 87] on label "knippen ... telescoop" at bounding box center [368, 91] width 104 height 21
click at [375, 92] on input "knippen ... telescoop" at bounding box center [371, 95] width 7 height 7
radio input "true"
click at [451, 184] on button "Controleer" at bounding box center [505, 186] width 322 height 22
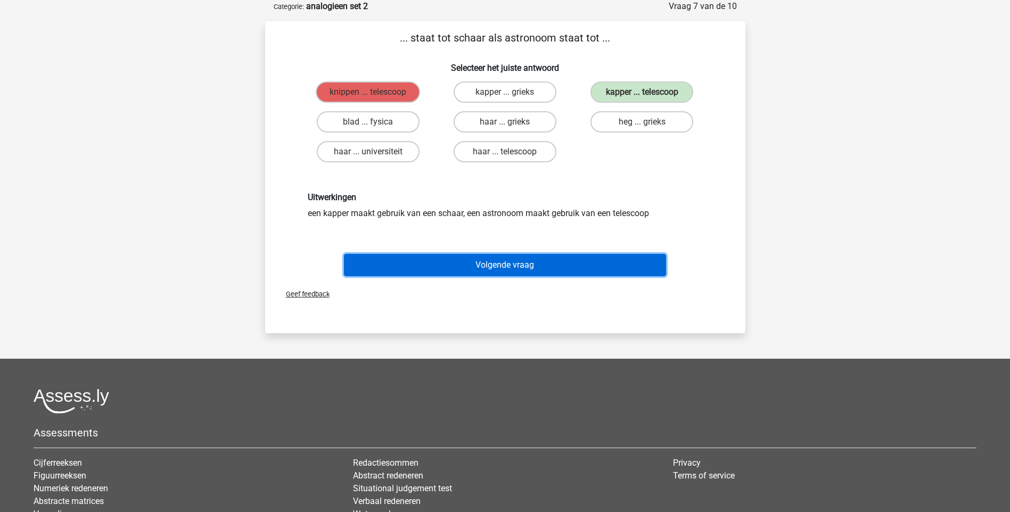
click at [493, 275] on button "Volgende vraag" at bounding box center [505, 265] width 322 height 22
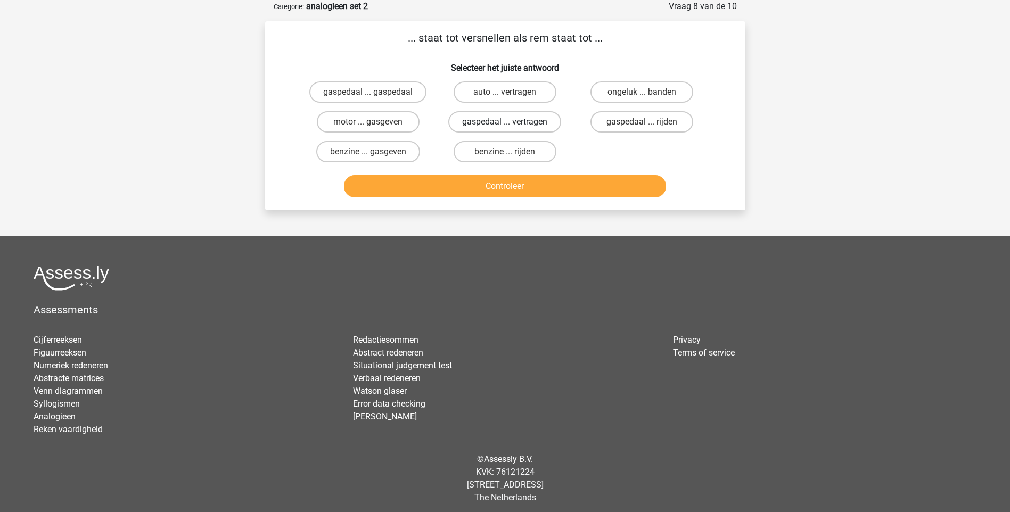
click at [520, 121] on label "gaspedaal ... vertragen" at bounding box center [504, 121] width 113 height 21
click at [512, 122] on input "gaspedaal ... vertragen" at bounding box center [508, 125] width 7 height 7
radio input "true"
click at [495, 190] on button "Controleer" at bounding box center [505, 186] width 322 height 22
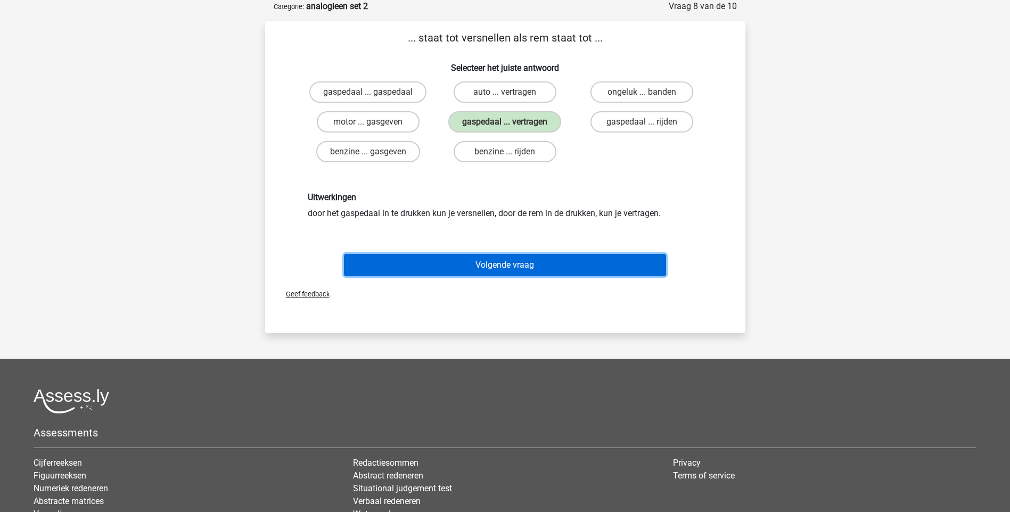
click at [514, 271] on button "Volgende vraag" at bounding box center [505, 265] width 322 height 22
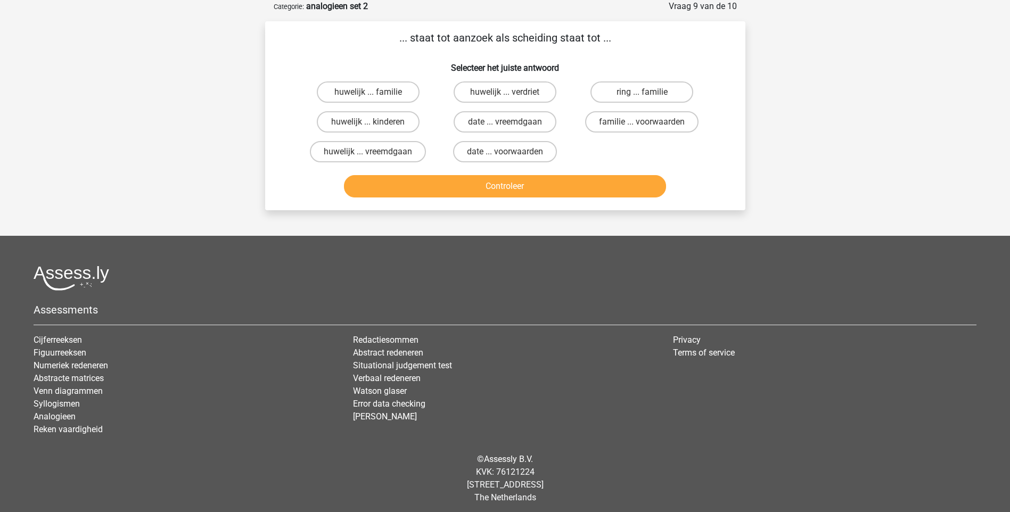
click at [512, 96] on input "huwelijk ... verdriet" at bounding box center [508, 95] width 7 height 7
radio input "true"
click at [503, 190] on button "Controleer" at bounding box center [505, 186] width 322 height 22
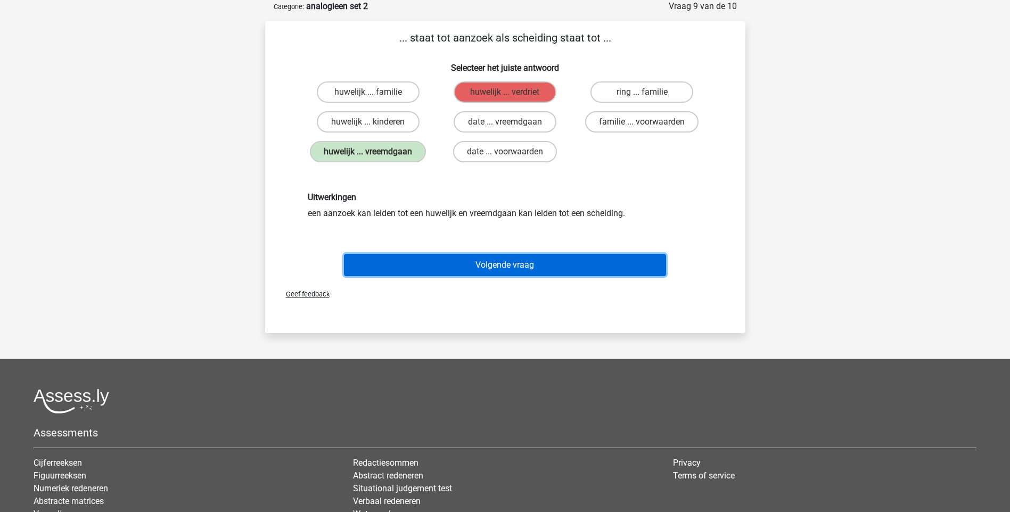
click at [495, 261] on button "Volgende vraag" at bounding box center [505, 265] width 322 height 22
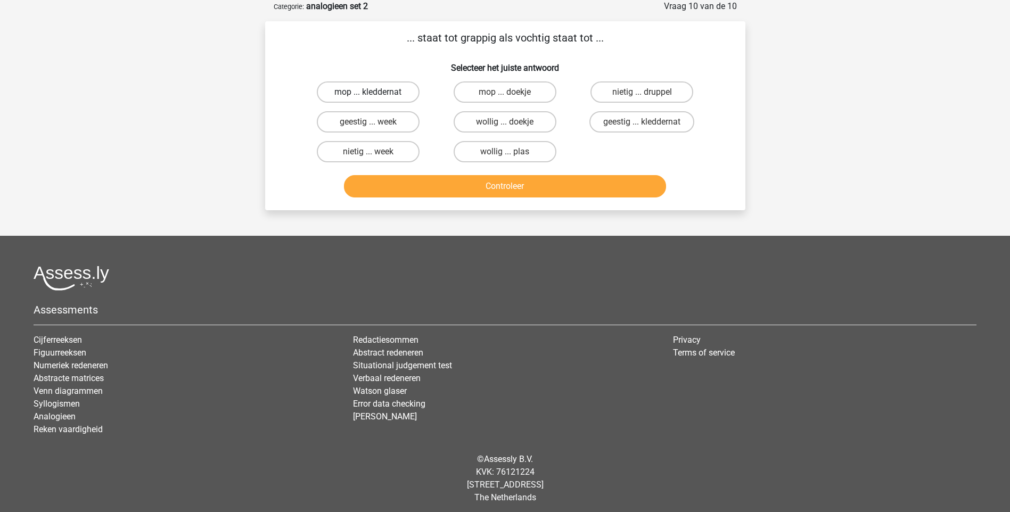
click at [381, 93] on label "mop ... kleddernat" at bounding box center [368, 91] width 103 height 21
click at [375, 93] on input "mop ... kleddernat" at bounding box center [371, 95] width 7 height 7
radio input "true"
click at [426, 184] on button "Controleer" at bounding box center [505, 186] width 322 height 22
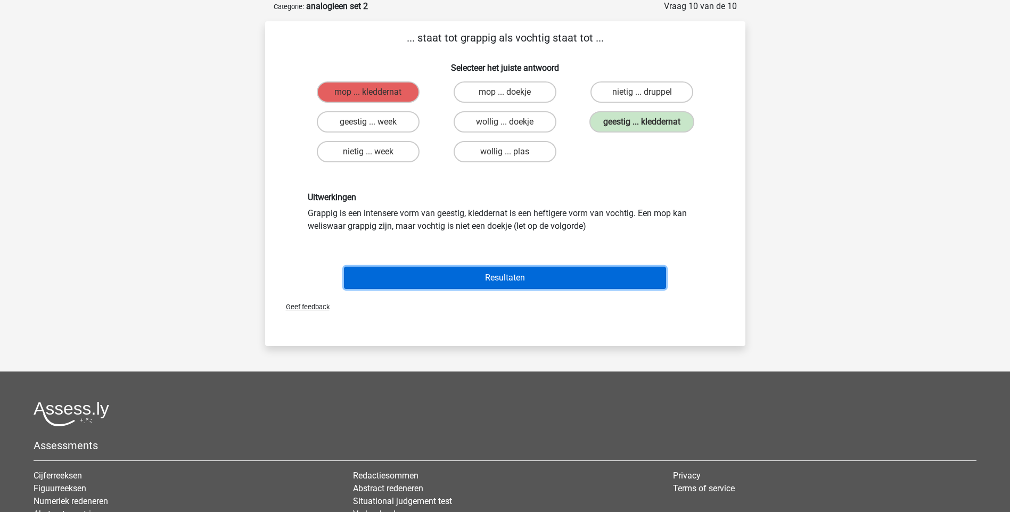
click at [441, 269] on button "Resultaten" at bounding box center [505, 278] width 322 height 22
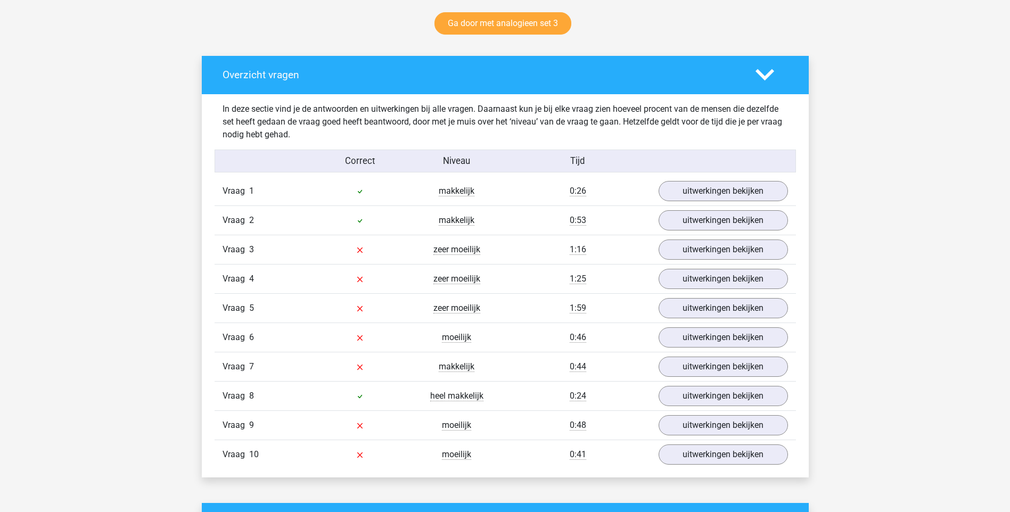
scroll to position [543, 0]
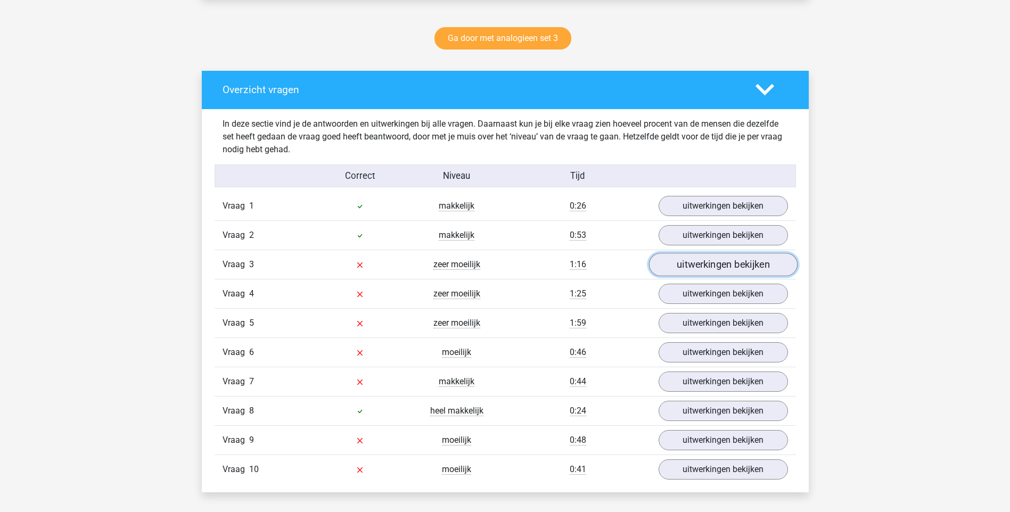
click at [732, 260] on link "uitwerkingen bekijken" at bounding box center [723, 264] width 149 height 23
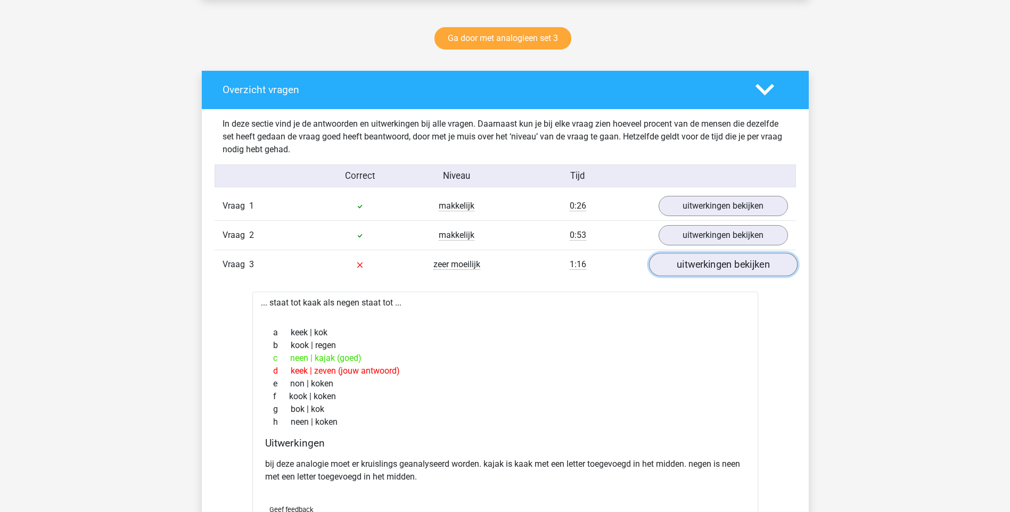
click at [732, 260] on link "uitwerkingen bekijken" at bounding box center [723, 264] width 149 height 23
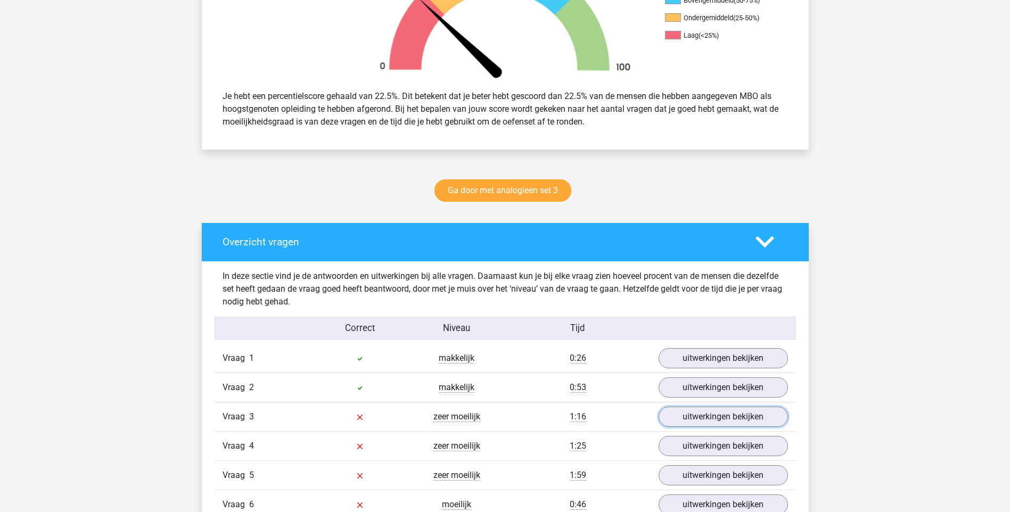
scroll to position [362, 0]
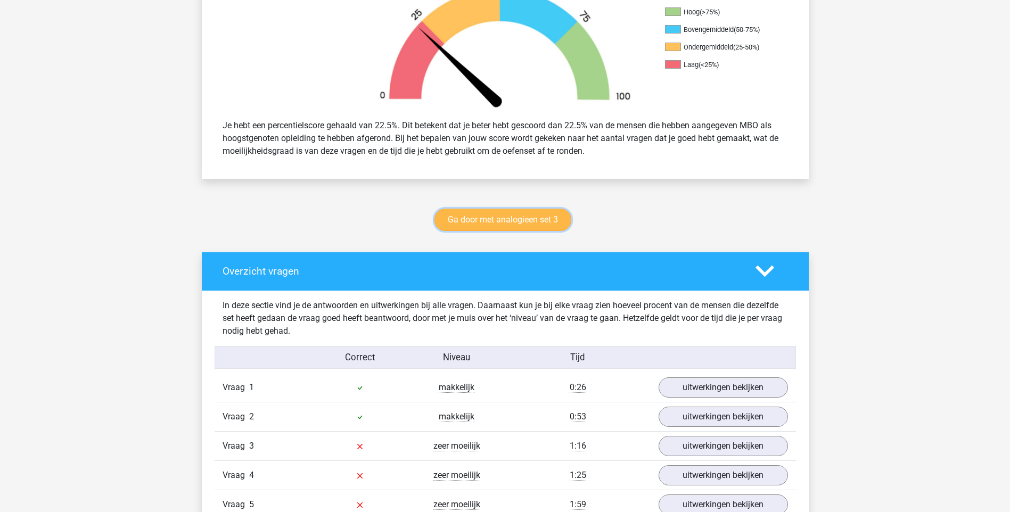
click at [523, 227] on link "Ga door met analogieen set 3" at bounding box center [503, 220] width 137 height 22
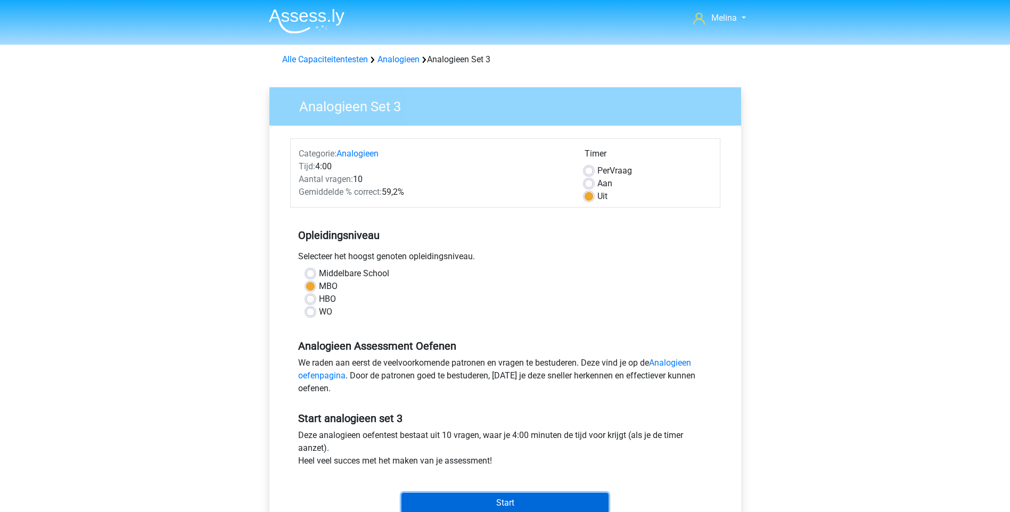
click at [540, 503] on input "Start" at bounding box center [505, 503] width 207 height 20
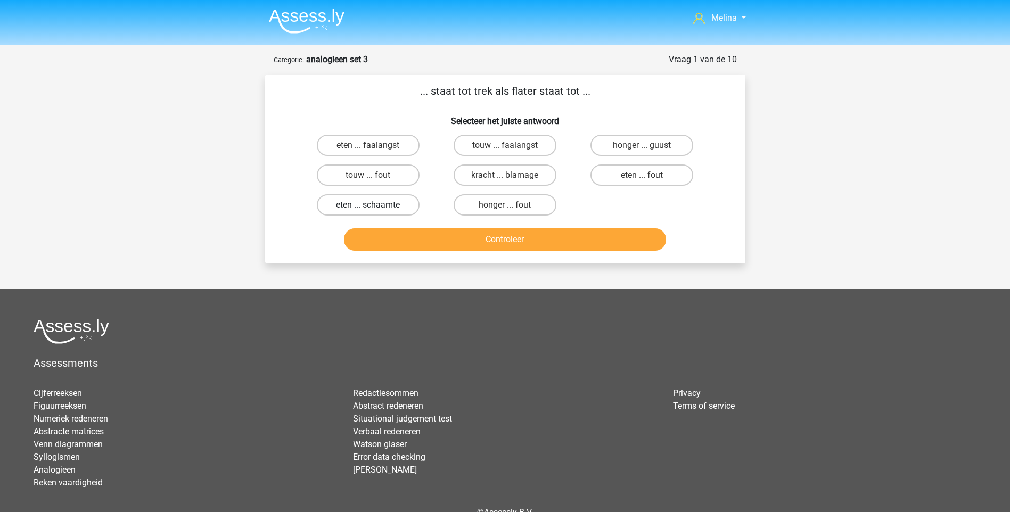
click at [381, 196] on label "eten ... schaamte" at bounding box center [368, 204] width 103 height 21
click at [375, 205] on input "eten ... schaamte" at bounding box center [371, 208] width 7 height 7
radio input "true"
click at [437, 239] on button "Controleer" at bounding box center [505, 239] width 322 height 22
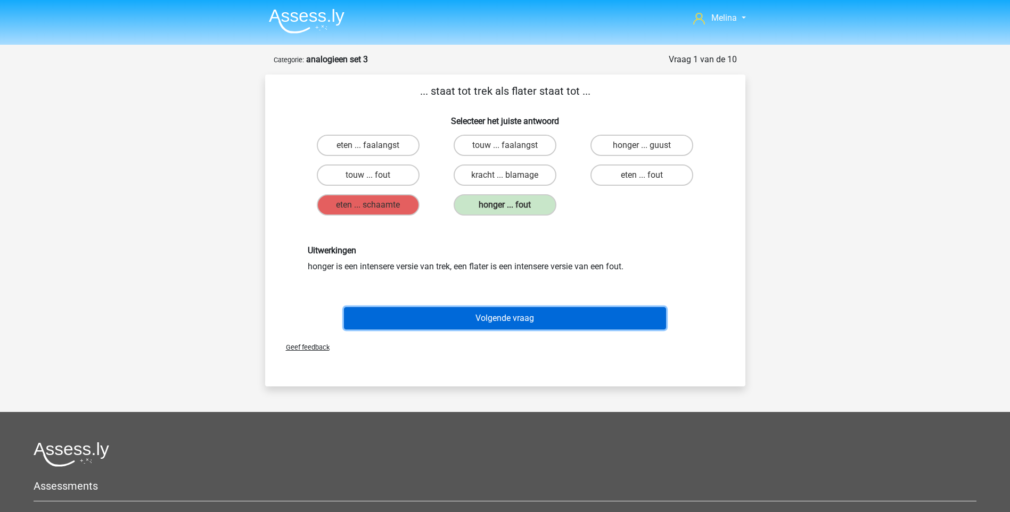
click at [510, 319] on button "Volgende vraag" at bounding box center [505, 318] width 322 height 22
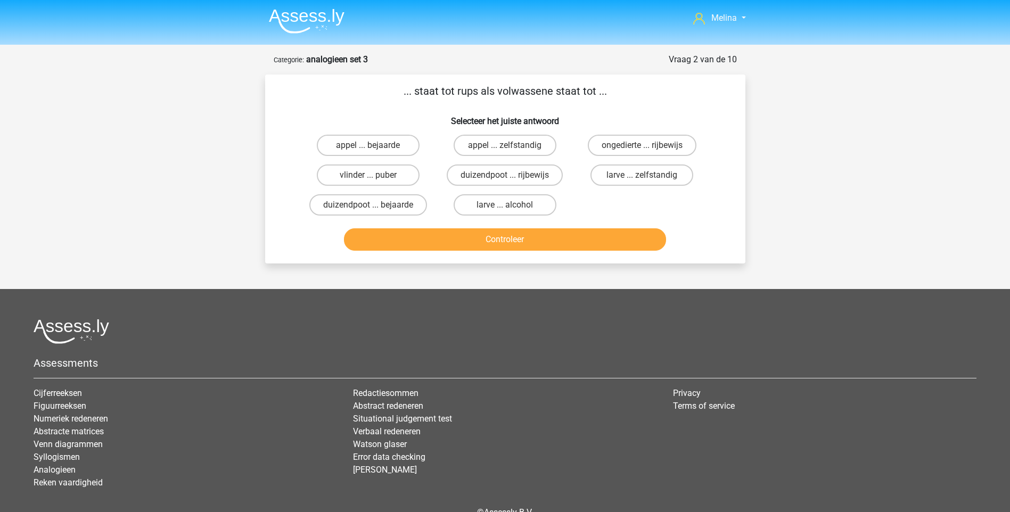
scroll to position [53, 0]
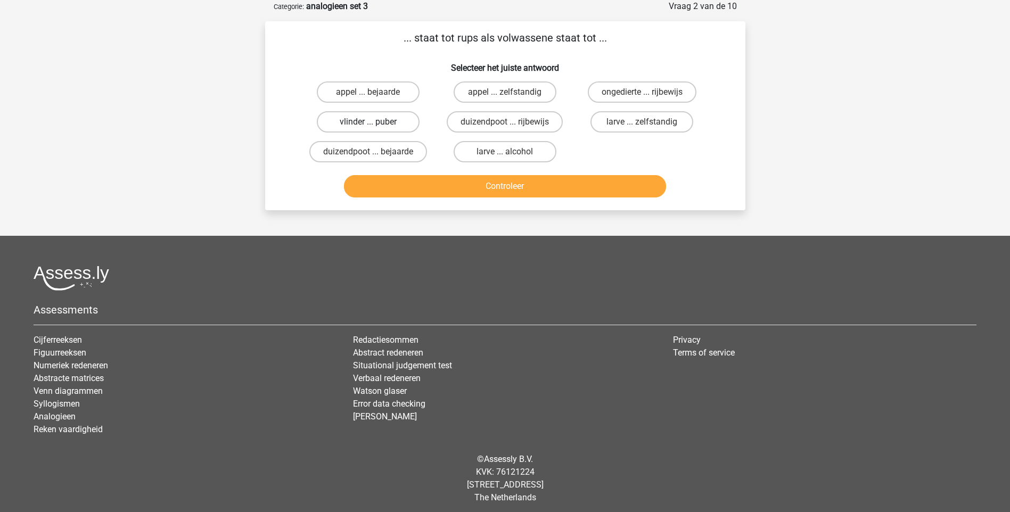
click at [394, 125] on label "vlinder ... puber" at bounding box center [368, 121] width 103 height 21
click at [375, 125] on input "vlinder ... puber" at bounding box center [371, 125] width 7 height 7
radio input "true"
click at [469, 187] on button "Controleer" at bounding box center [505, 186] width 322 height 22
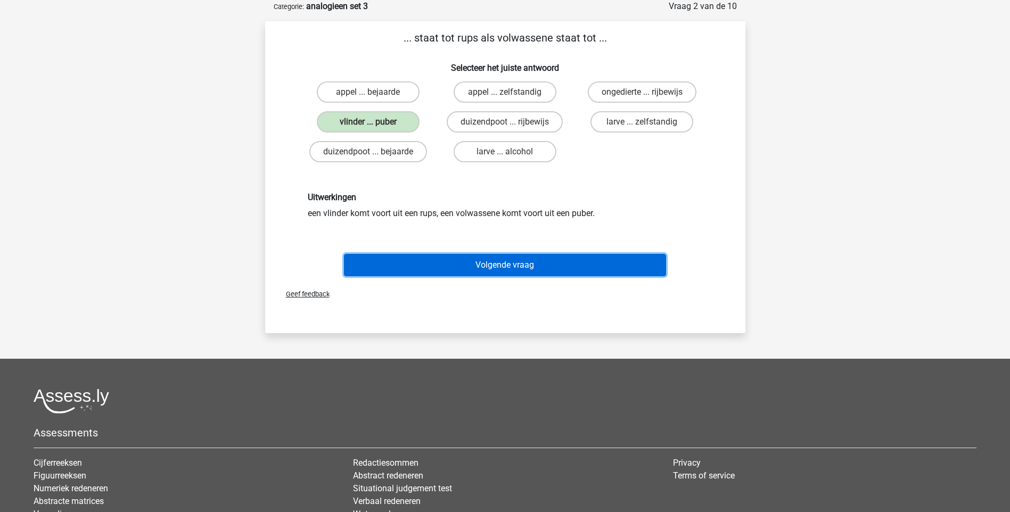
click at [562, 264] on button "Volgende vraag" at bounding box center [505, 265] width 322 height 22
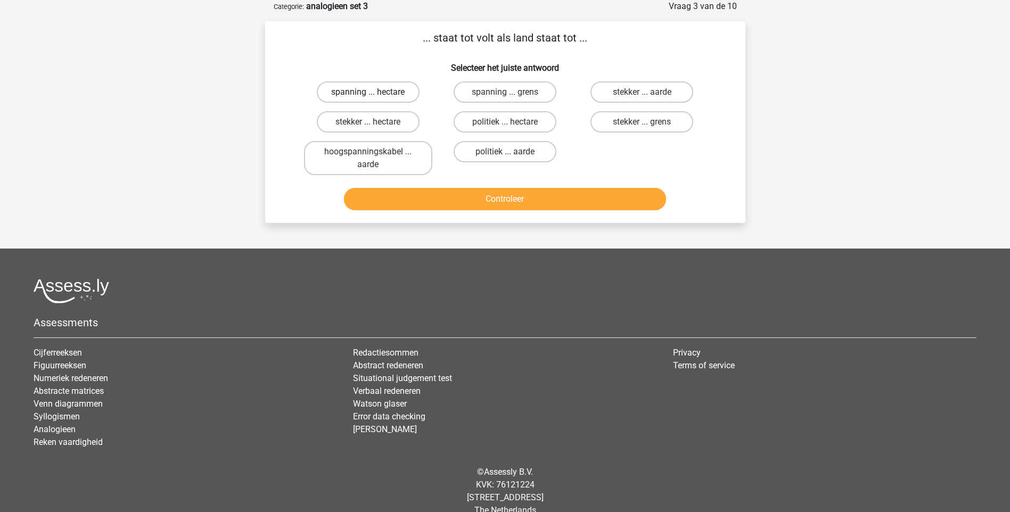
click at [388, 92] on label "spanning ... hectare" at bounding box center [368, 91] width 103 height 21
click at [375, 92] on input "spanning ... hectare" at bounding box center [371, 95] width 7 height 7
radio input "true"
click at [468, 197] on button "Controleer" at bounding box center [505, 199] width 322 height 22
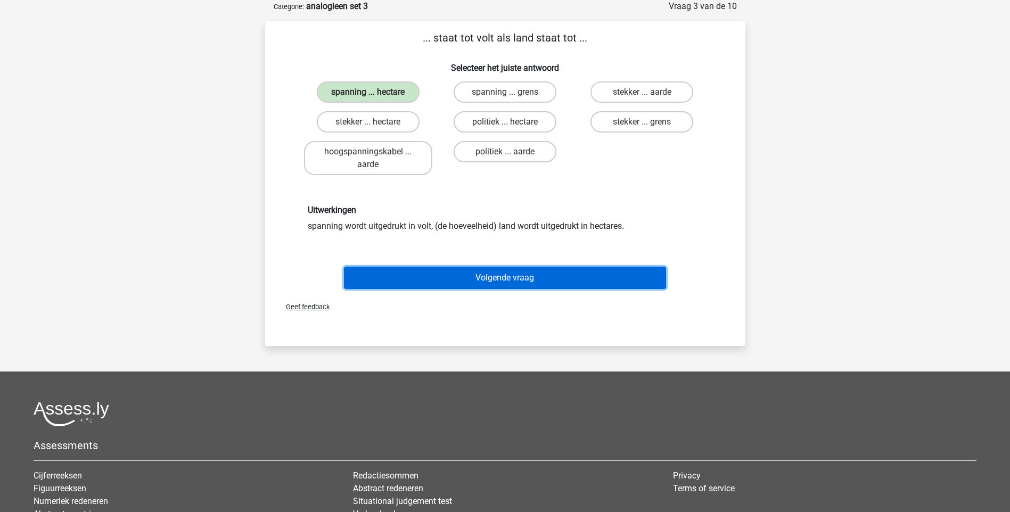
click at [526, 282] on button "Volgende vraag" at bounding box center [505, 278] width 322 height 22
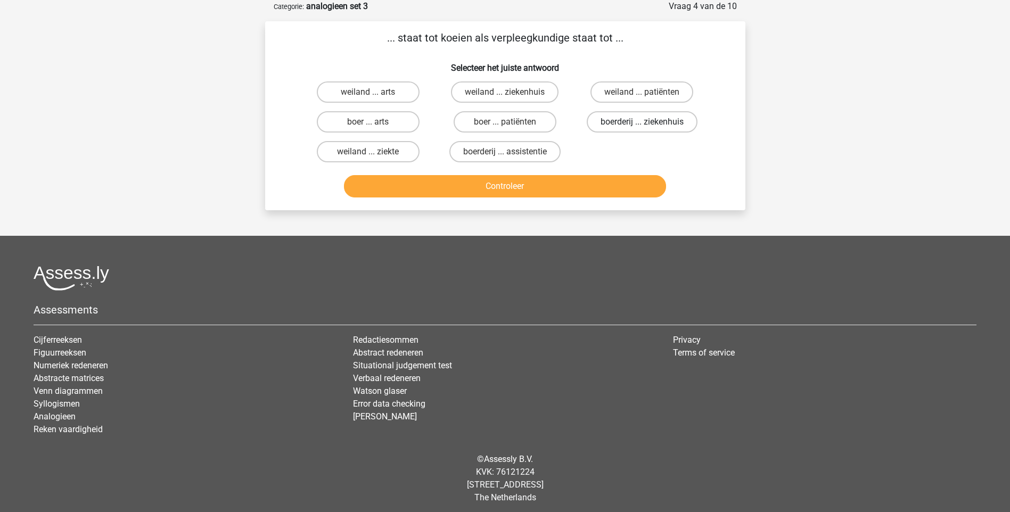
click at [639, 118] on label "boerderij ... ziekenhuis" at bounding box center [642, 121] width 111 height 21
click at [642, 122] on input "boerderij ... ziekenhuis" at bounding box center [645, 125] width 7 height 7
radio input "true"
click at [585, 189] on button "Controleer" at bounding box center [505, 186] width 322 height 22
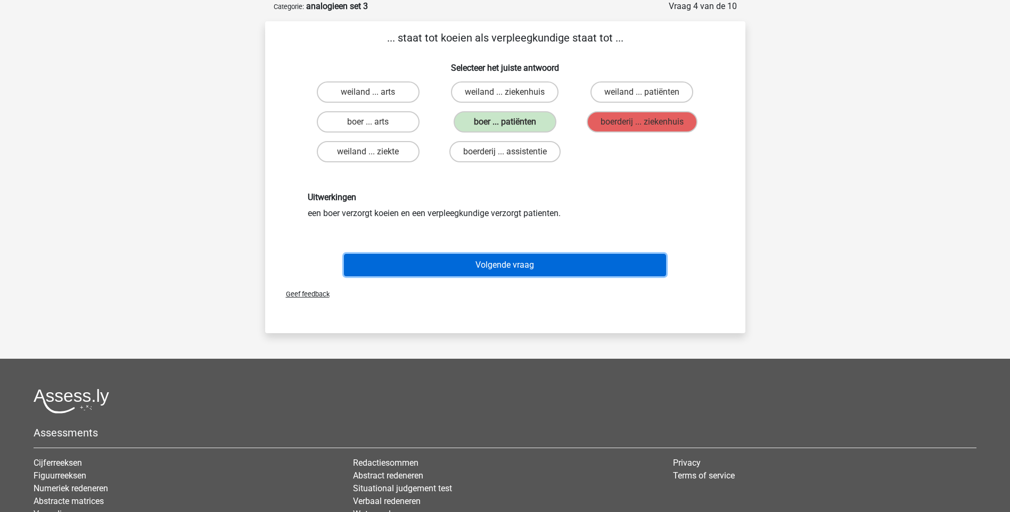
click at [538, 267] on button "Volgende vraag" at bounding box center [505, 265] width 322 height 22
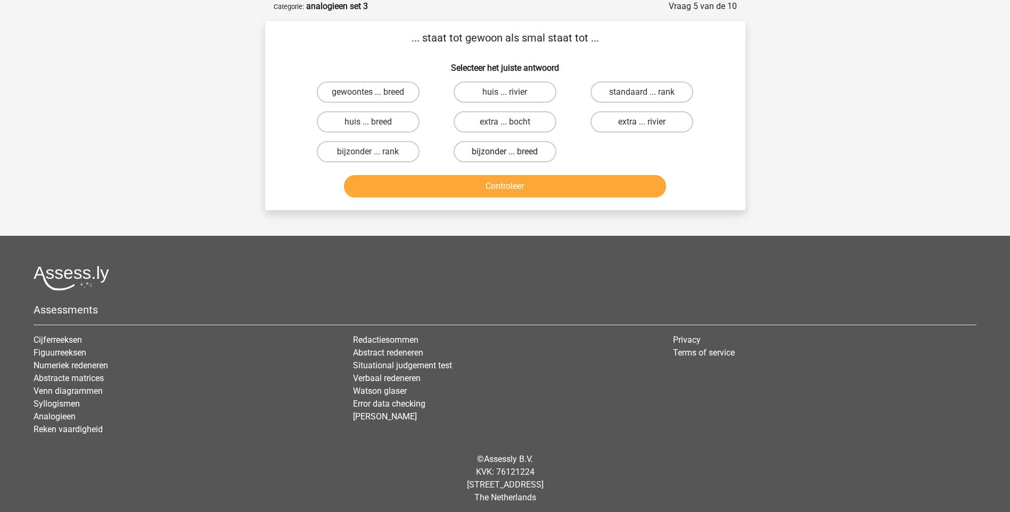
click at [510, 148] on label "bijzonder ... breed" at bounding box center [505, 151] width 103 height 21
click at [510, 152] on input "bijzonder ... breed" at bounding box center [508, 155] width 7 height 7
radio input "true"
click at [505, 183] on button "Controleer" at bounding box center [505, 186] width 322 height 22
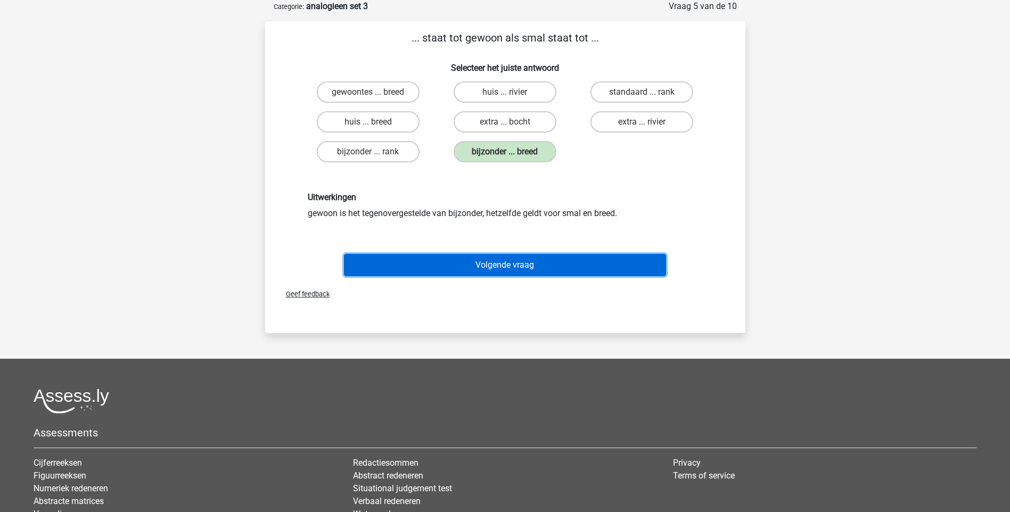
click at [546, 271] on button "Volgende vraag" at bounding box center [505, 265] width 322 height 22
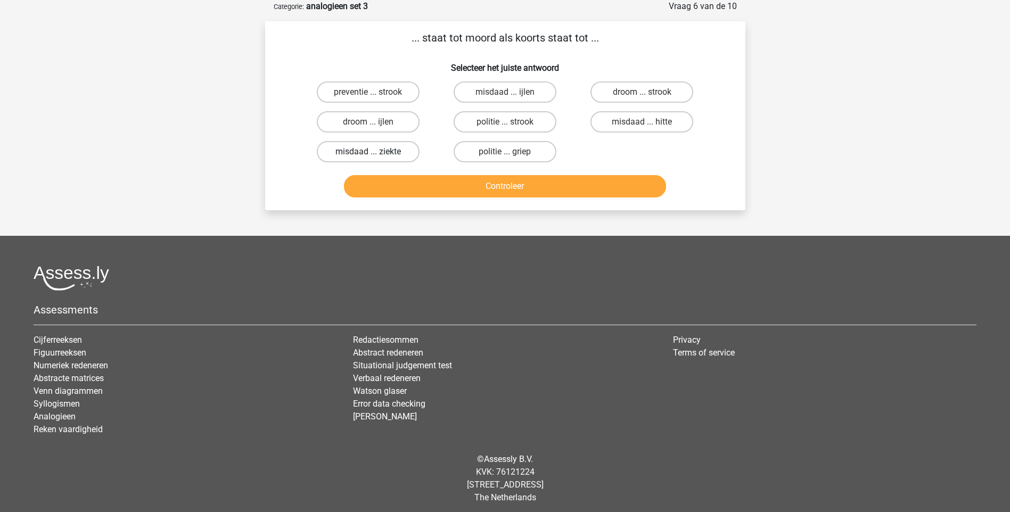
click at [396, 156] on label "misdaad ... ziekte" at bounding box center [368, 151] width 103 height 21
click at [375, 156] on input "misdaad ... ziekte" at bounding box center [371, 155] width 7 height 7
radio input "true"
click at [489, 183] on button "Controleer" at bounding box center [505, 186] width 322 height 22
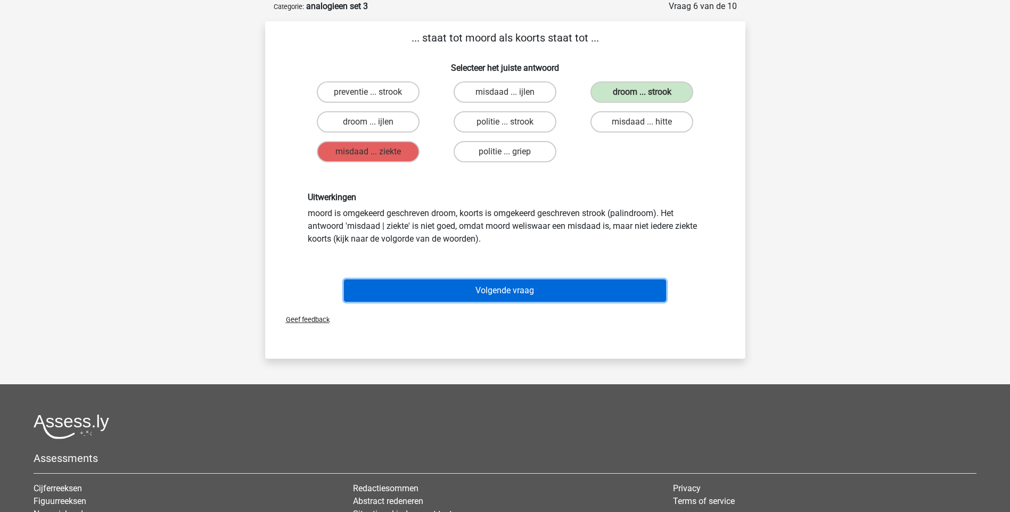
click at [558, 295] on button "Volgende vraag" at bounding box center [505, 291] width 322 height 22
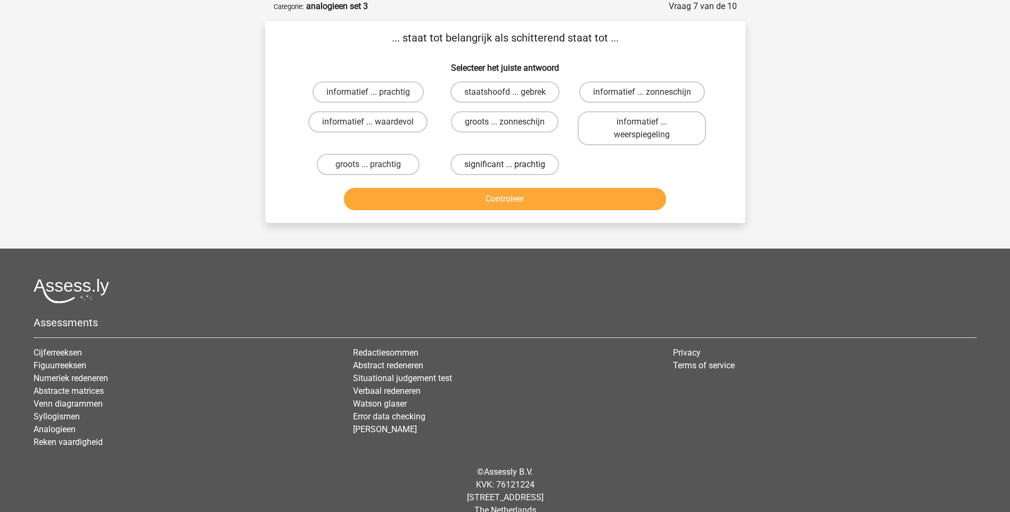
click at [523, 169] on label "significant ... prachtig" at bounding box center [505, 164] width 109 height 21
click at [512, 169] on input "significant ... prachtig" at bounding box center [508, 168] width 7 height 7
radio input "true"
click at [520, 204] on button "Controleer" at bounding box center [505, 199] width 322 height 22
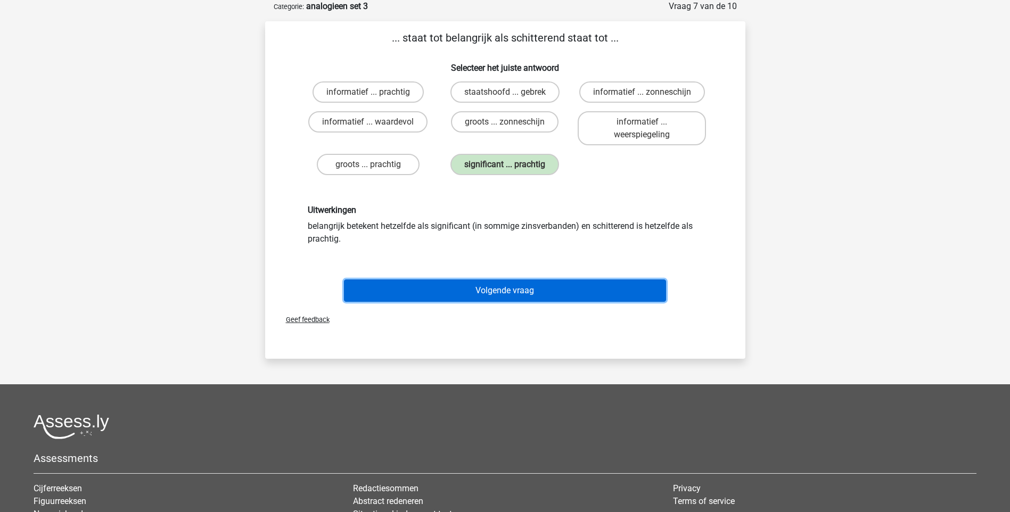
click at [510, 288] on button "Volgende vraag" at bounding box center [505, 291] width 322 height 22
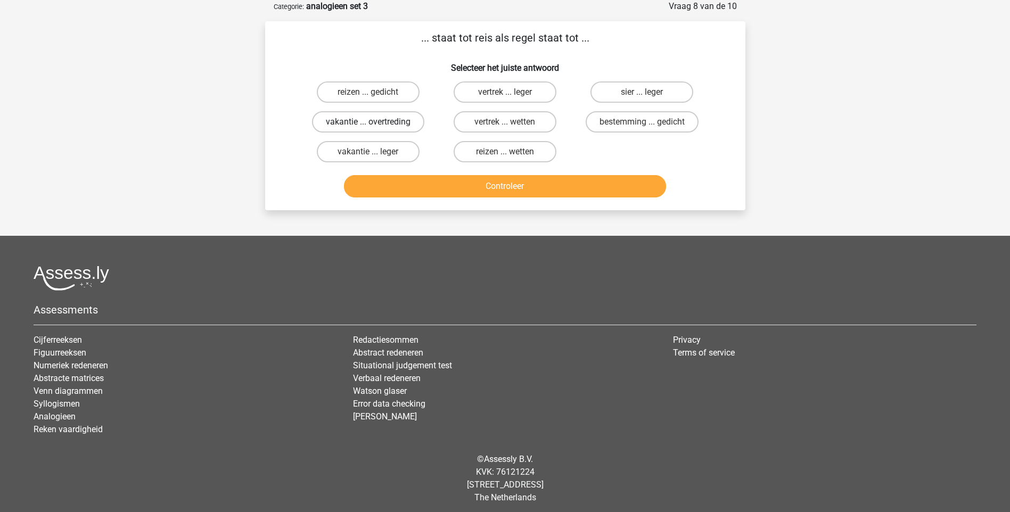
click at [397, 126] on label "vakantie ... overtreding" at bounding box center [368, 121] width 112 height 21
click at [375, 126] on input "vakantie ... overtreding" at bounding box center [371, 125] width 7 height 7
radio input "true"
click at [439, 185] on button "Controleer" at bounding box center [505, 186] width 322 height 22
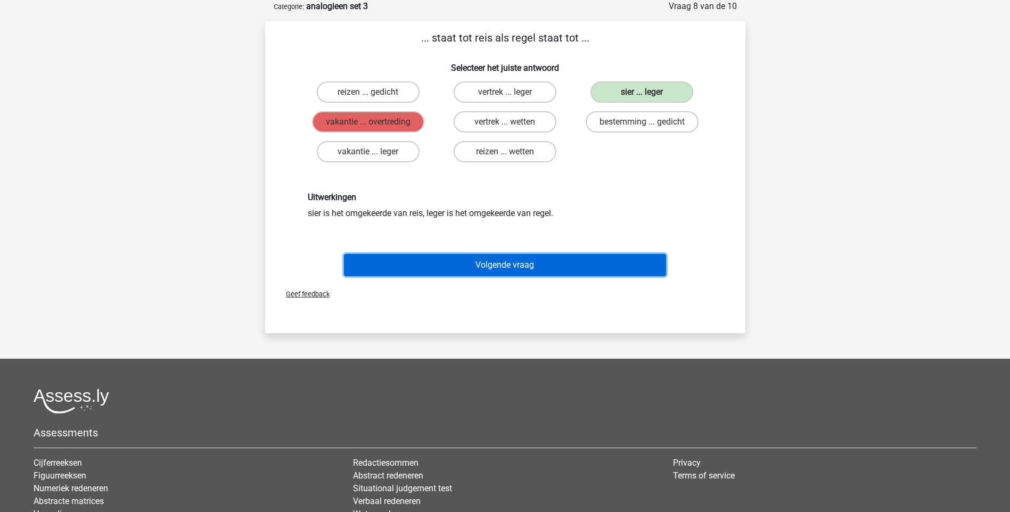
click at [544, 269] on button "Volgende vraag" at bounding box center [505, 265] width 322 height 22
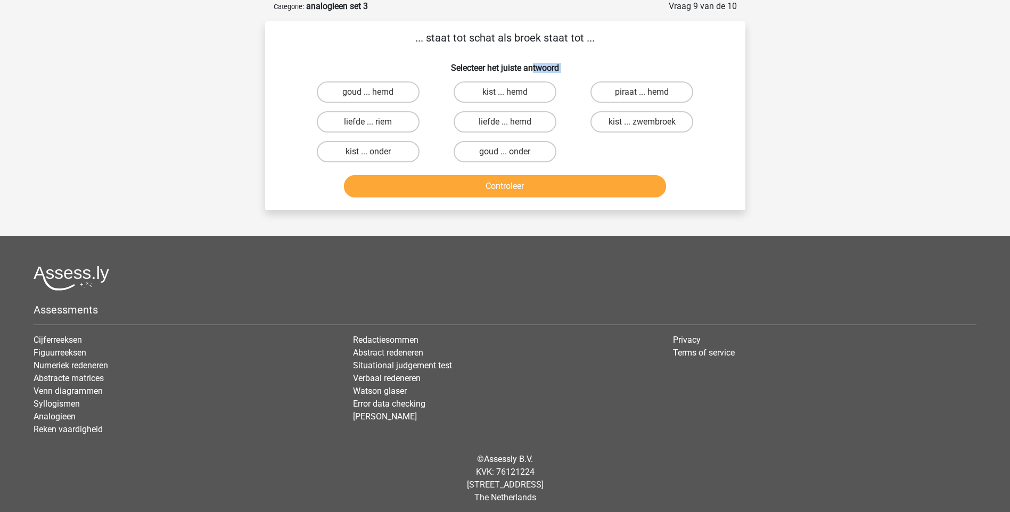
drag, startPoint x: 579, startPoint y: 158, endPoint x: 415, endPoint y: 110, distance: 170.9
click at [415, 110] on div "goud ... hemd kist ... hemd piraat ... hemd liefde ... riem liefde ... hemd" at bounding box center [505, 121] width 411 height 89
drag, startPoint x: 415, startPoint y: 110, endPoint x: 398, endPoint y: 149, distance: 42.7
click at [398, 149] on label "kist ... onder" at bounding box center [368, 151] width 103 height 21
click at [375, 152] on input "kist ... onder" at bounding box center [371, 155] width 7 height 7
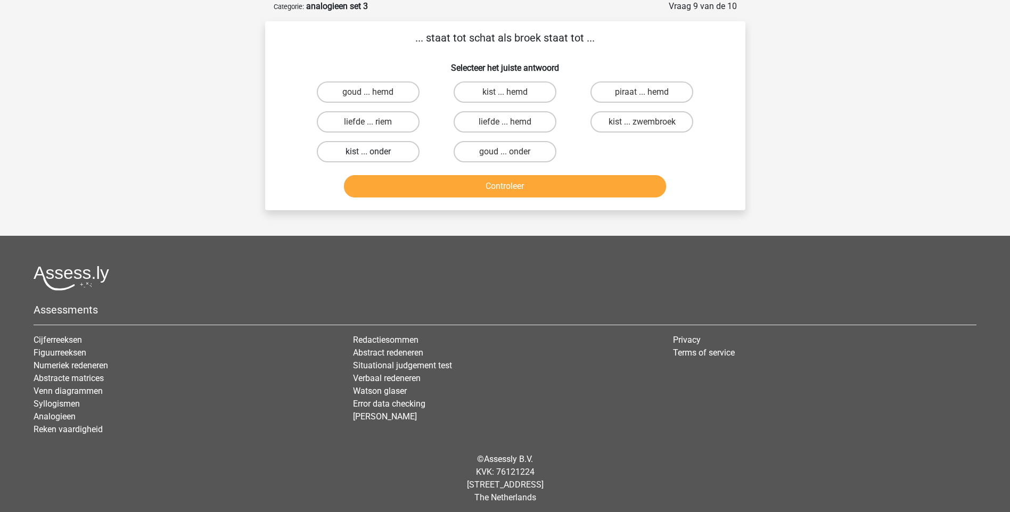
radio input "true"
click at [457, 181] on button "Controleer" at bounding box center [505, 186] width 322 height 22
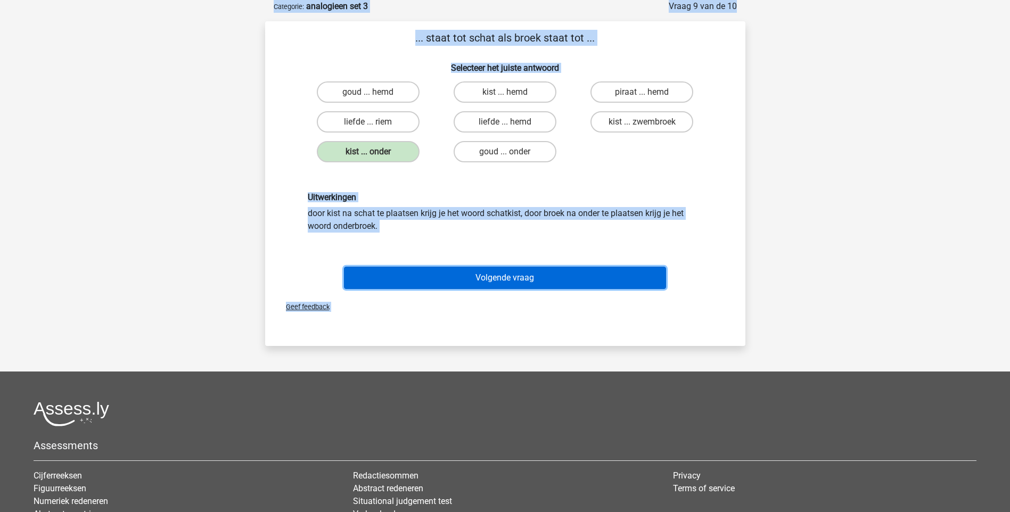
click at [494, 279] on button "Volgende vraag" at bounding box center [505, 278] width 322 height 22
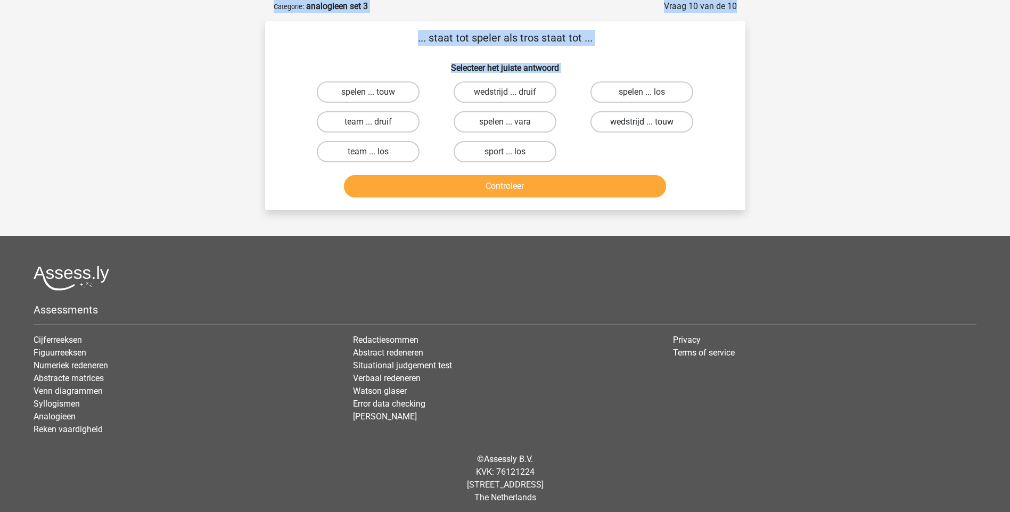
click at [627, 117] on label "wedstrijd ... touw" at bounding box center [642, 121] width 103 height 21
click at [642, 122] on input "wedstrijd ... touw" at bounding box center [645, 125] width 7 height 7
radio input "true"
click at [571, 187] on button "Controleer" at bounding box center [505, 186] width 322 height 22
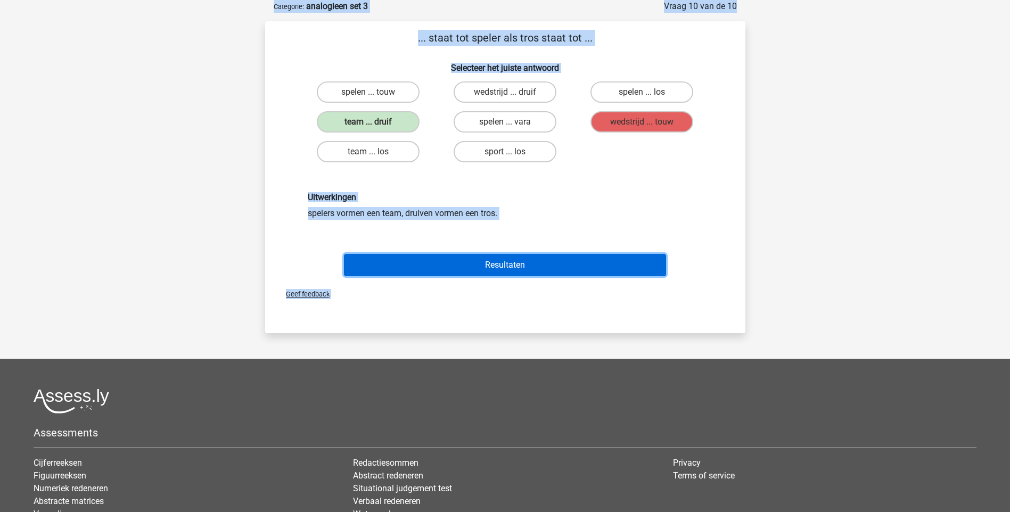
click at [487, 266] on button "Resultaten" at bounding box center [505, 265] width 322 height 22
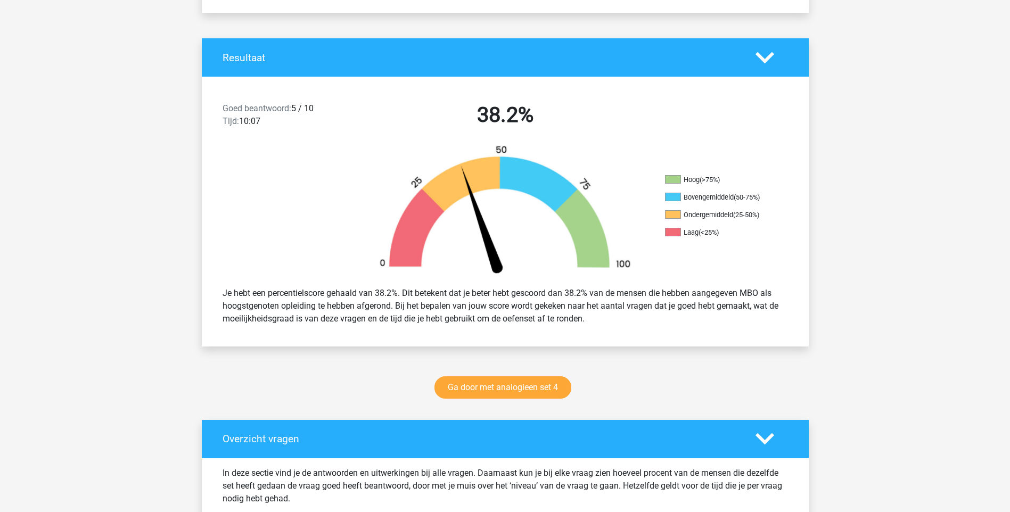
scroll to position [266, 0]
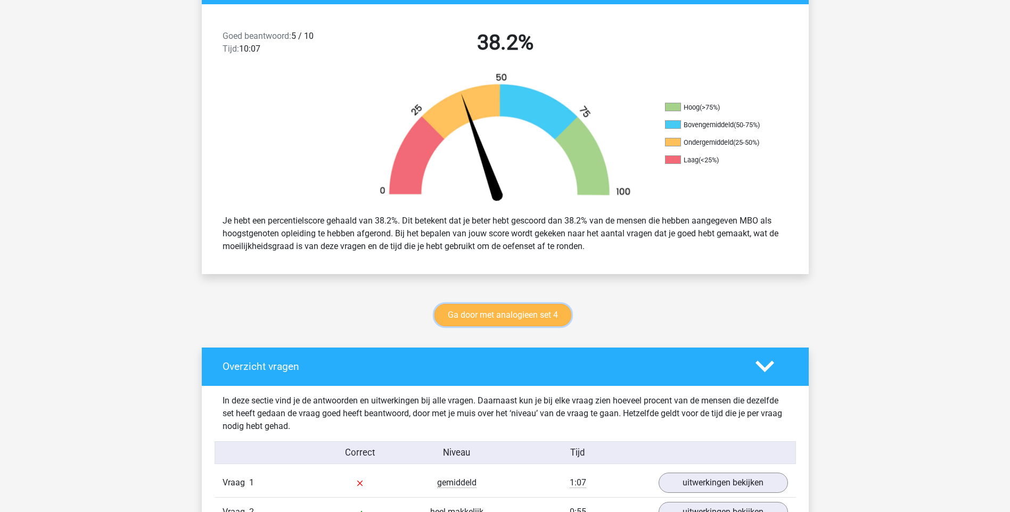
click at [530, 311] on link "Ga door met analogieen set 4" at bounding box center [503, 315] width 137 height 22
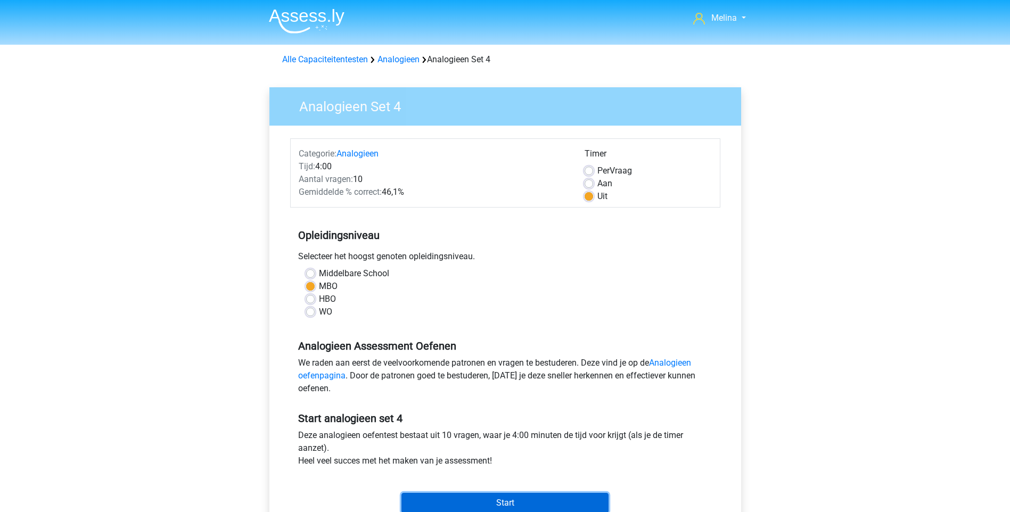
click at [529, 501] on input "Start" at bounding box center [505, 503] width 207 height 20
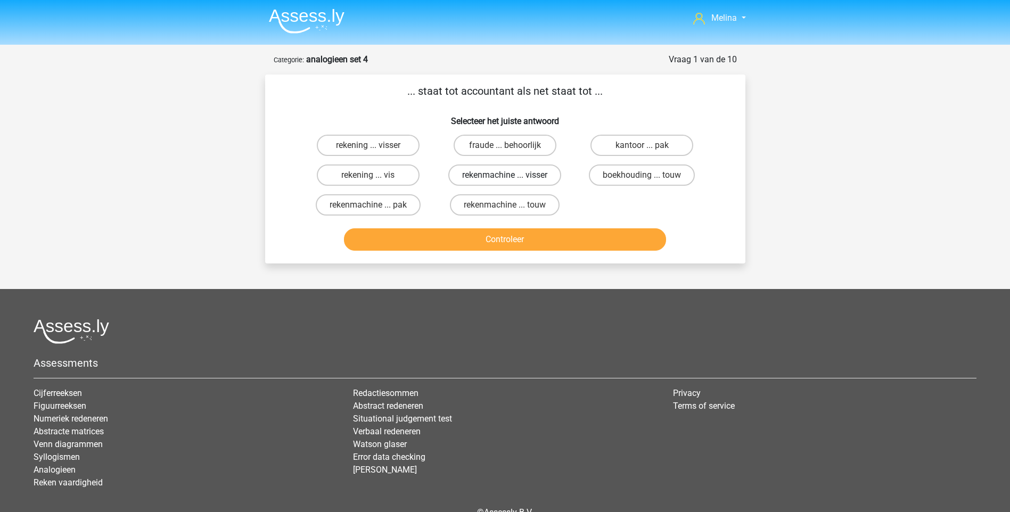
click at [519, 175] on label "rekenmachine ... visser" at bounding box center [504, 175] width 113 height 21
click at [512, 175] on input "rekenmachine ... visser" at bounding box center [508, 178] width 7 height 7
radio input "true"
click at [507, 240] on button "Controleer" at bounding box center [505, 239] width 322 height 22
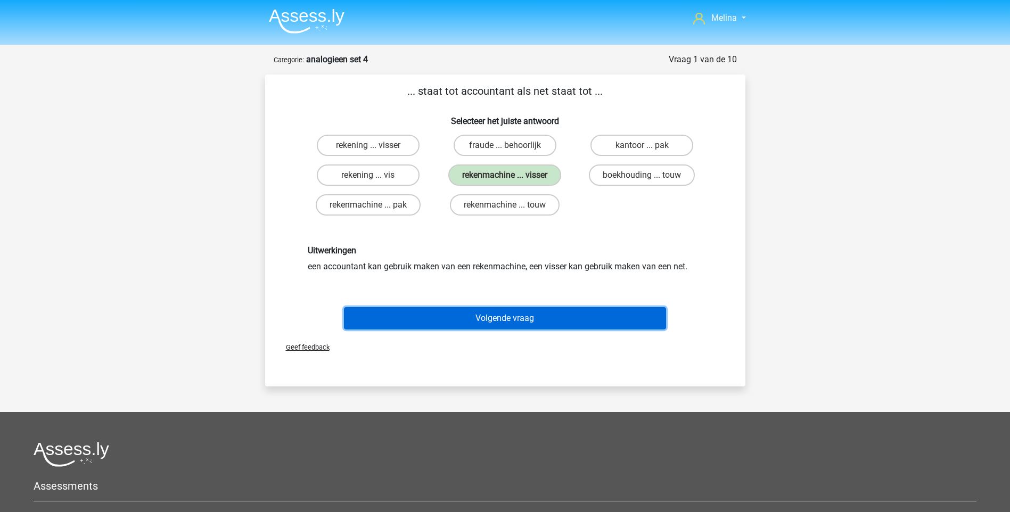
click at [502, 319] on button "Volgende vraag" at bounding box center [505, 318] width 322 height 22
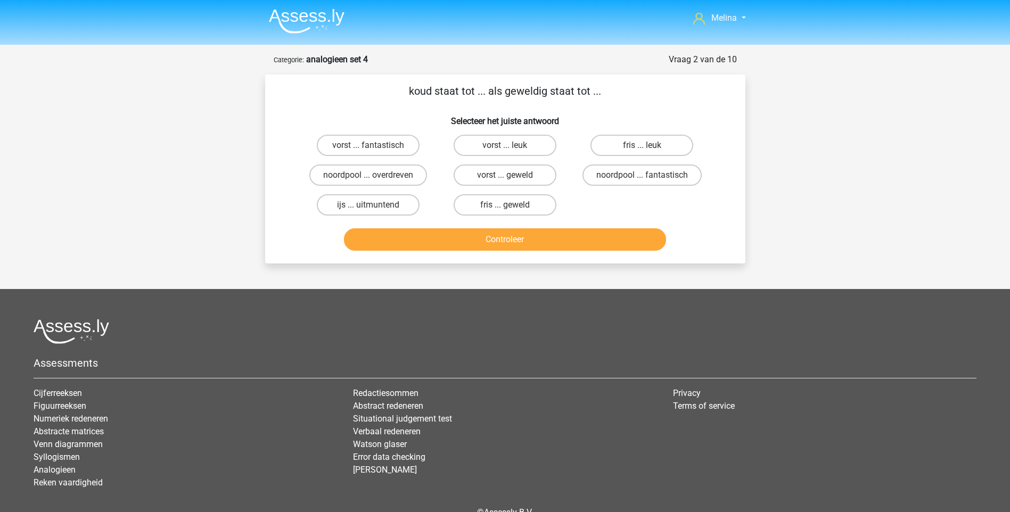
scroll to position [53, 0]
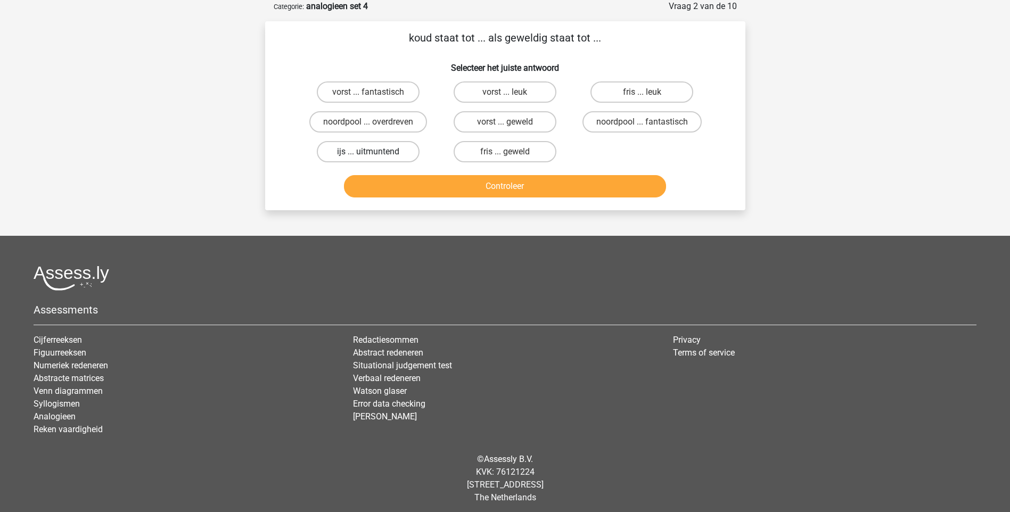
click at [356, 152] on label "ijs ... uitmuntend" at bounding box center [368, 151] width 103 height 21
click at [368, 152] on input "ijs ... uitmuntend" at bounding box center [371, 155] width 7 height 7
radio input "true"
click at [427, 187] on button "Controleer" at bounding box center [505, 186] width 322 height 22
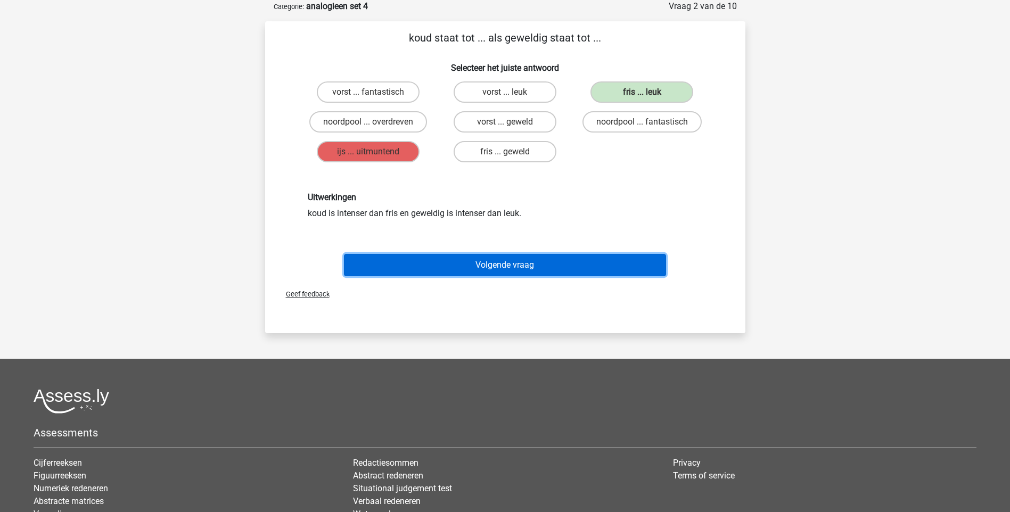
click at [506, 263] on button "Volgende vraag" at bounding box center [505, 265] width 322 height 22
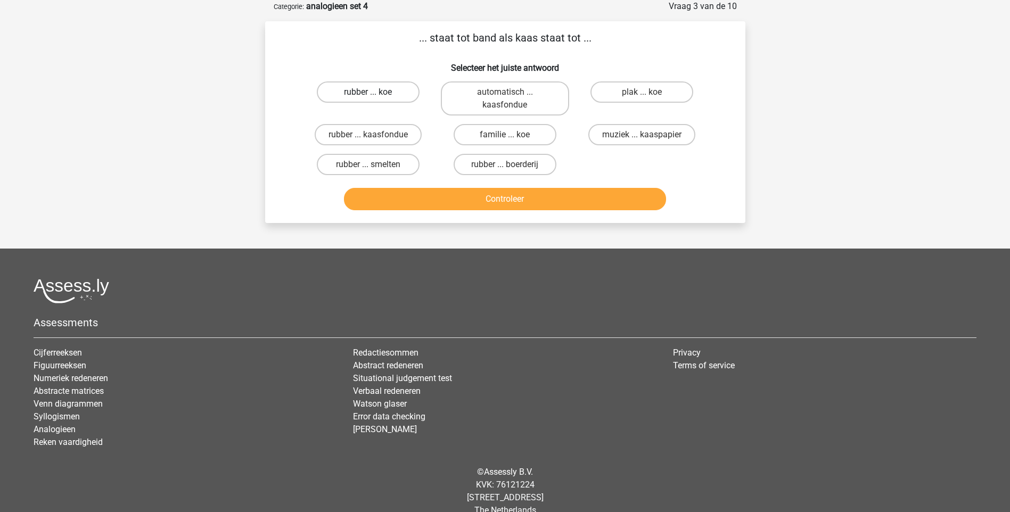
click at [354, 94] on label "rubber ... koe" at bounding box center [368, 91] width 103 height 21
click at [368, 94] on input "rubber ... koe" at bounding box center [371, 95] width 7 height 7
radio input "true"
click at [422, 192] on button "Controleer" at bounding box center [505, 199] width 322 height 22
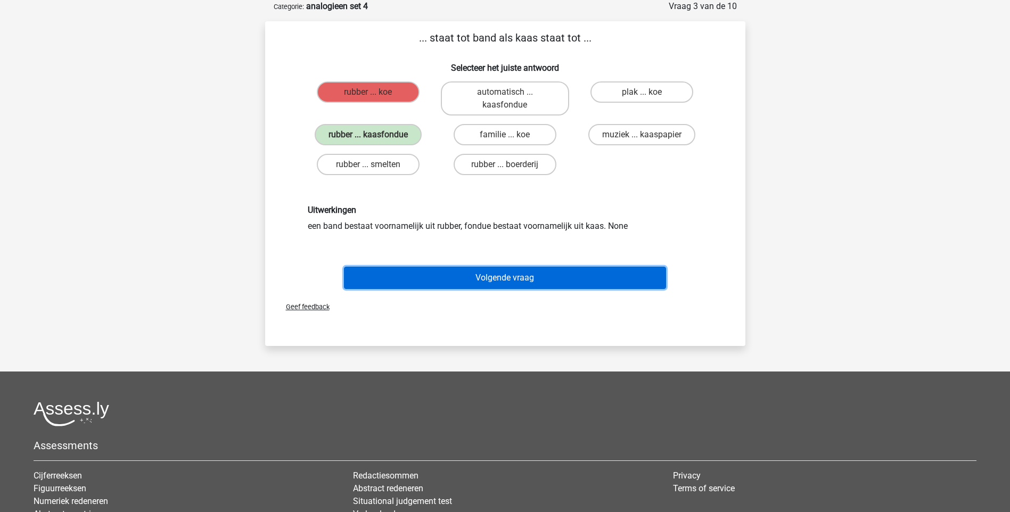
click at [465, 285] on button "Volgende vraag" at bounding box center [505, 278] width 322 height 22
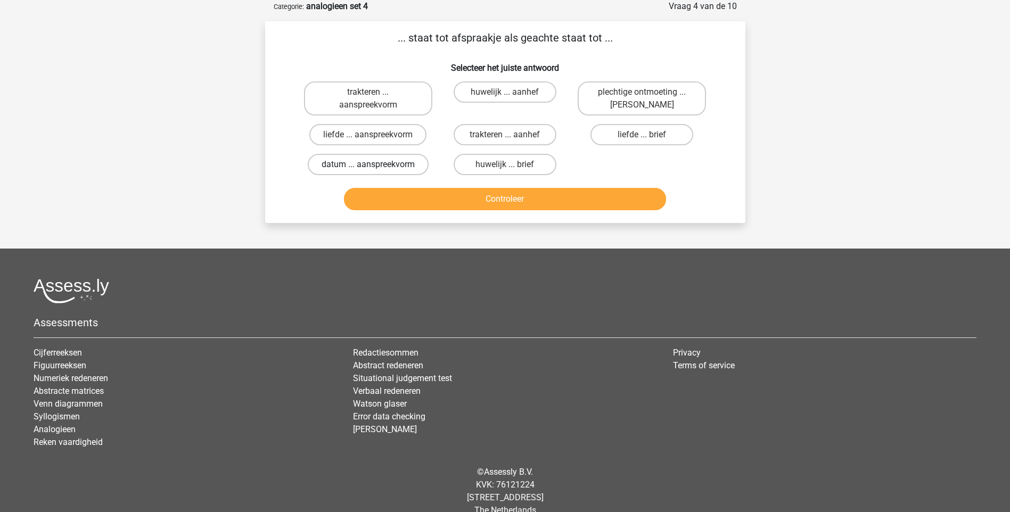
click at [333, 170] on label "datum ... aanspreekvorm" at bounding box center [368, 164] width 121 height 21
click at [368, 170] on input "datum ... aanspreekvorm" at bounding box center [371, 168] width 7 height 7
radio input "true"
click at [443, 198] on button "Controleer" at bounding box center [505, 199] width 322 height 22
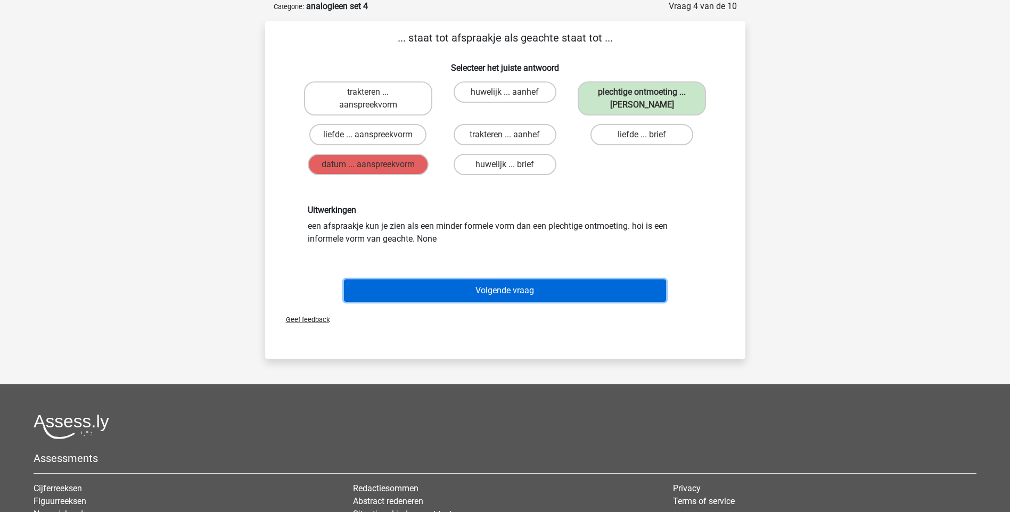
click at [493, 295] on button "Volgende vraag" at bounding box center [505, 291] width 322 height 22
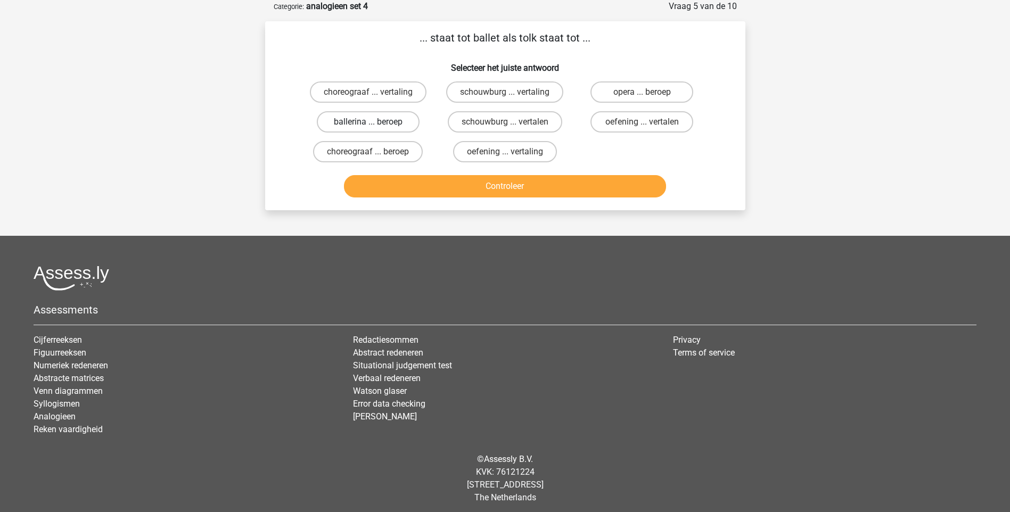
click at [374, 121] on label "ballerina ... beroep" at bounding box center [368, 121] width 103 height 21
click at [374, 122] on input "ballerina ... beroep" at bounding box center [371, 125] width 7 height 7
radio input "true"
click at [416, 190] on button "Controleer" at bounding box center [505, 186] width 322 height 22
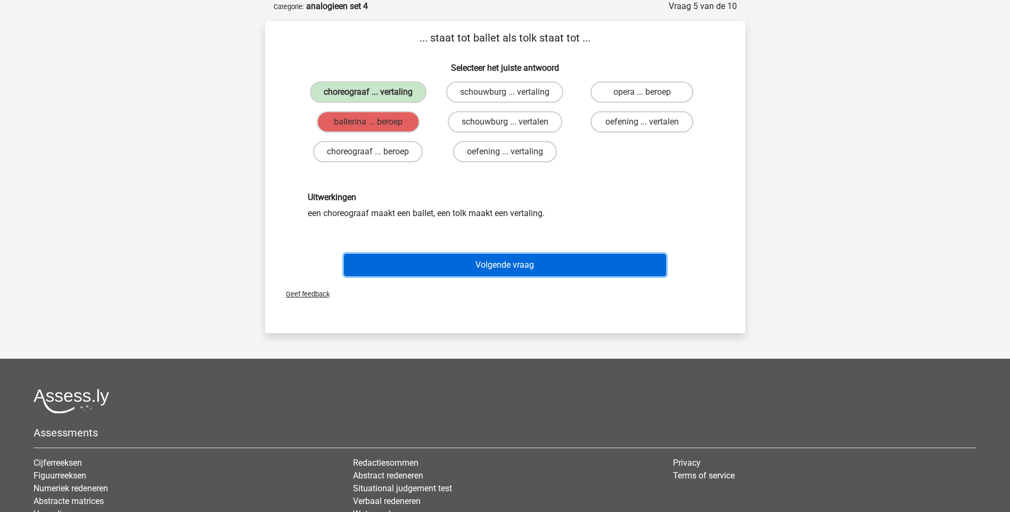
click at [459, 267] on button "Volgende vraag" at bounding box center [505, 265] width 322 height 22
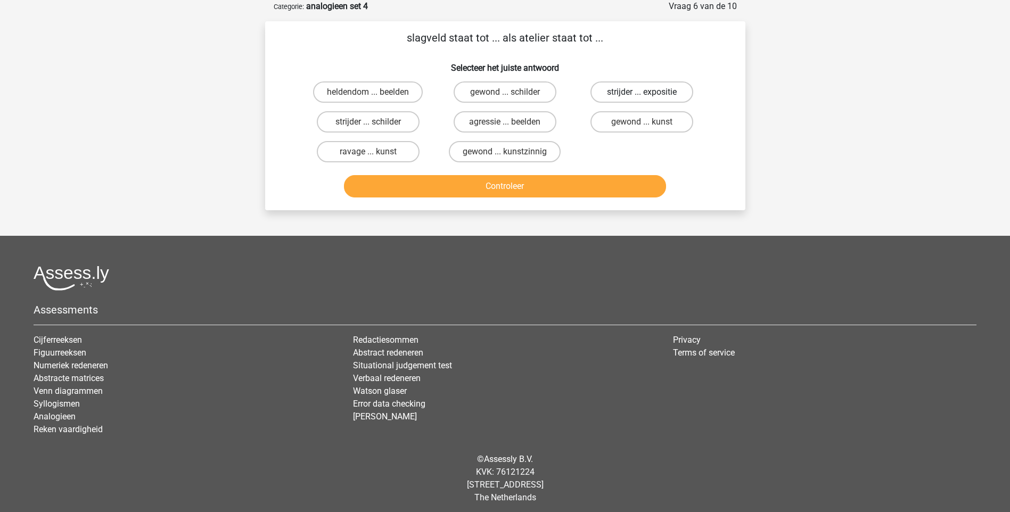
click at [615, 94] on label "strijder ... expositie" at bounding box center [642, 91] width 103 height 21
click at [642, 94] on input "strijder ... expositie" at bounding box center [645, 95] width 7 height 7
radio input "true"
click at [549, 193] on button "Controleer" at bounding box center [505, 186] width 322 height 22
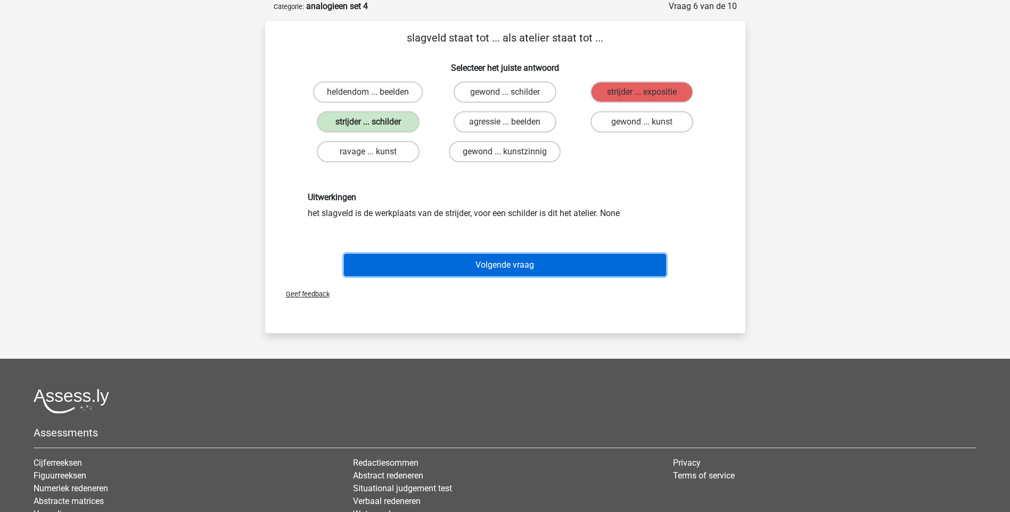
click at [530, 269] on button "Volgende vraag" at bounding box center [505, 265] width 322 height 22
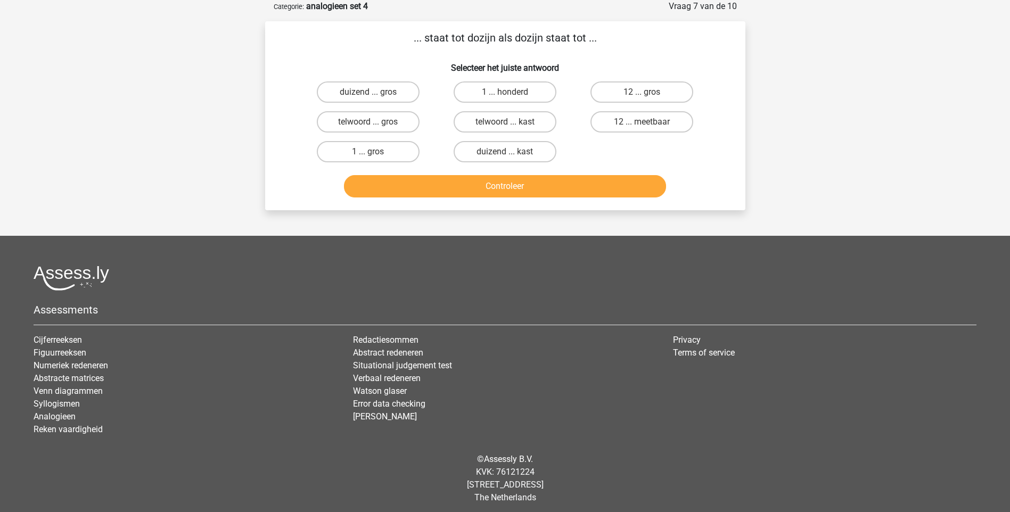
click at [646, 92] on input "12 ... gros" at bounding box center [645, 95] width 7 height 7
radio input "true"
click at [585, 193] on button "Controleer" at bounding box center [505, 186] width 322 height 22
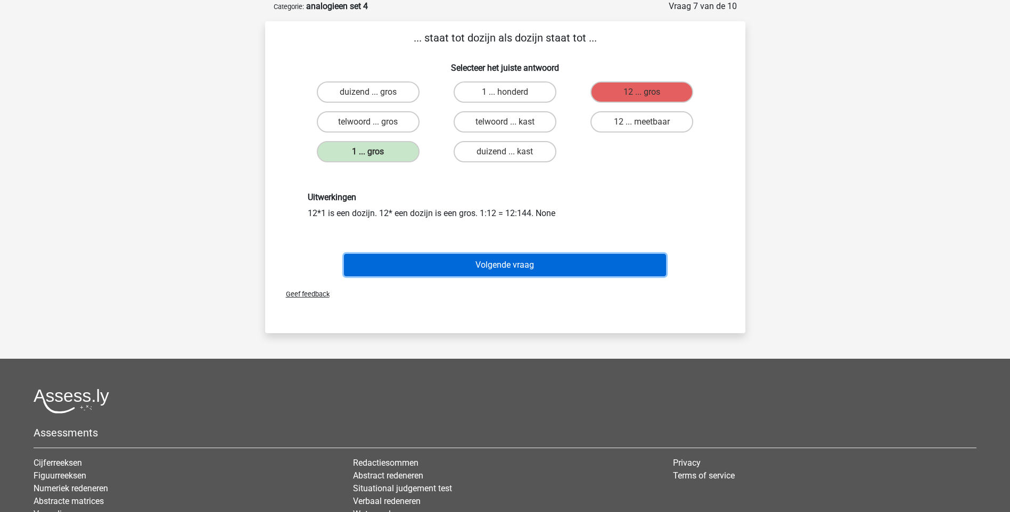
click at [536, 271] on button "Volgende vraag" at bounding box center [505, 265] width 322 height 22
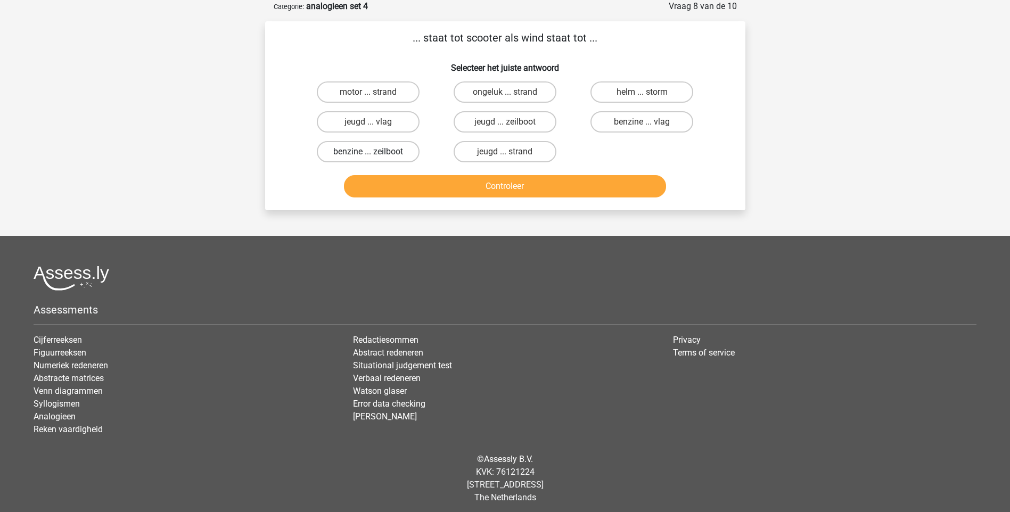
click at [388, 152] on label "benzine ... zeilboot" at bounding box center [368, 151] width 103 height 21
click at [375, 152] on input "benzine ... zeilboot" at bounding box center [371, 155] width 7 height 7
radio input "true"
click at [412, 194] on button "Controleer" at bounding box center [505, 186] width 322 height 22
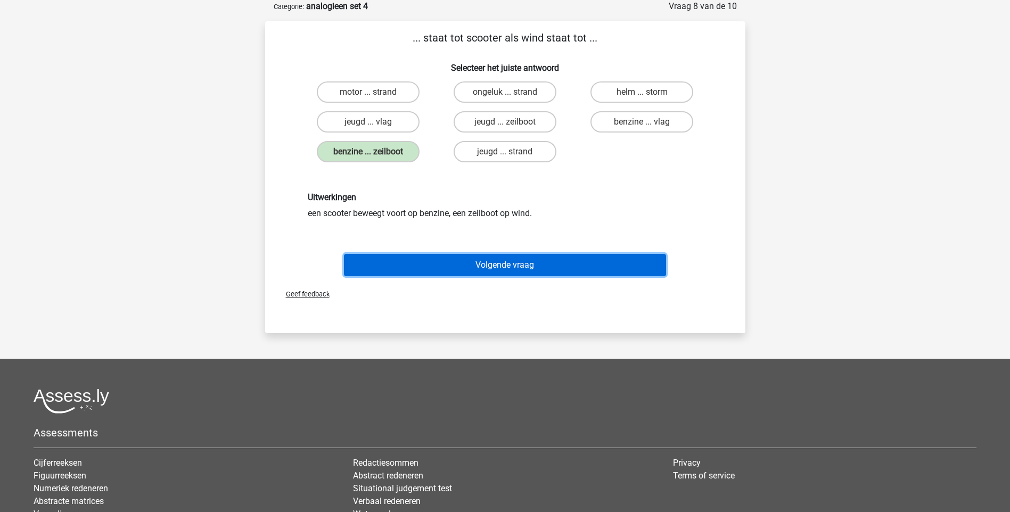
click at [446, 269] on button "Volgende vraag" at bounding box center [505, 265] width 322 height 22
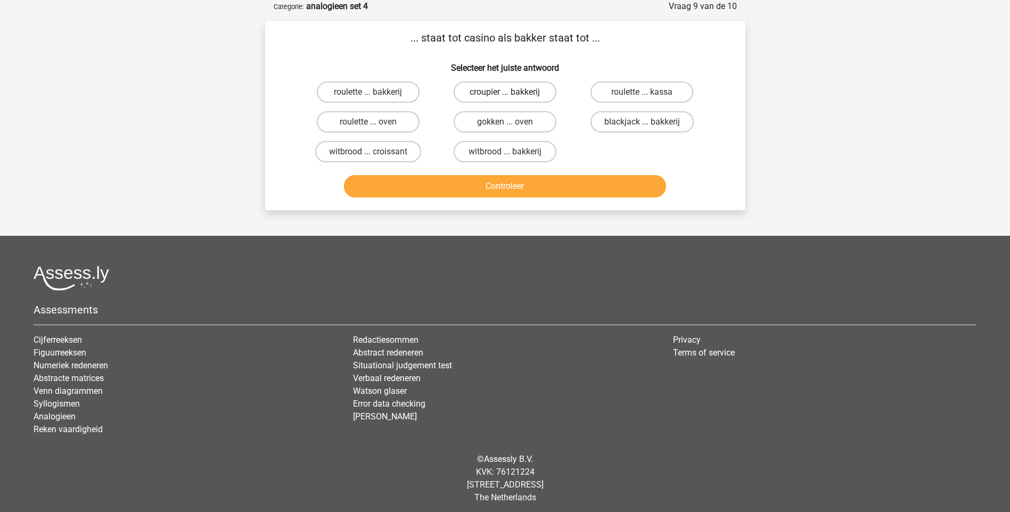
click at [486, 94] on label "croupier ... bakkerij" at bounding box center [505, 91] width 103 height 21
click at [505, 94] on input "croupier ... bakkerij" at bounding box center [508, 95] width 7 height 7
radio input "true"
click at [488, 179] on button "Controleer" at bounding box center [505, 186] width 322 height 22
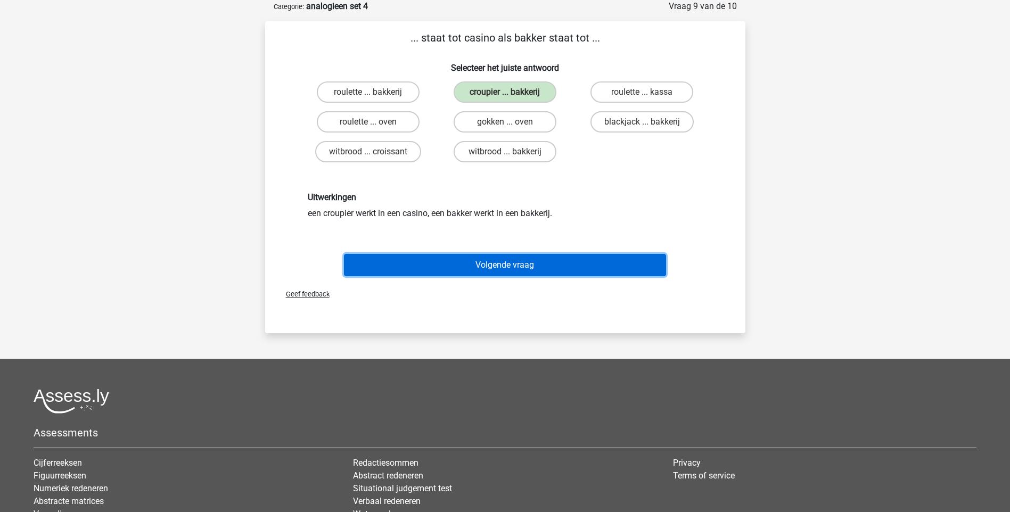
click at [542, 264] on button "Volgende vraag" at bounding box center [505, 265] width 322 height 22
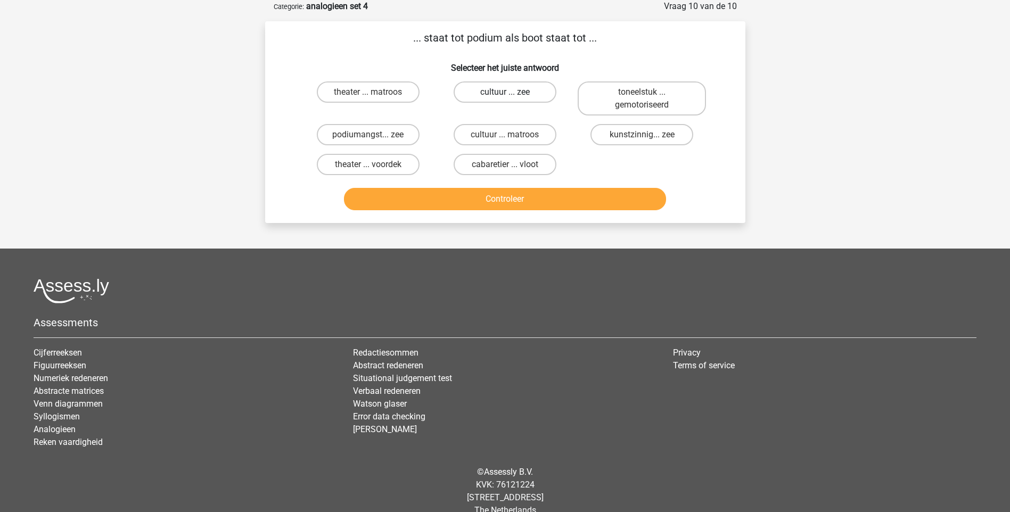
click at [507, 102] on label "cultuur ... zee" at bounding box center [505, 91] width 103 height 21
click at [507, 99] on input "cultuur ... zee" at bounding box center [508, 95] width 7 height 7
radio input "true"
click at [476, 194] on button "Controleer" at bounding box center [505, 199] width 322 height 22
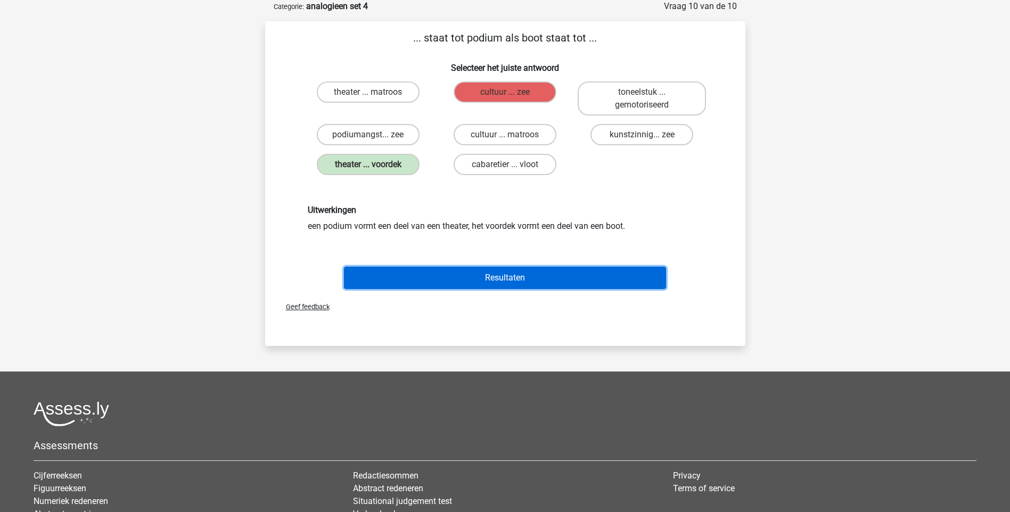
click at [471, 287] on button "Resultaten" at bounding box center [505, 278] width 322 height 22
